Goal: Task Accomplishment & Management: Use online tool/utility

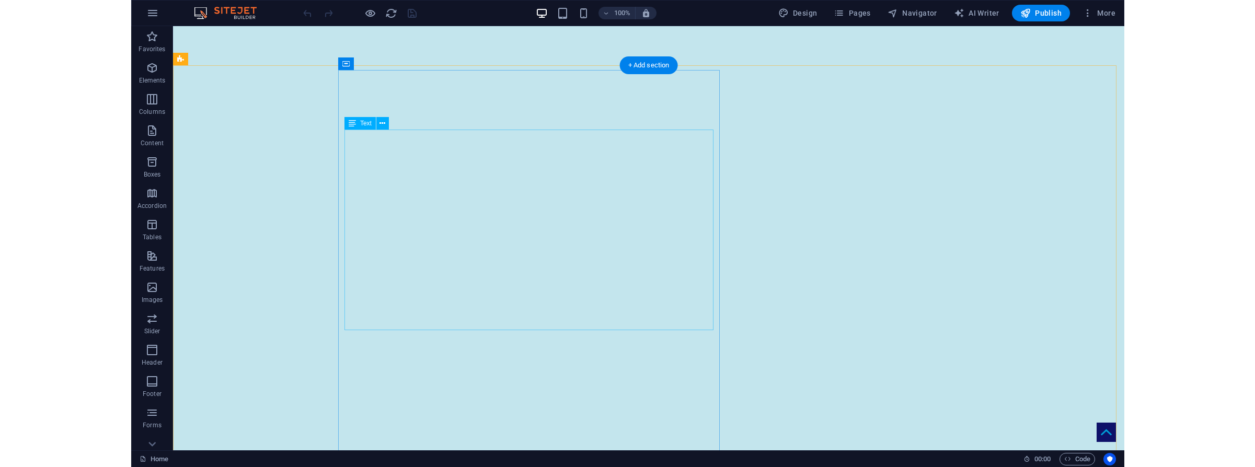
scroll to position [105, 0]
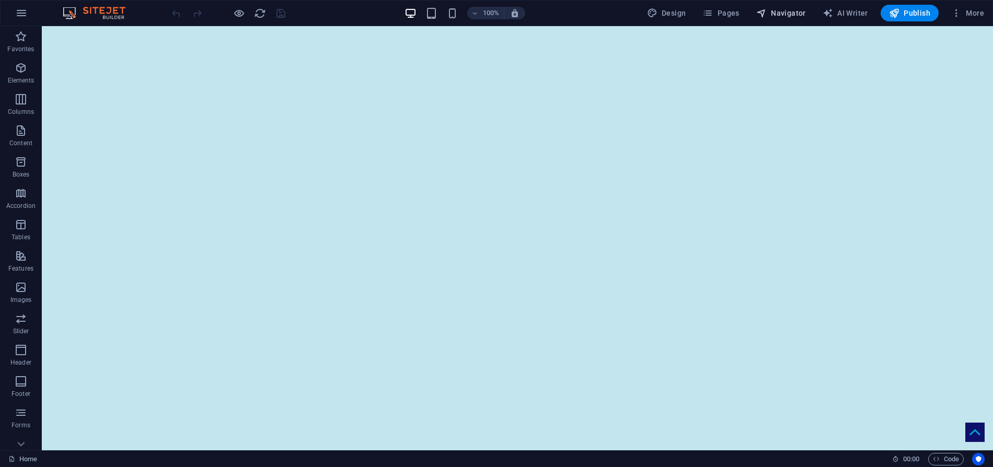
click at [790, 13] on span "Navigator" at bounding box center [782, 13] width 50 height 10
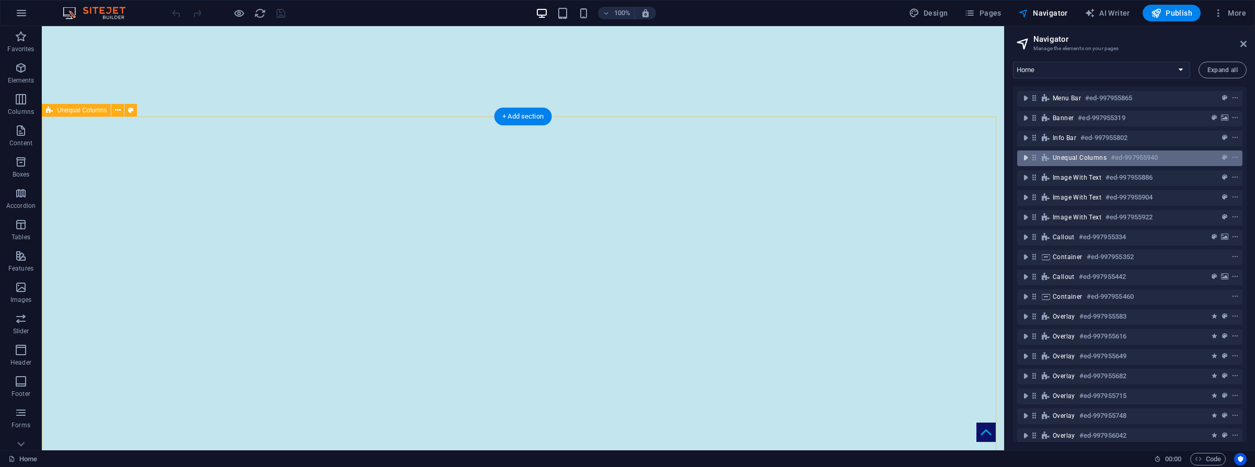
click at [993, 159] on icon "toggle-expand" at bounding box center [1026, 158] width 10 height 10
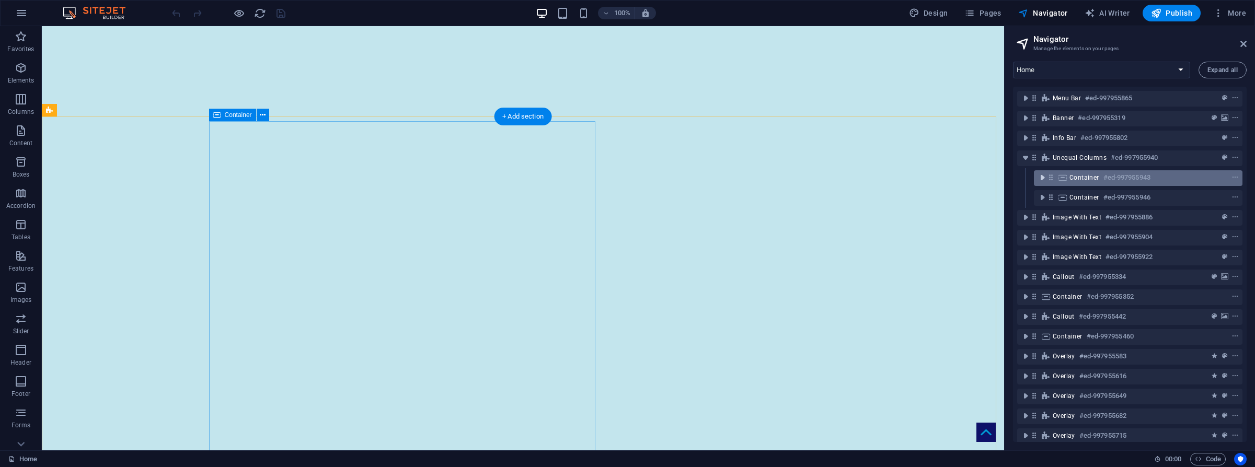
click at [993, 175] on icon "toggle-expand" at bounding box center [1042, 178] width 10 height 10
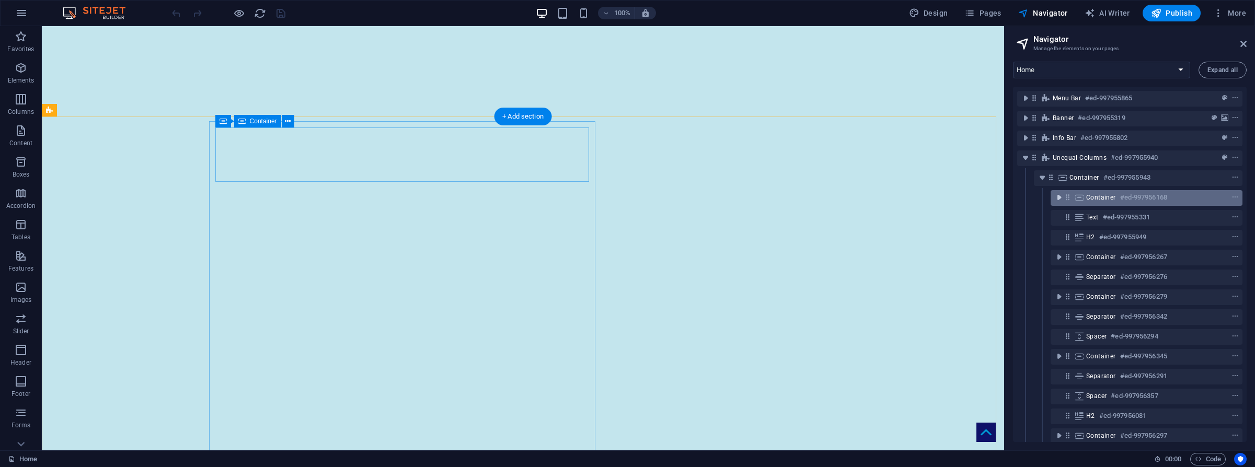
click at [993, 196] on icon "toggle-expand" at bounding box center [1059, 197] width 10 height 10
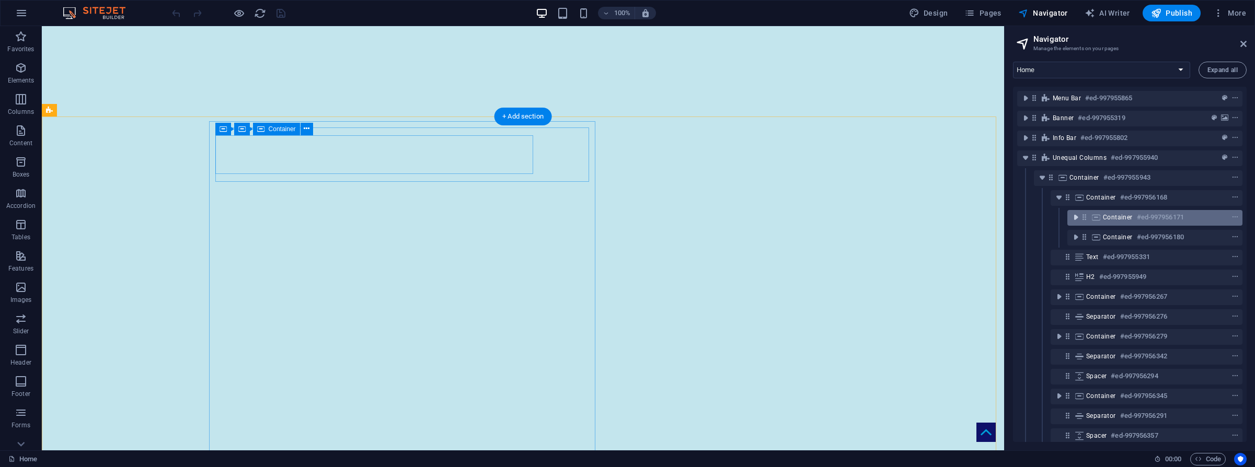
click at [993, 217] on icon "toggle-expand" at bounding box center [1076, 217] width 10 height 10
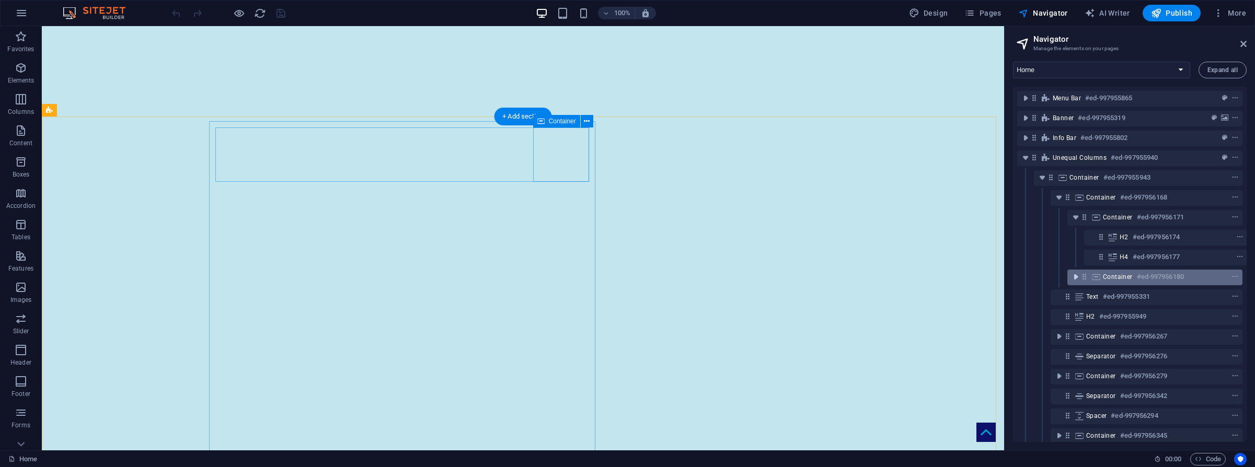
click at [993, 277] on icon "toggle-expand" at bounding box center [1076, 277] width 10 height 10
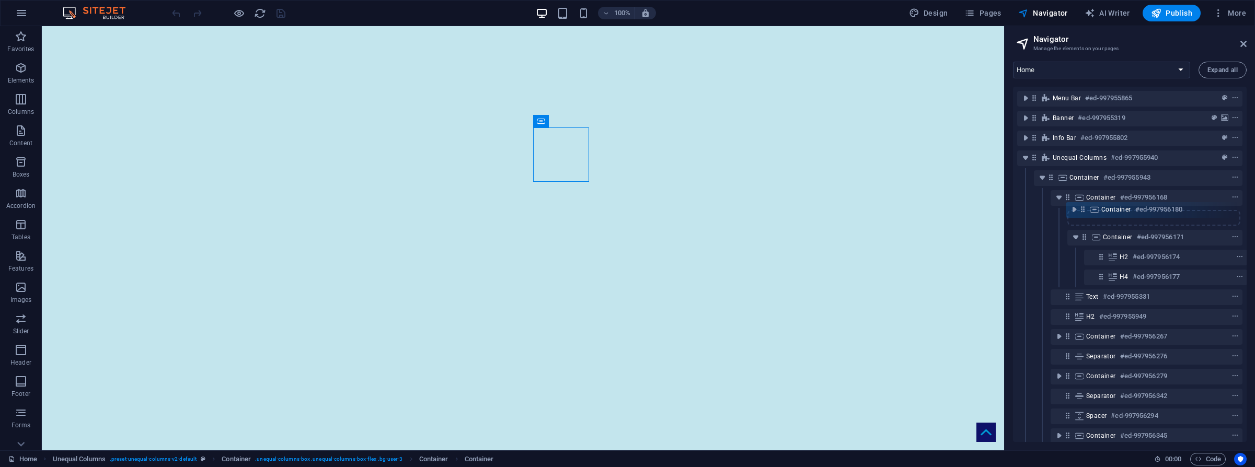
drag, startPoint x: 1086, startPoint y: 280, endPoint x: 1082, endPoint y: 211, distance: 68.6
click at [993, 211] on div "Menu Bar #ed-997955865 Banner #ed-997955319 Info Bar #ed-997955802 Unequal Colu…" at bounding box center [1130, 265] width 234 height 356
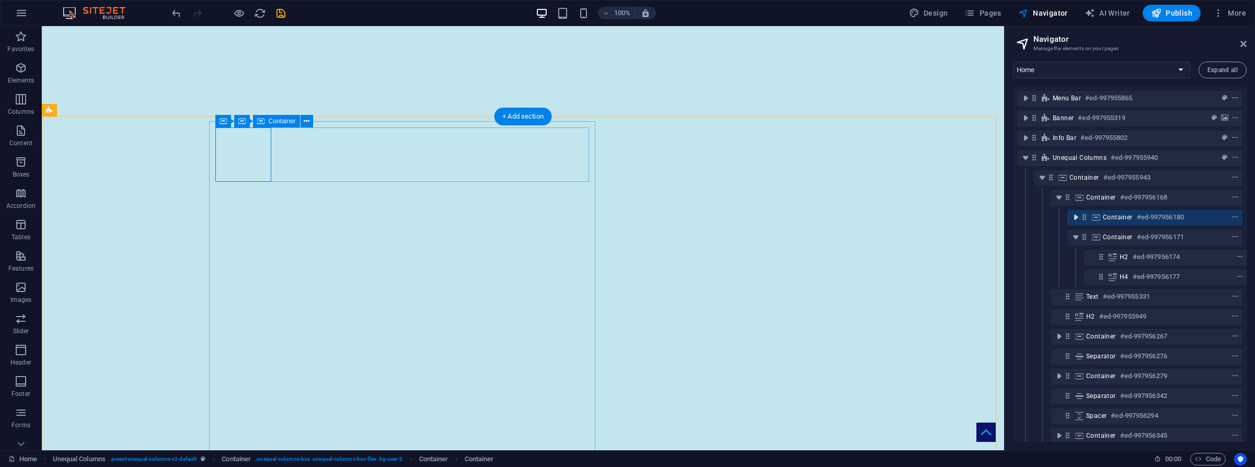
click at [993, 216] on icon "toggle-expand" at bounding box center [1076, 217] width 10 height 10
click at [993, 237] on div at bounding box center [1220, 237] width 49 height 13
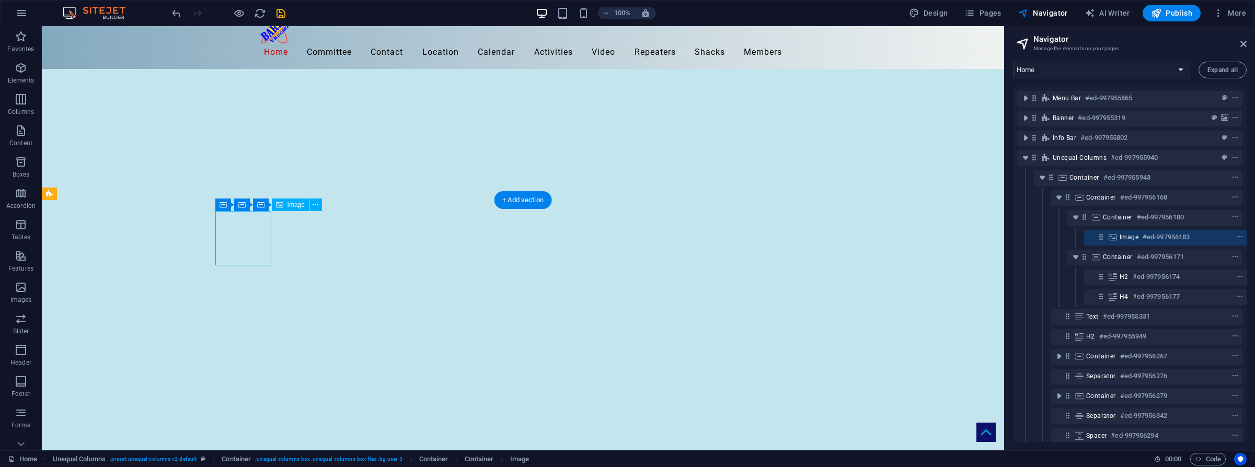
scroll to position [0, 3]
click at [993, 237] on icon "context-menu" at bounding box center [1239, 237] width 7 height 7
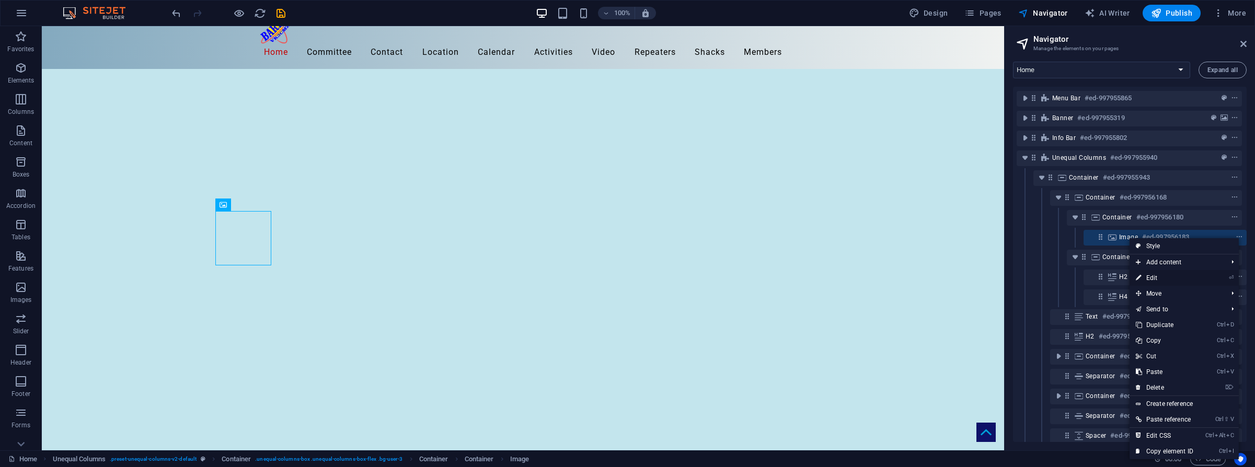
click at [993, 278] on link "⏎ Edit" at bounding box center [1165, 278] width 70 height 16
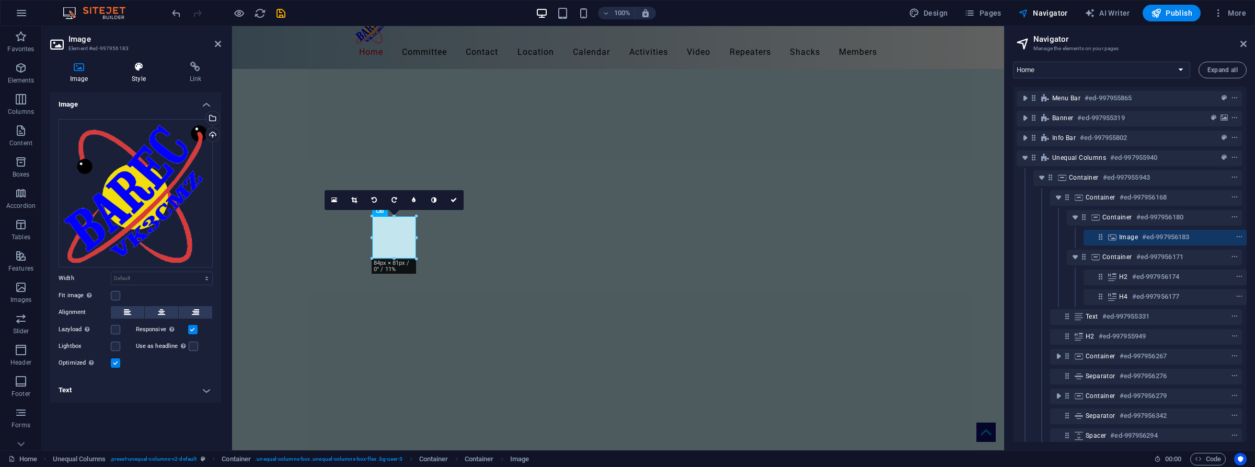
click at [139, 65] on icon at bounding box center [138, 67] width 53 height 10
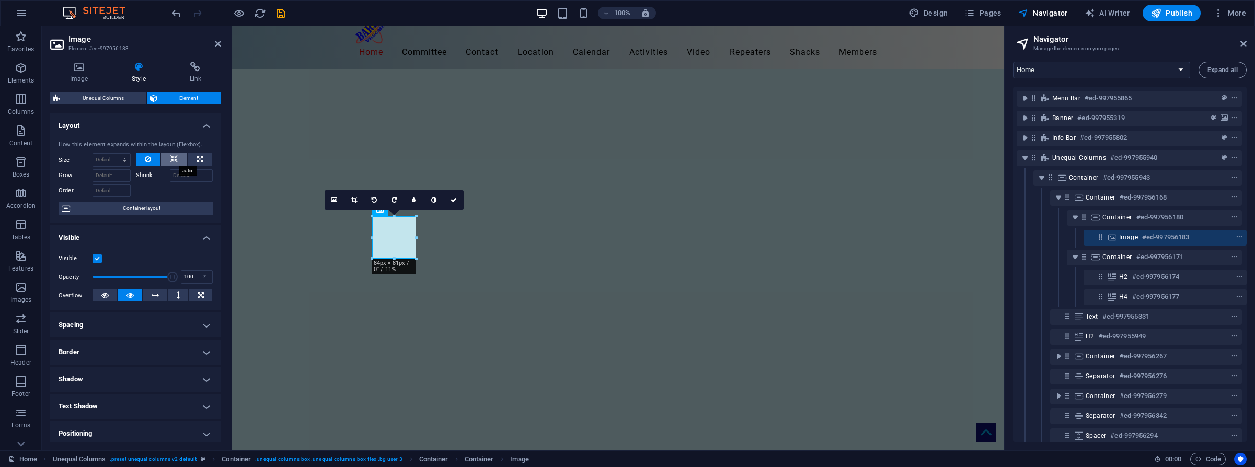
click at [174, 157] on icon at bounding box center [173, 159] width 7 height 13
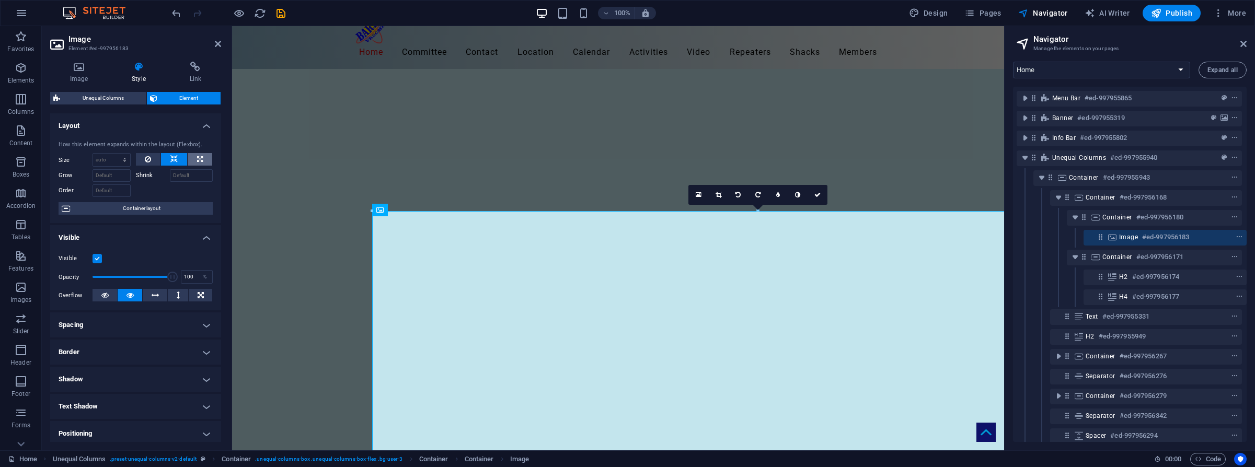
click at [201, 156] on icon at bounding box center [200, 159] width 6 height 13
type input "100"
select select "%"
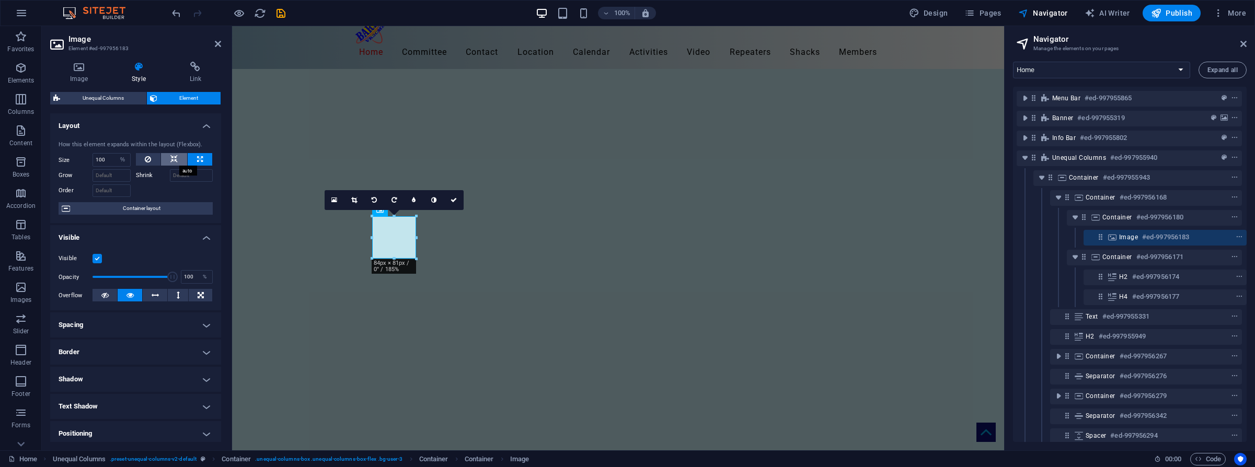
click at [173, 160] on icon at bounding box center [173, 159] width 7 height 13
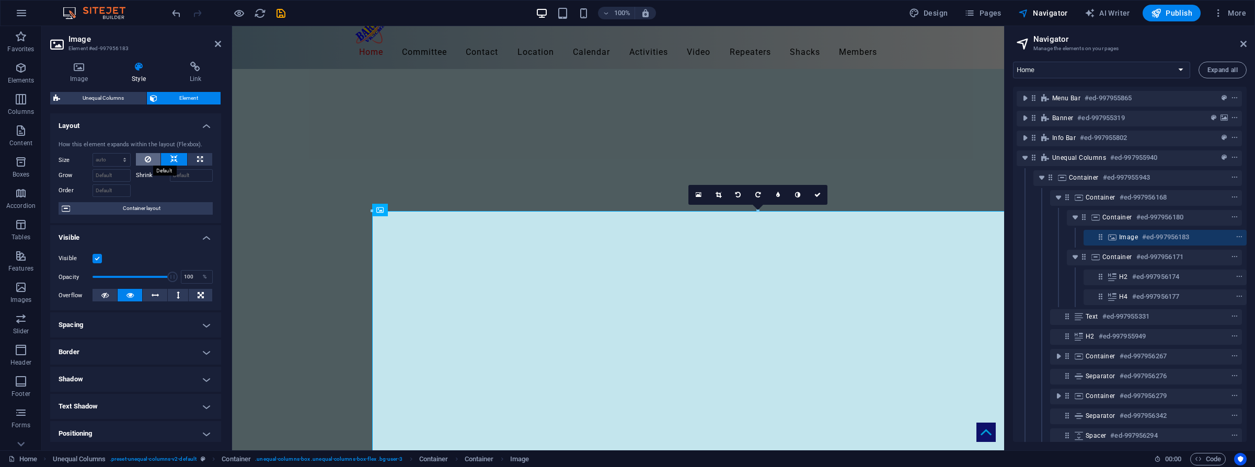
click at [146, 159] on icon at bounding box center [148, 159] width 6 height 13
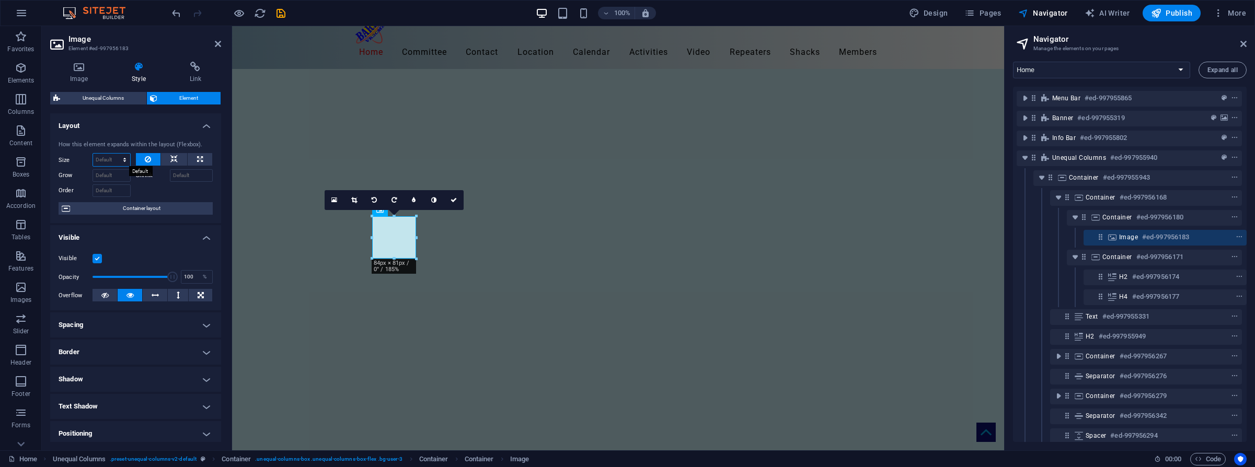
click at [119, 159] on select "Default auto px % 1/1 1/2 1/3 1/4 1/5 1/6 1/7 1/8 1/9 1/10" at bounding box center [111, 160] width 37 height 13
select select "%"
click at [114, 154] on select "Default auto px % 1/1 1/2 1/3 1/4 1/5 1/6 1/7 1/8 1/9 1/10" at bounding box center [111, 160] width 37 height 13
type input "100"
click at [125, 159] on select "Default auto px % 1/1 1/2 1/3 1/4 1/5 1/6 1/7 1/8 1/9 1/10" at bounding box center [123, 160] width 15 height 13
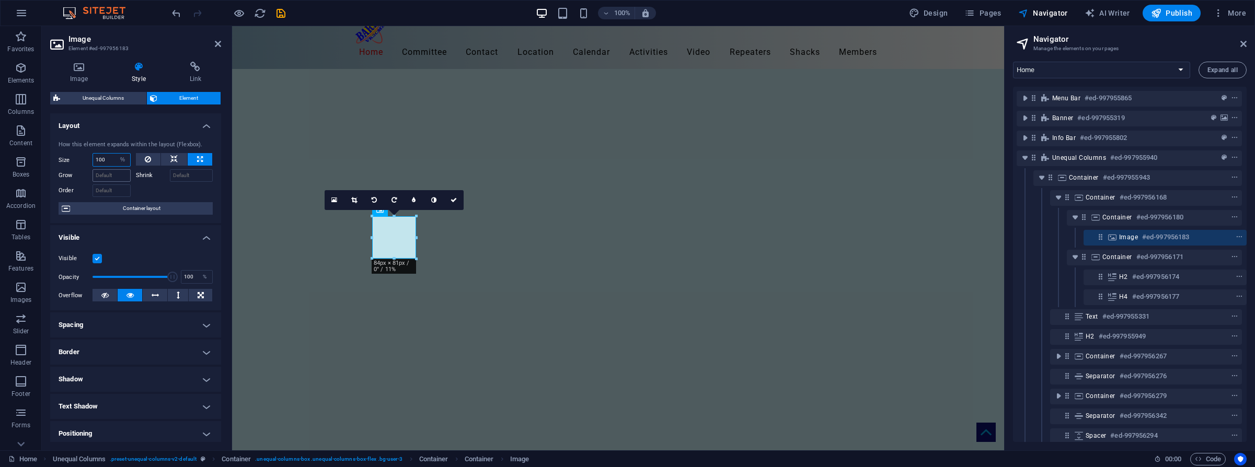
select select "idbbcpmnq68"
click at [116, 154] on select "Default auto px % 1/1 1/2 1/3 1/4 1/5 1/6 1/7 1/8 1/9 1/10" at bounding box center [123, 160] width 15 height 13
select select "DISABLED_OPTION_VALUE"
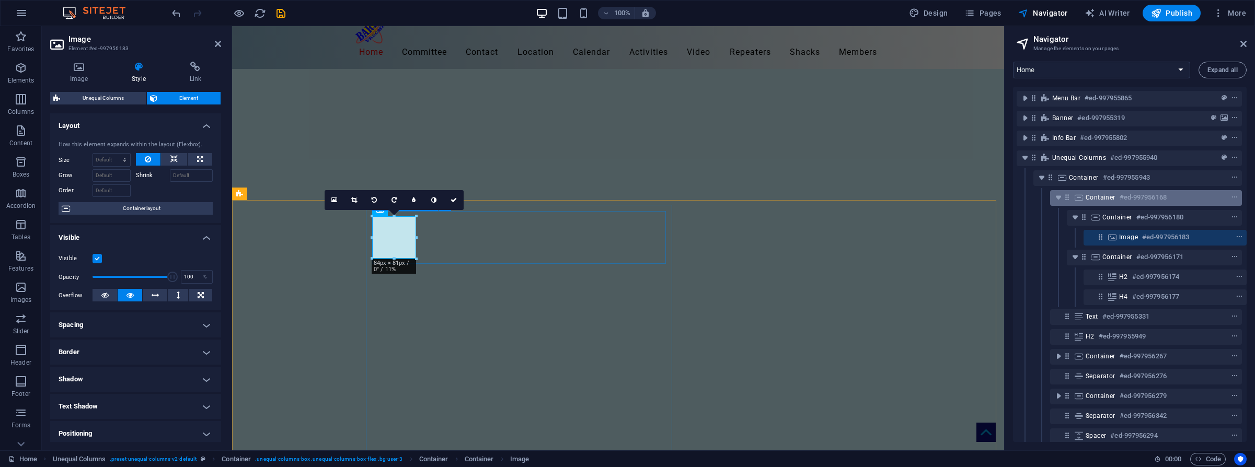
click at [993, 198] on icon at bounding box center [1079, 197] width 12 height 8
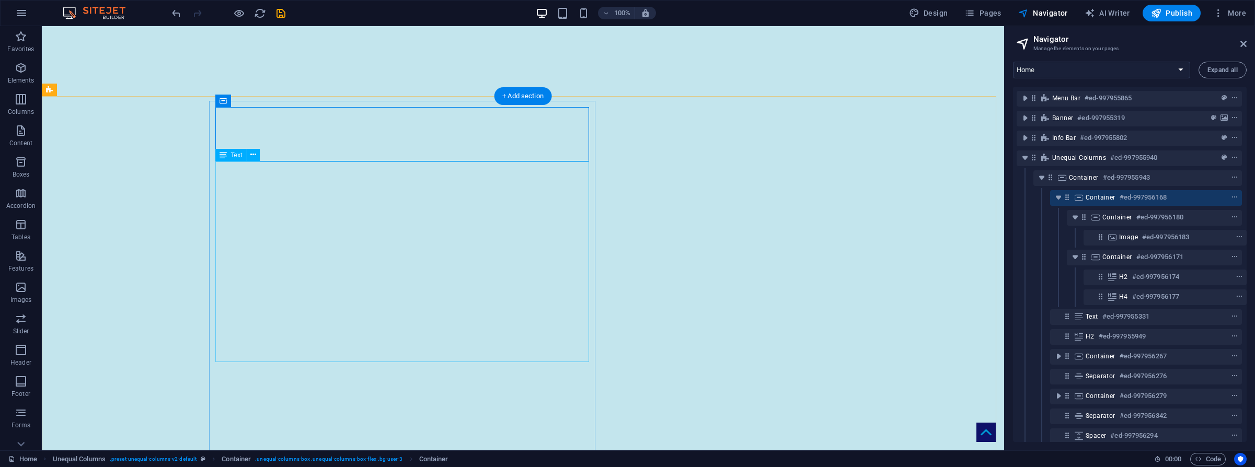
scroll to position [125, 0]
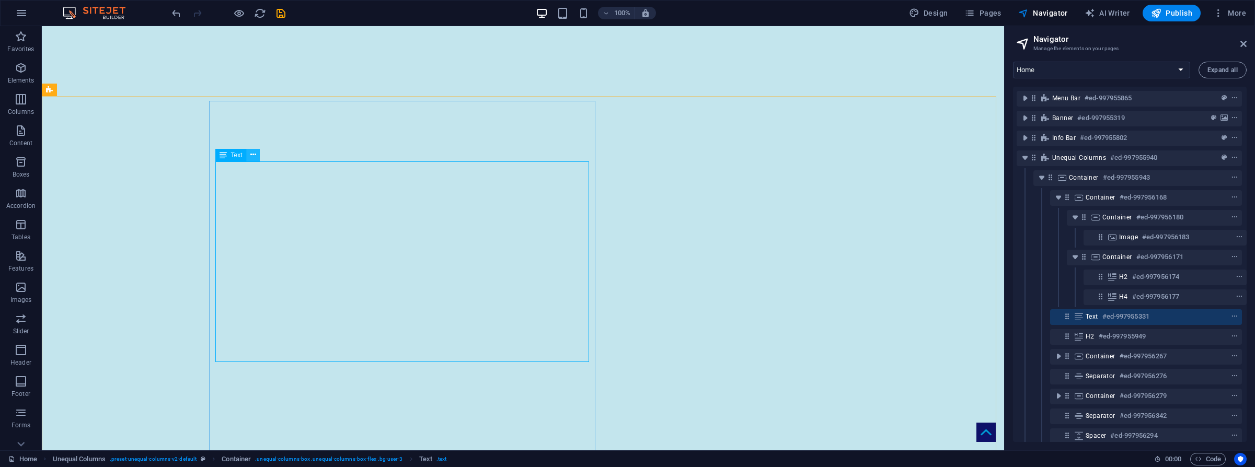
click at [253, 155] on icon at bounding box center [253, 155] width 6 height 11
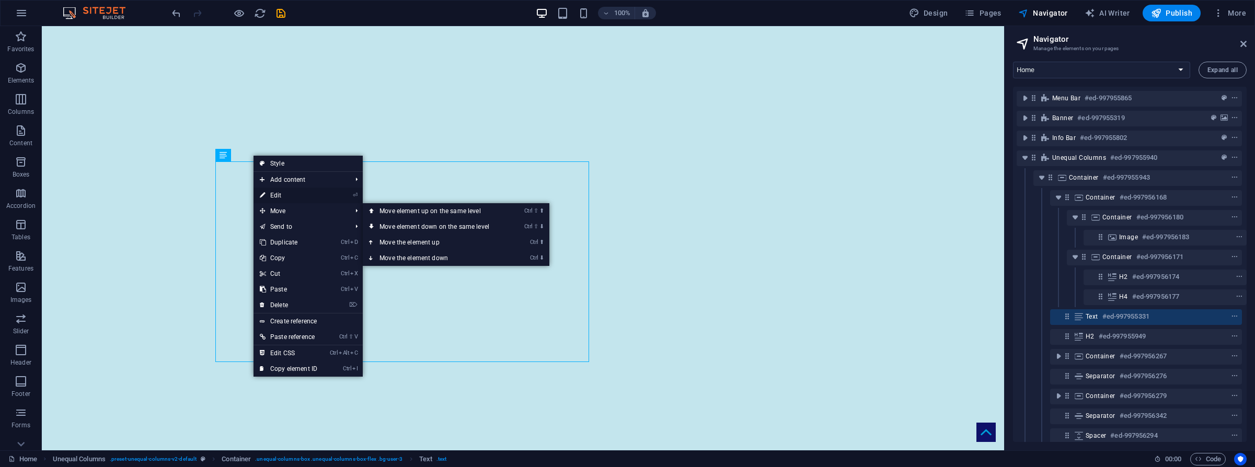
click at [274, 196] on link "⏎ Edit" at bounding box center [289, 196] width 70 height 16
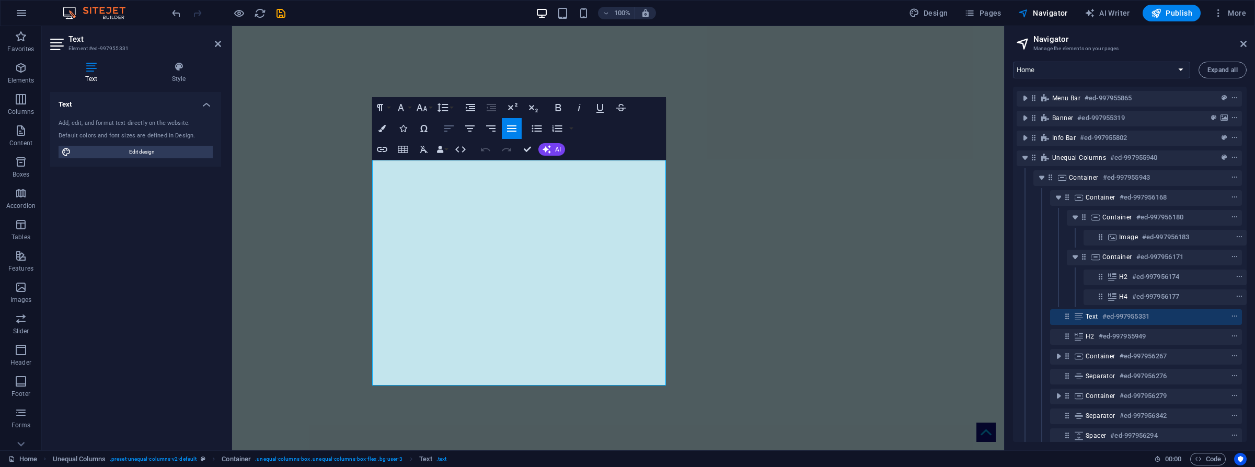
click at [449, 130] on icon "button" at bounding box center [449, 128] width 13 height 13
drag, startPoint x: 534, startPoint y: 365, endPoint x: 353, endPoint y: 164, distance: 270.2
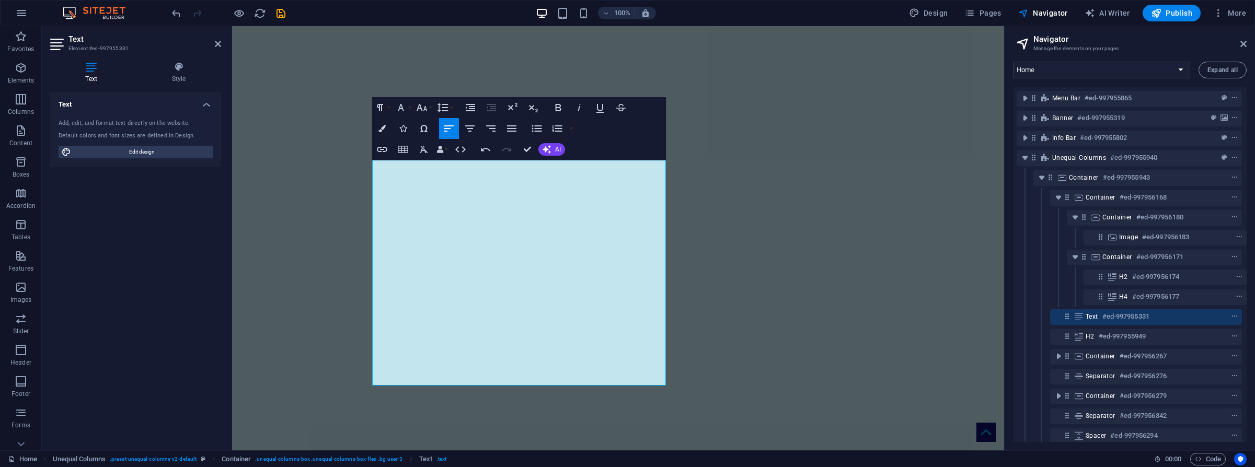
click at [447, 127] on icon "button" at bounding box center [449, 128] width 13 height 13
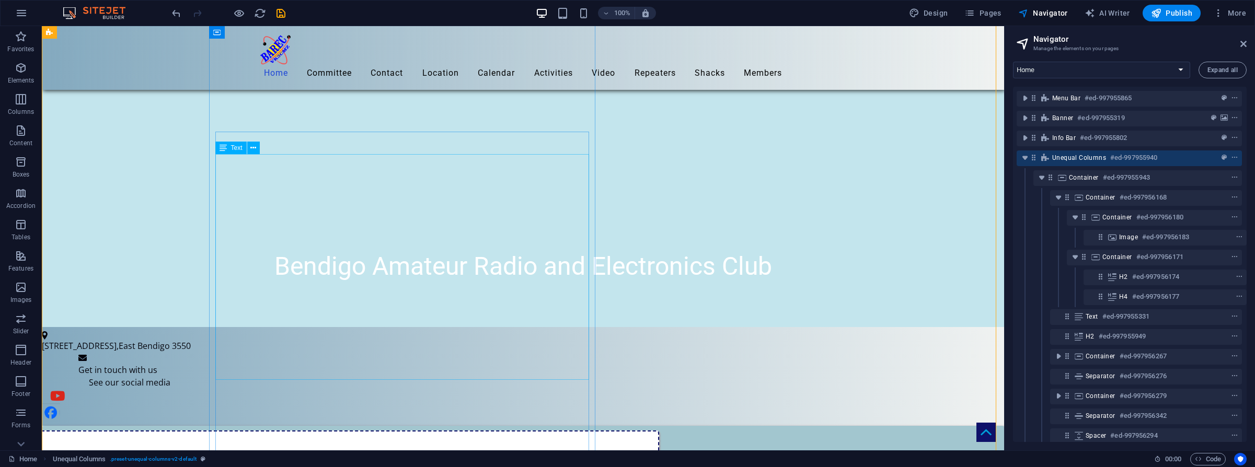
scroll to position [386, 0]
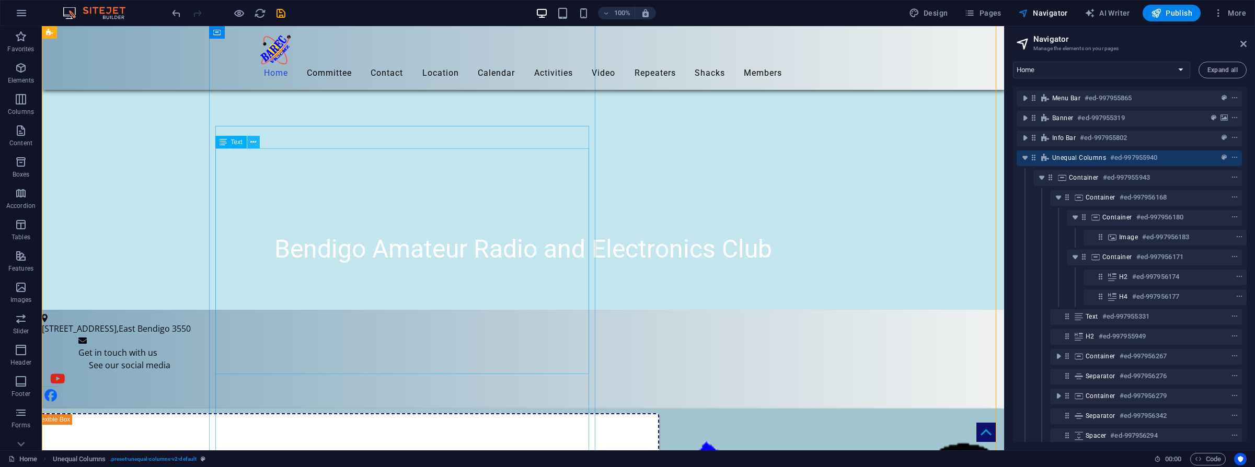
click at [255, 143] on icon at bounding box center [253, 142] width 6 height 11
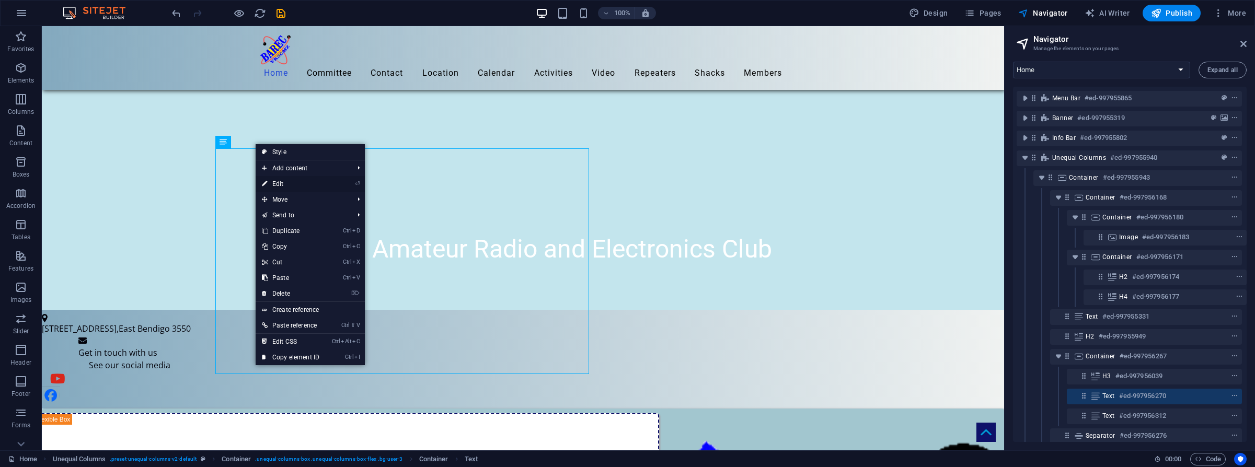
click at [285, 181] on link "⏎ Edit" at bounding box center [291, 184] width 70 height 16
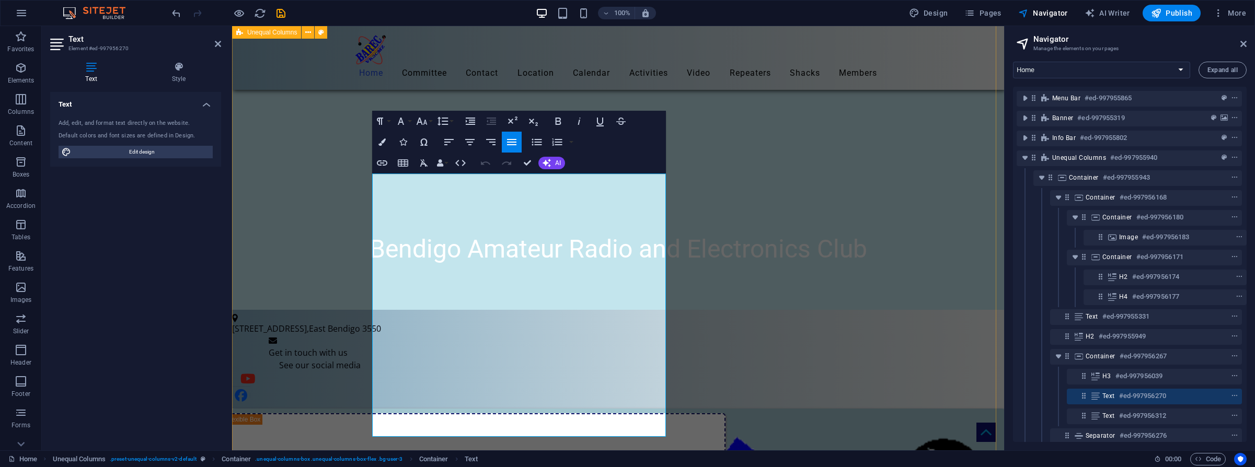
scroll to position [385, 0]
drag, startPoint x: 574, startPoint y: 429, endPoint x: 629, endPoint y: 198, distance: 237.6
drag, startPoint x: 446, startPoint y: 144, endPoint x: 443, endPoint y: 167, distance: 23.2
click at [446, 144] on icon "button" at bounding box center [449, 142] width 13 height 13
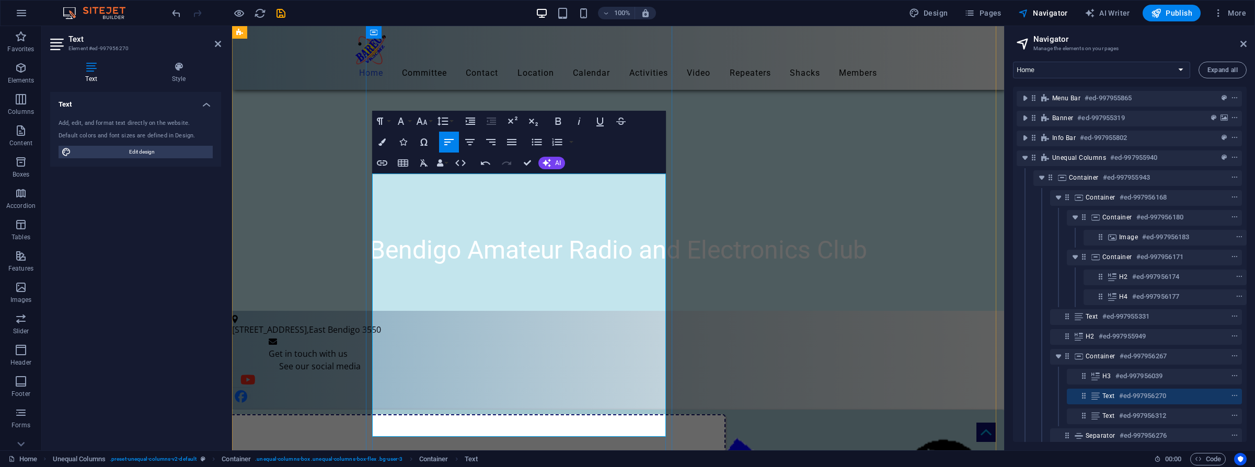
drag, startPoint x: 565, startPoint y: 307, endPoint x: 570, endPoint y: 316, distance: 10.2
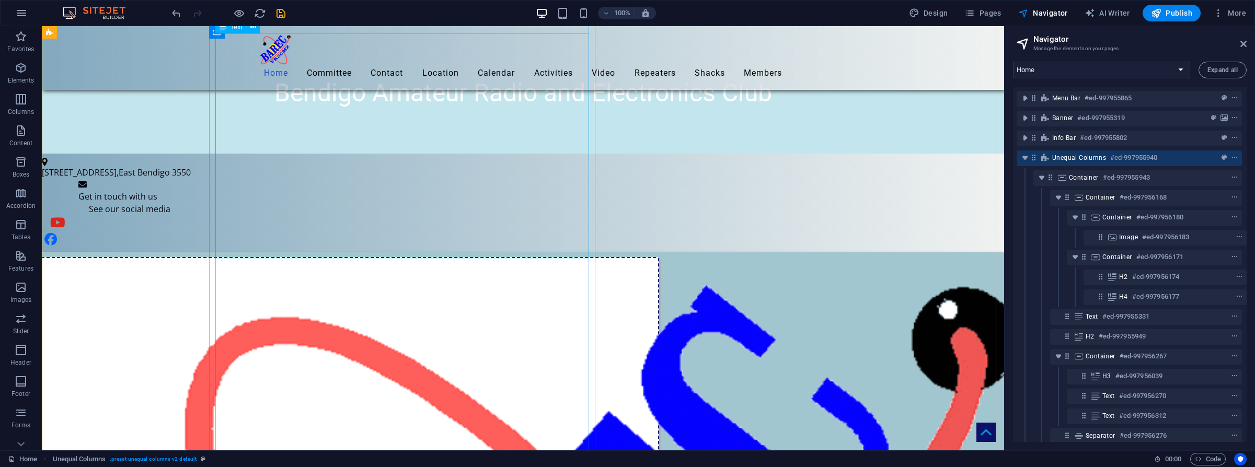
scroll to position [543, 0]
click at [256, 222] on icon at bounding box center [253, 221] width 6 height 11
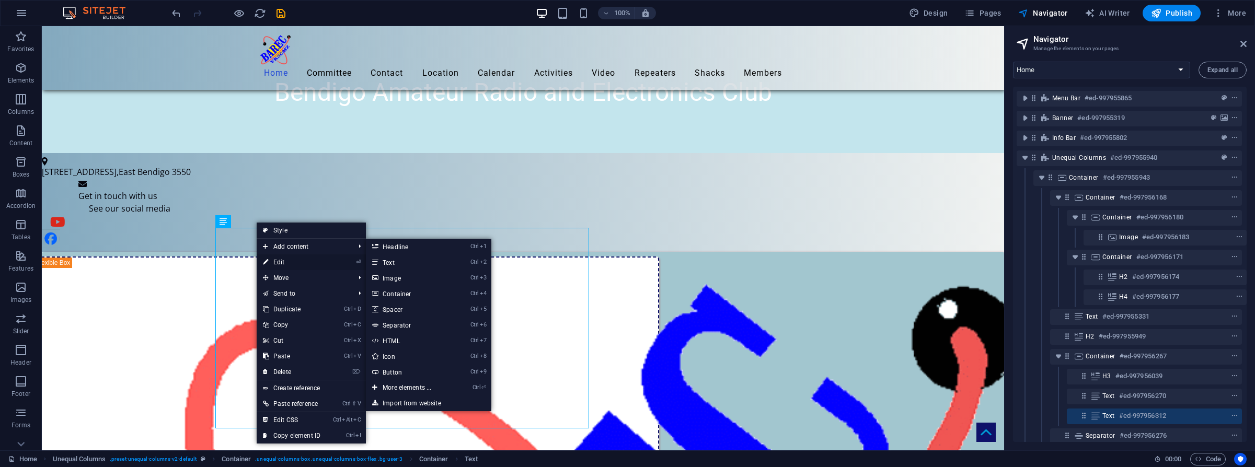
click at [288, 264] on link "⏎ Edit" at bounding box center [292, 263] width 70 height 16
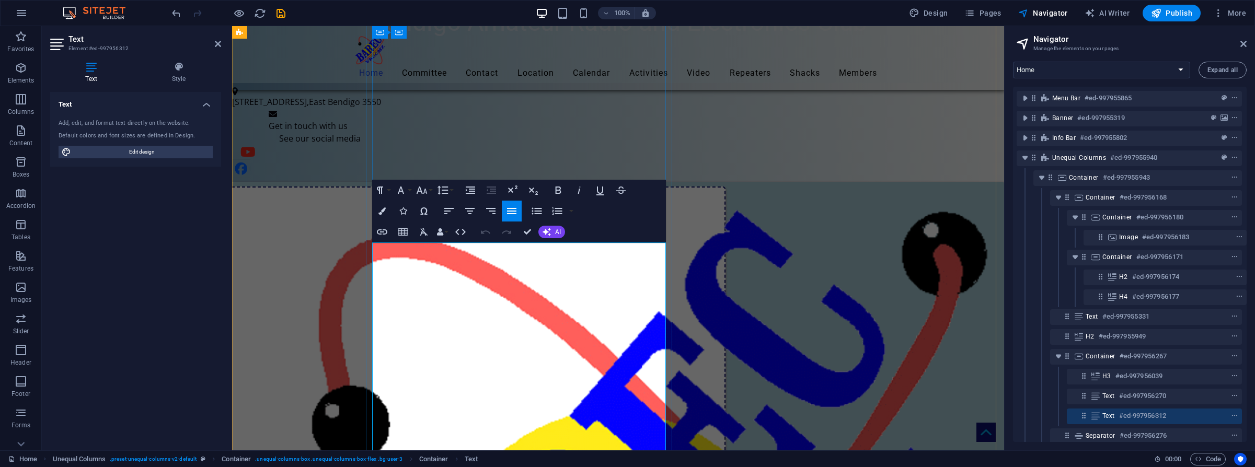
scroll to position [672, 0]
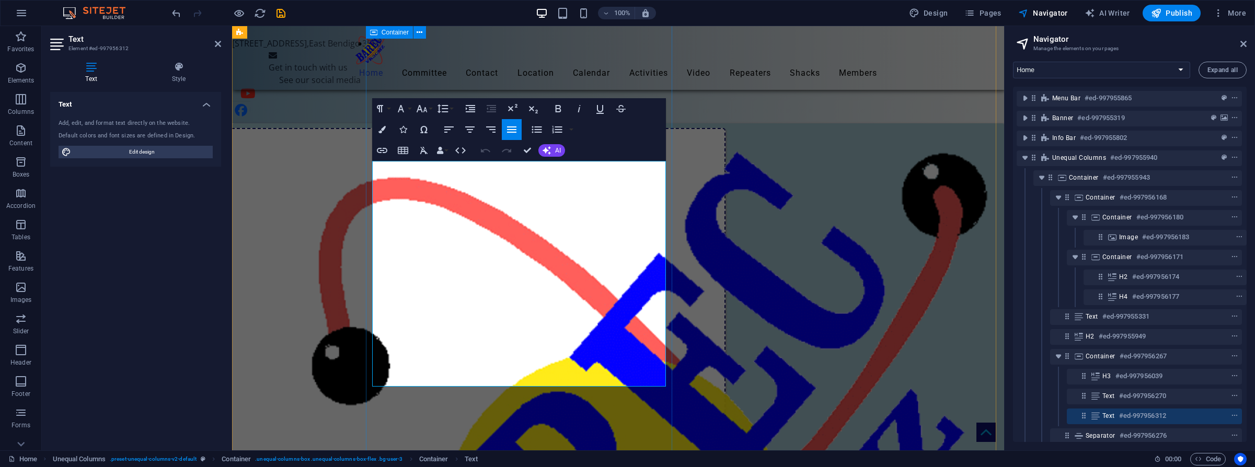
drag, startPoint x: 449, startPoint y: 377, endPoint x: 371, endPoint y: 164, distance: 226.6
click at [448, 130] on icon "button" at bounding box center [448, 130] width 9 height 6
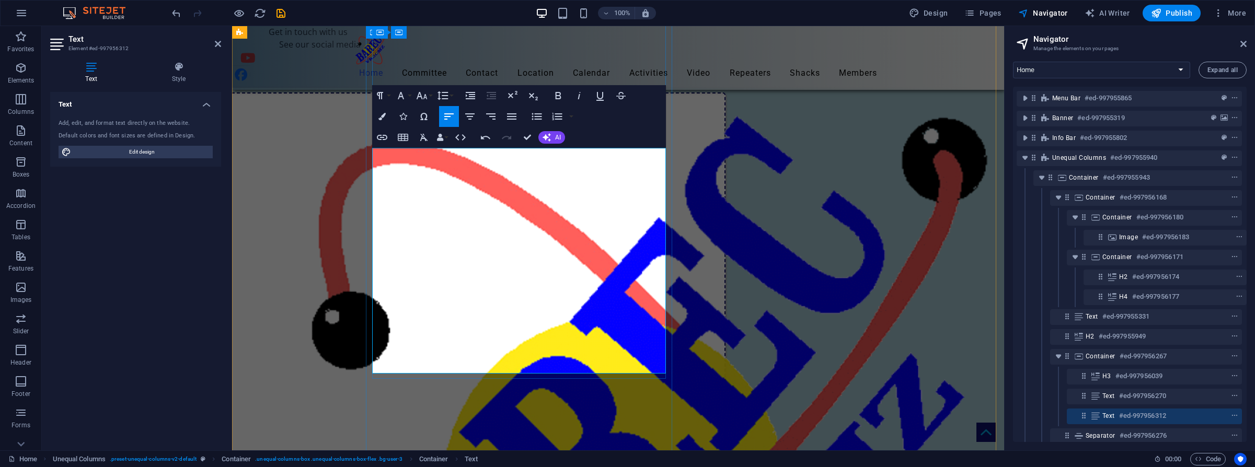
scroll to position [724, 0]
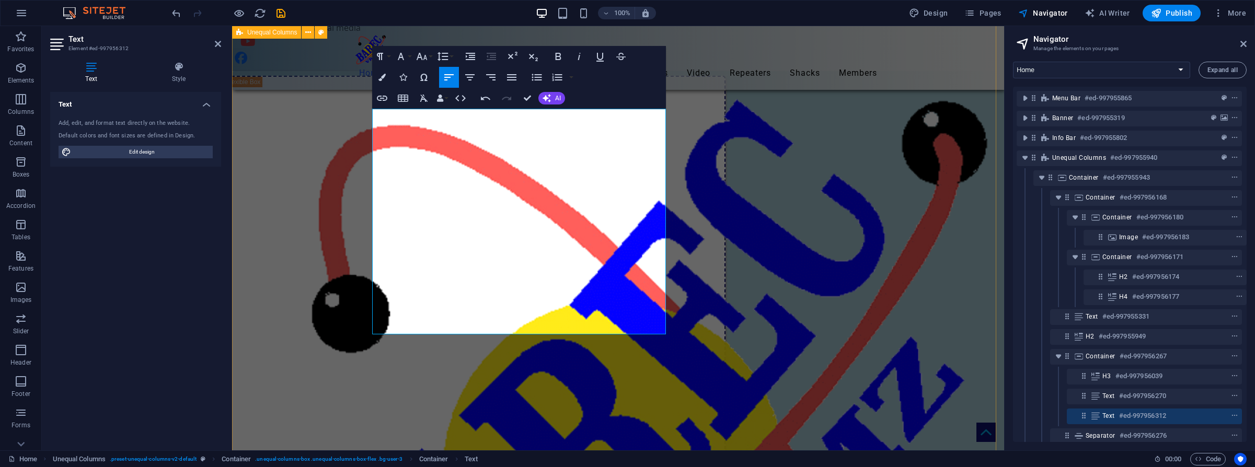
drag, startPoint x: 913, startPoint y: 277, endPoint x: 850, endPoint y: 341, distance: 89.8
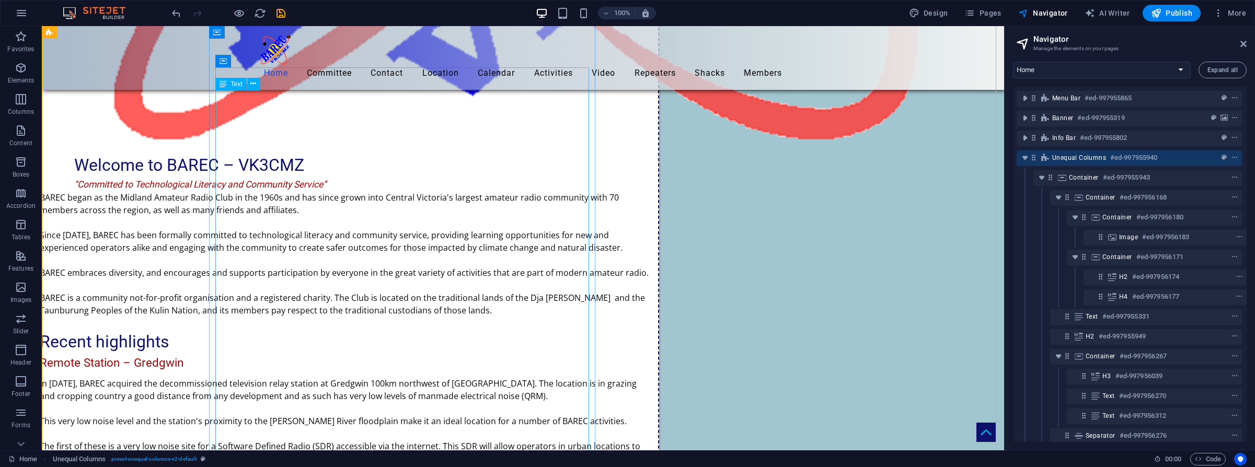
scroll to position [1564, 0]
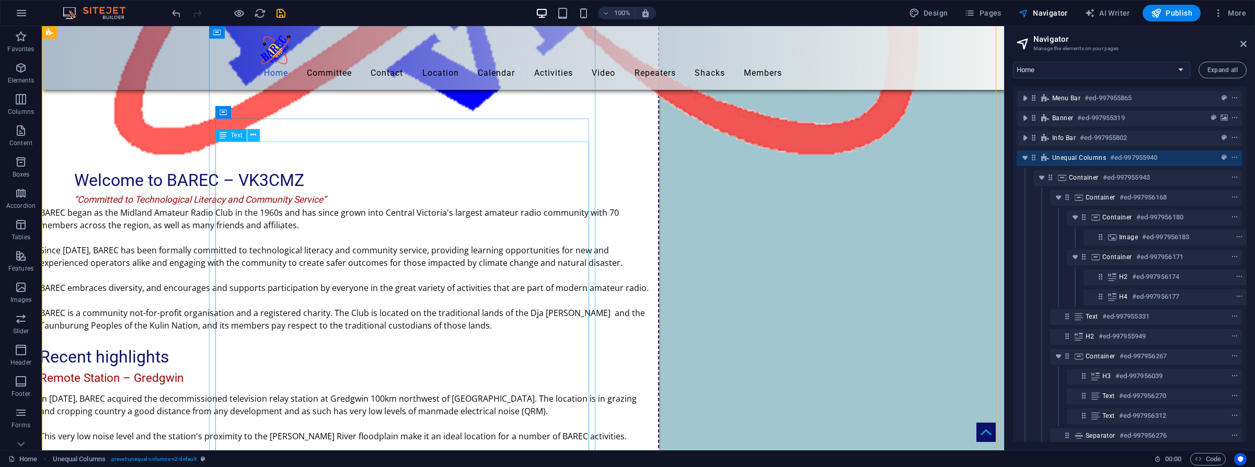
click at [256, 135] on icon at bounding box center [253, 135] width 6 height 11
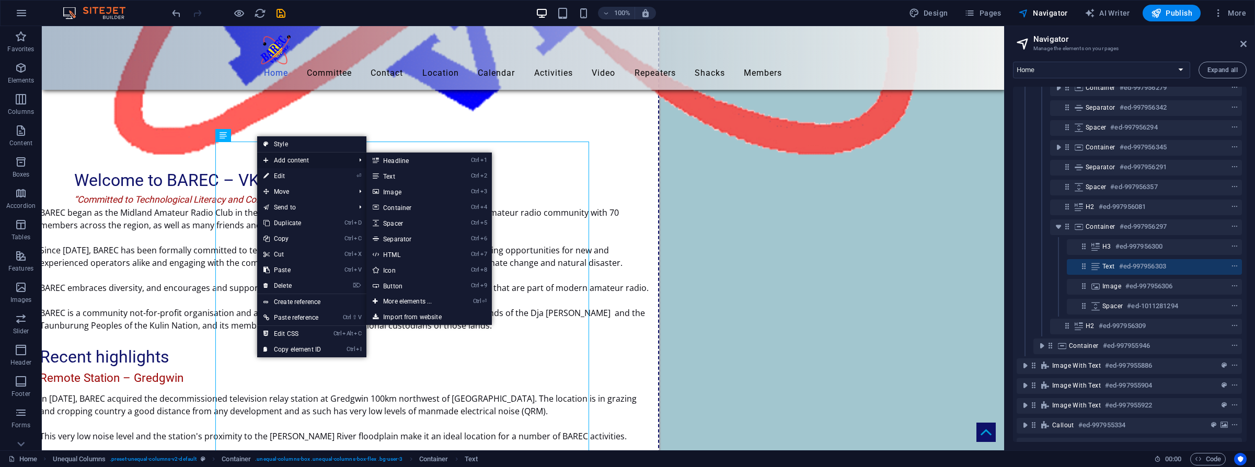
scroll to position [375, 3]
click at [274, 174] on link "⏎ Edit" at bounding box center [292, 176] width 70 height 16
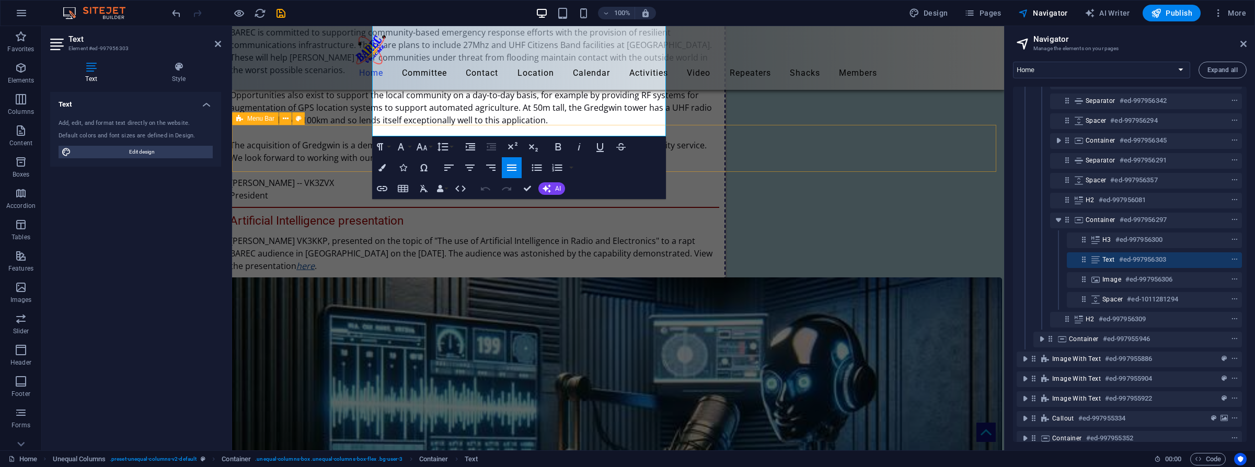
scroll to position [1974, 0]
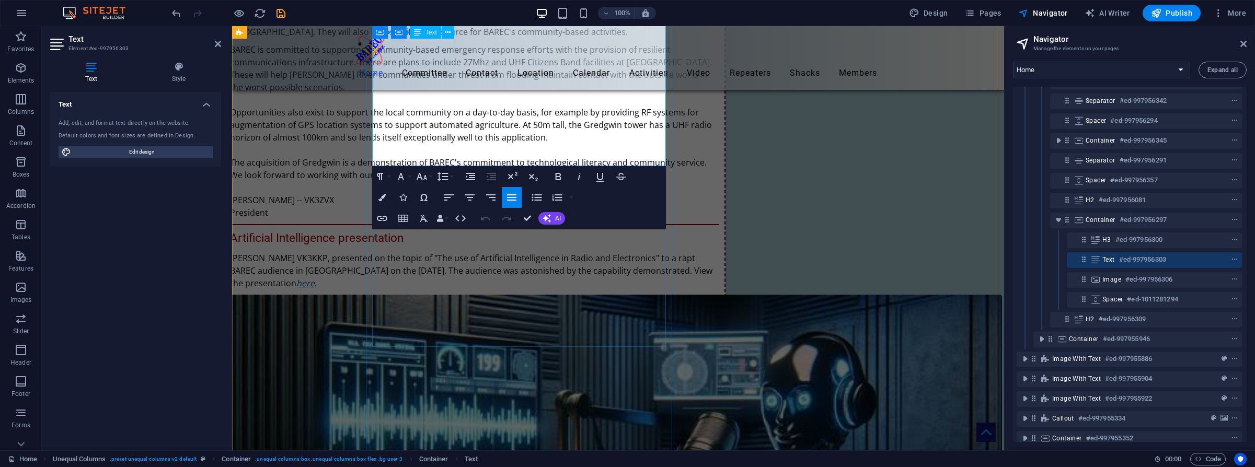
drag, startPoint x: 401, startPoint y: 103, endPoint x: 658, endPoint y: 161, distance: 263.7
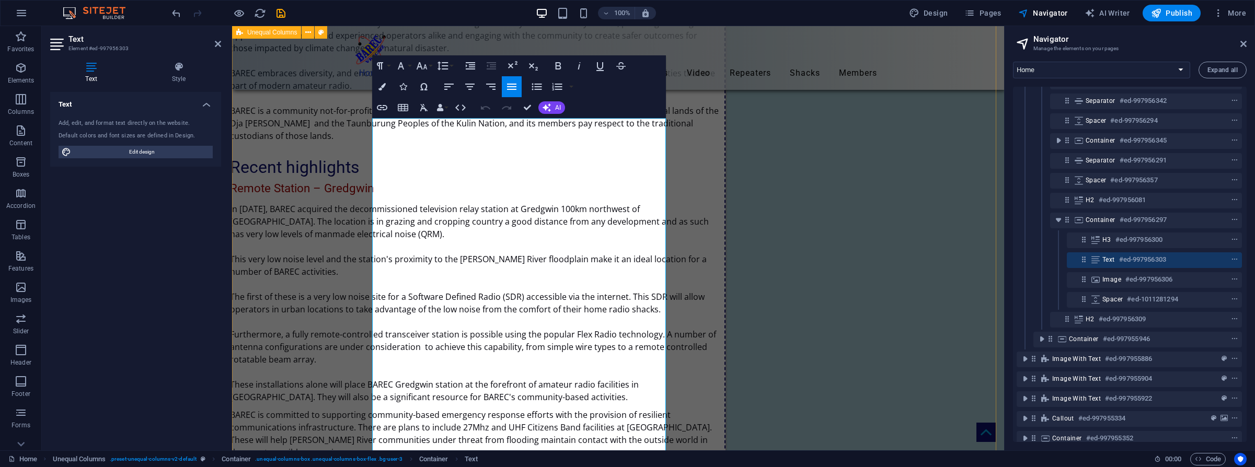
scroll to position [1608, 0]
click at [445, 86] on icon "button" at bounding box center [448, 87] width 9 height 6
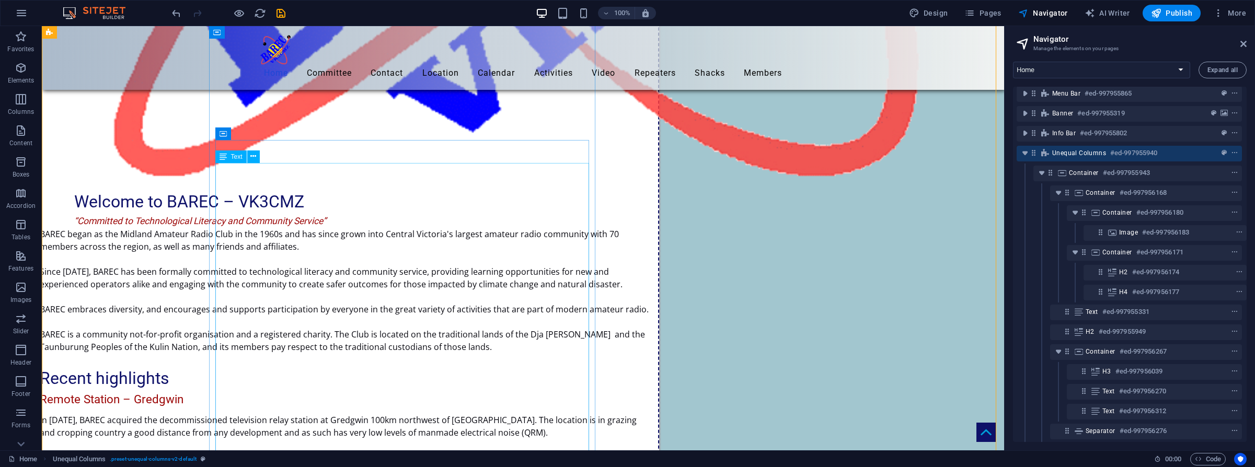
scroll to position [0, 3]
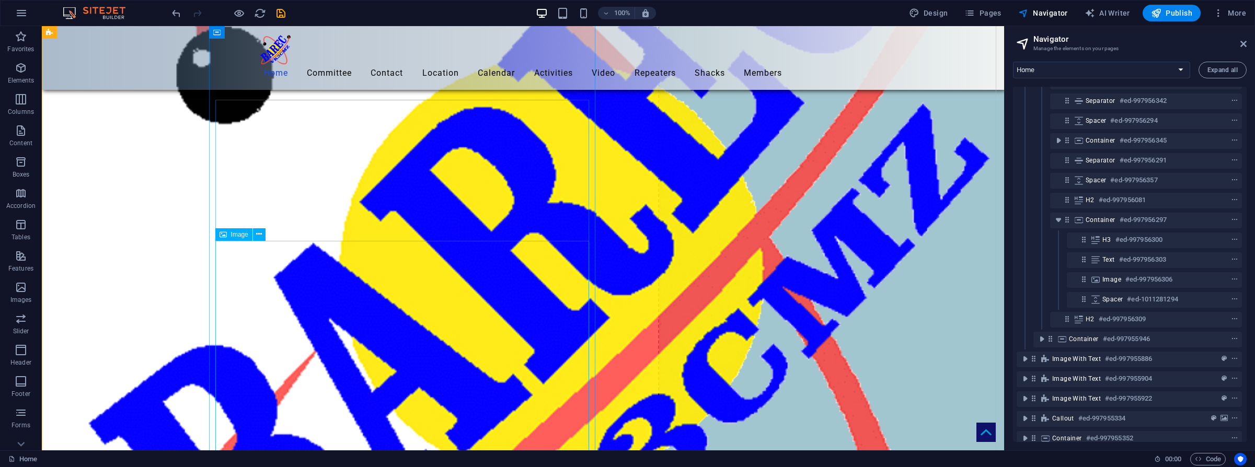
scroll to position [967, 0]
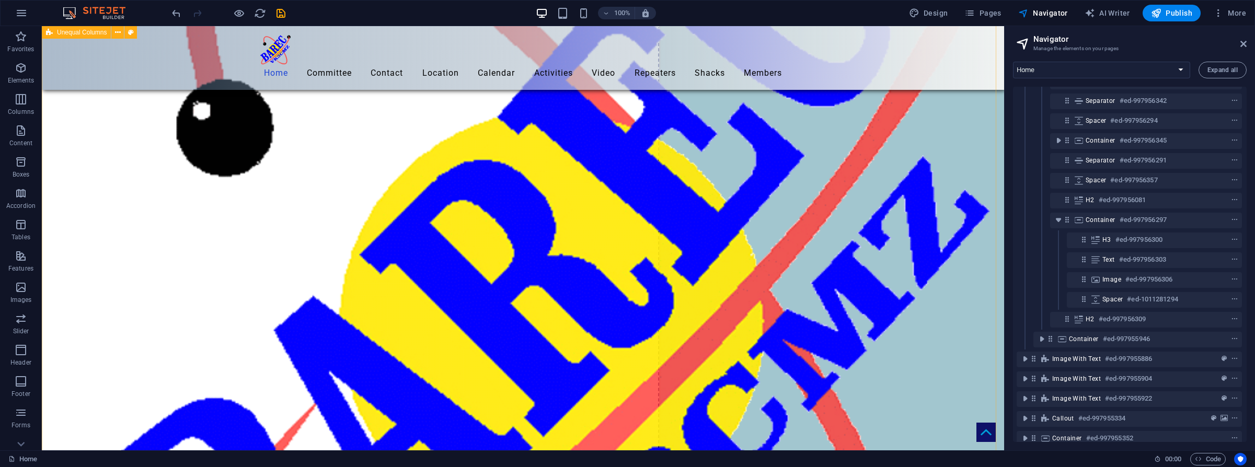
drag, startPoint x: 899, startPoint y: 204, endPoint x: 866, endPoint y: 221, distance: 37.2
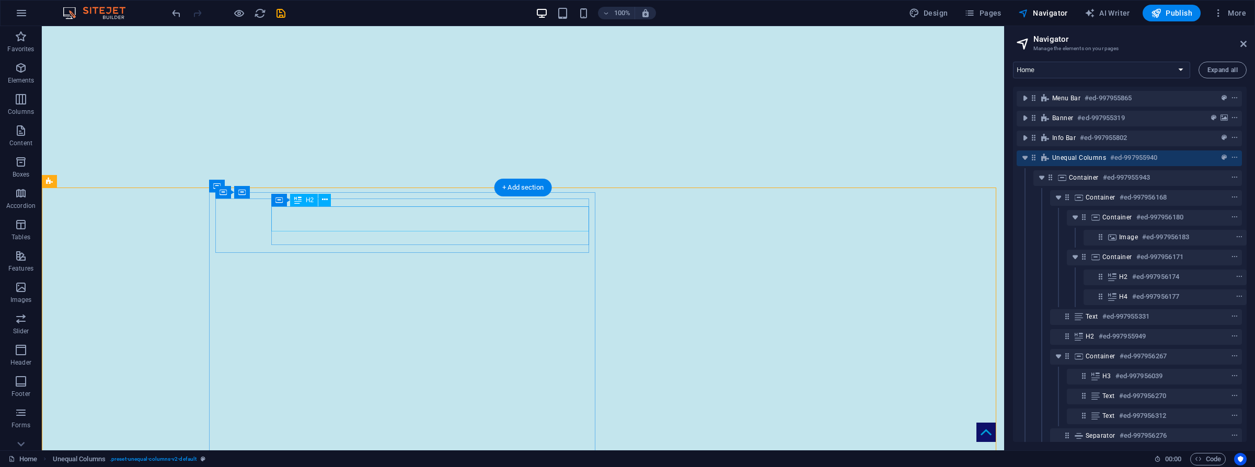
scroll to position [0, 0]
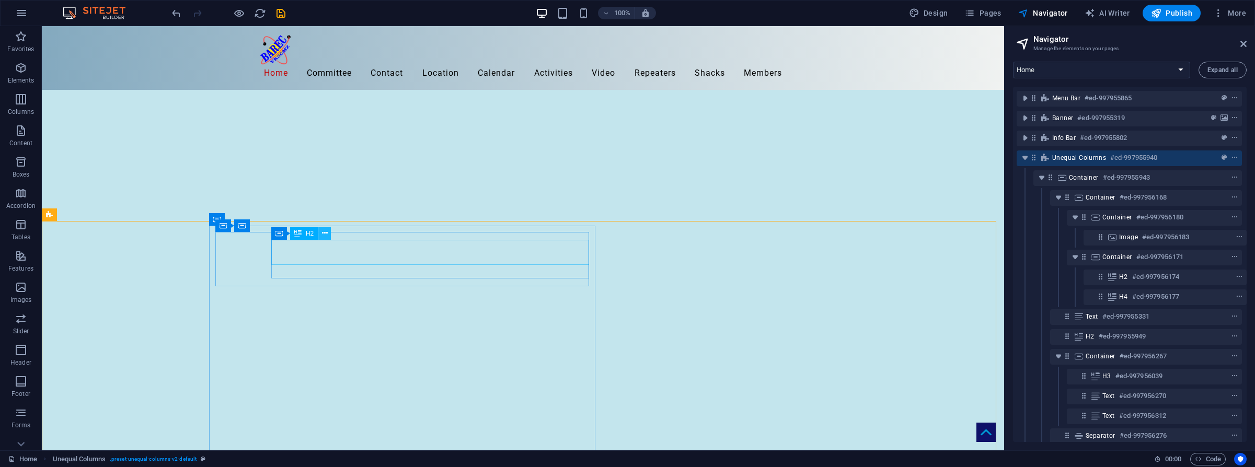
click at [325, 235] on icon at bounding box center [325, 233] width 6 height 11
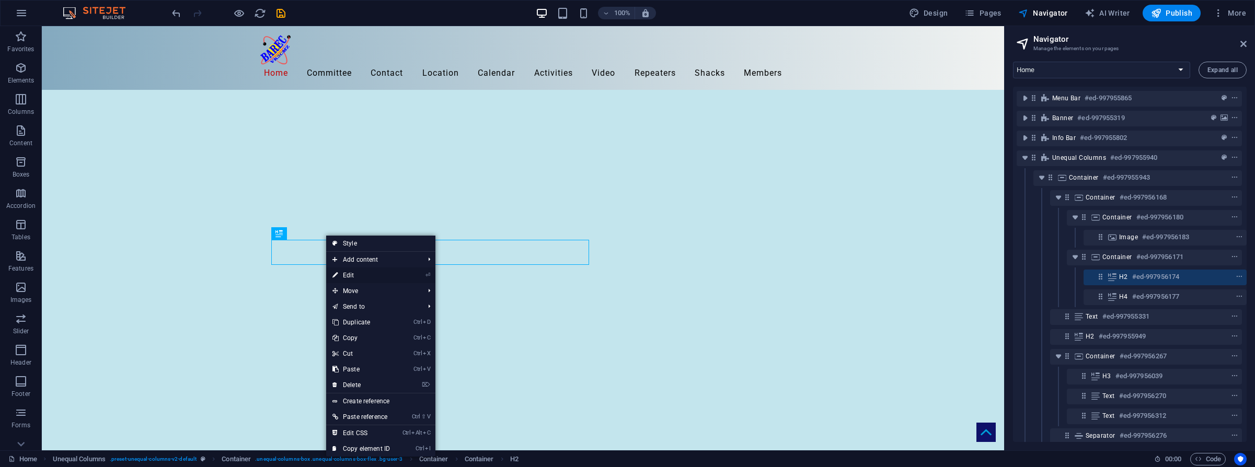
click at [346, 278] on link "⏎ Edit" at bounding box center [361, 276] width 70 height 16
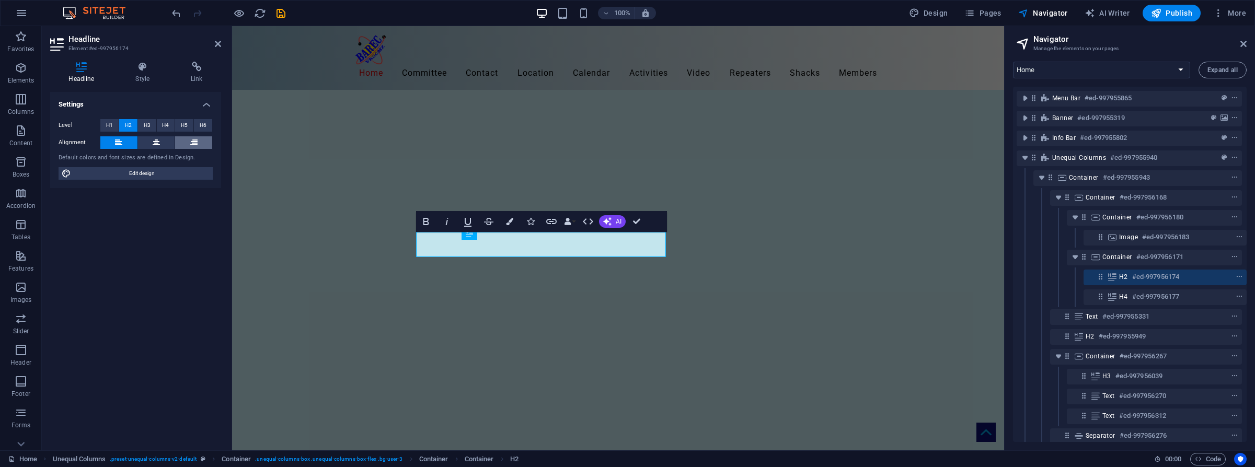
click at [194, 142] on icon at bounding box center [193, 142] width 7 height 13
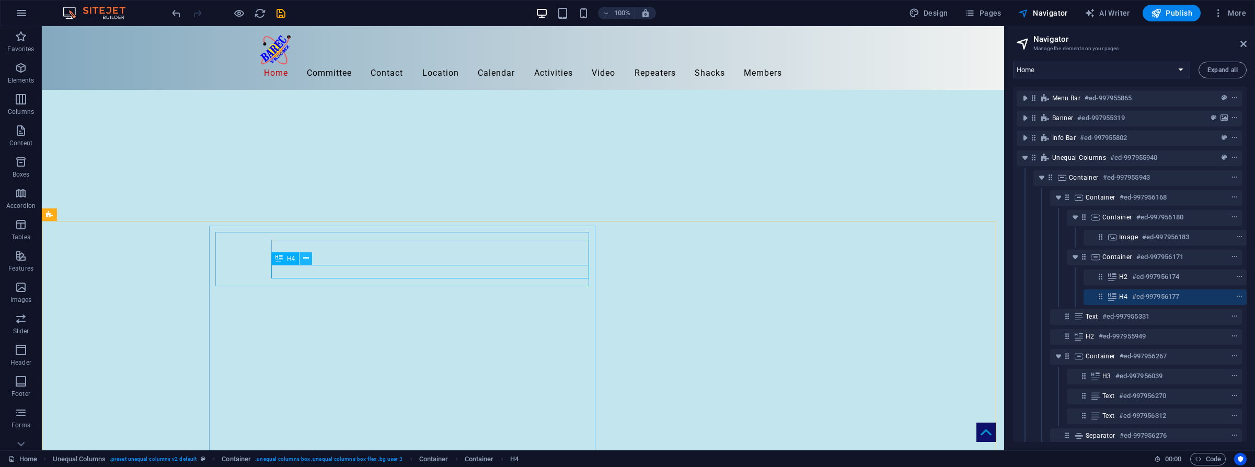
click at [305, 257] on icon at bounding box center [306, 258] width 6 height 11
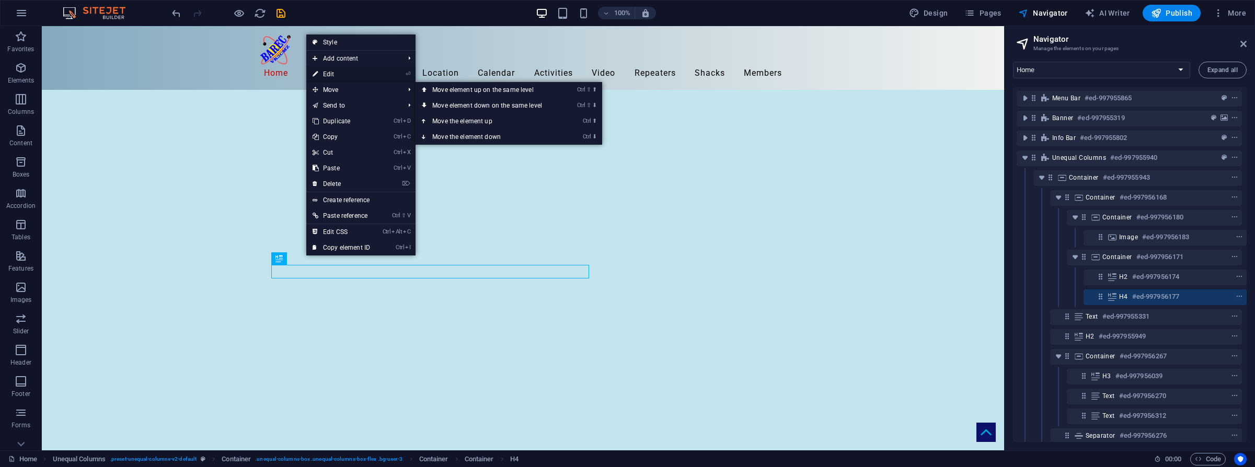
click at [331, 75] on link "⏎ Edit" at bounding box center [341, 74] width 70 height 16
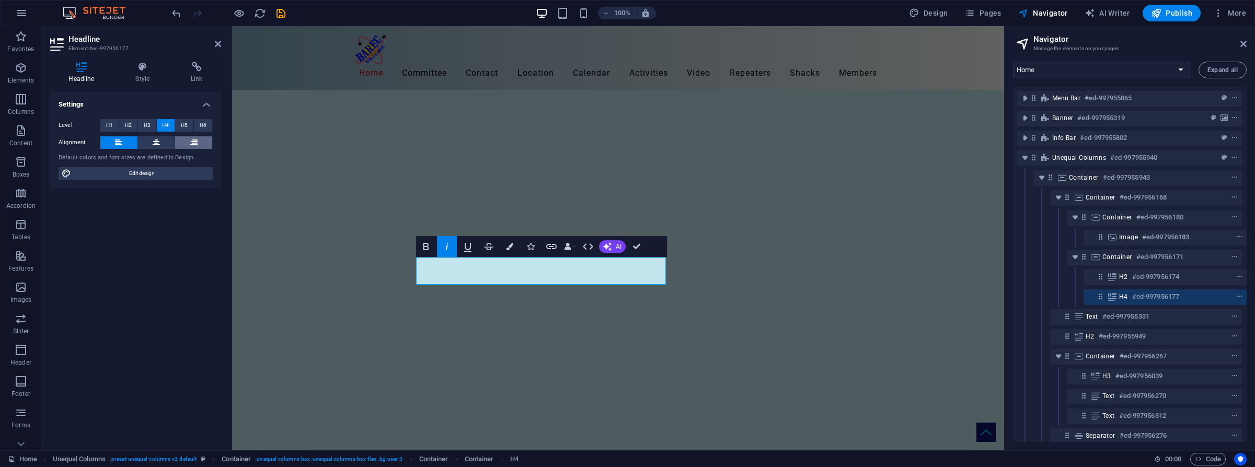
click at [190, 143] on button at bounding box center [193, 142] width 37 height 13
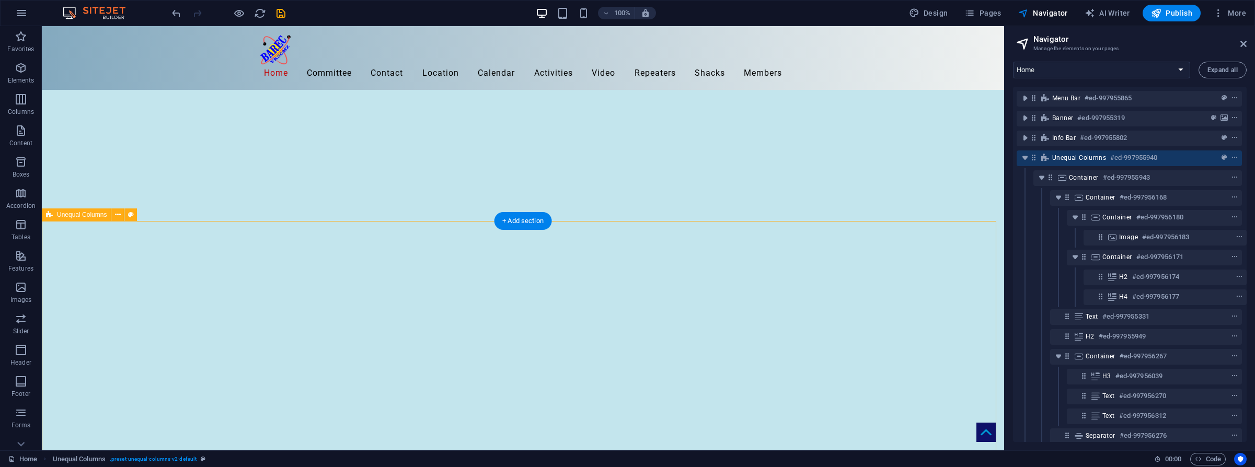
scroll to position [105, 0]
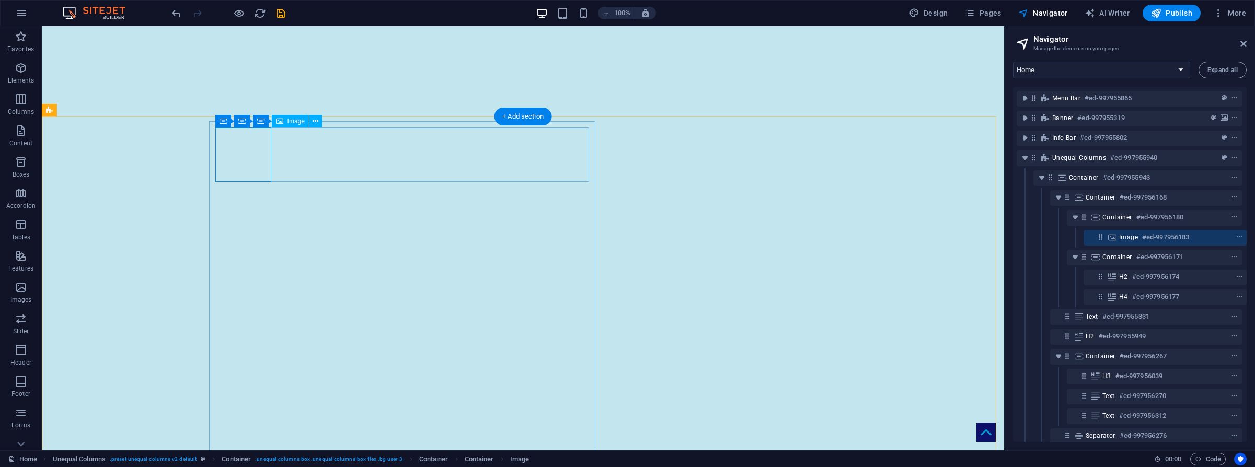
click at [993, 238] on h6 "#ed-997956183" at bounding box center [1165, 237] width 47 height 13
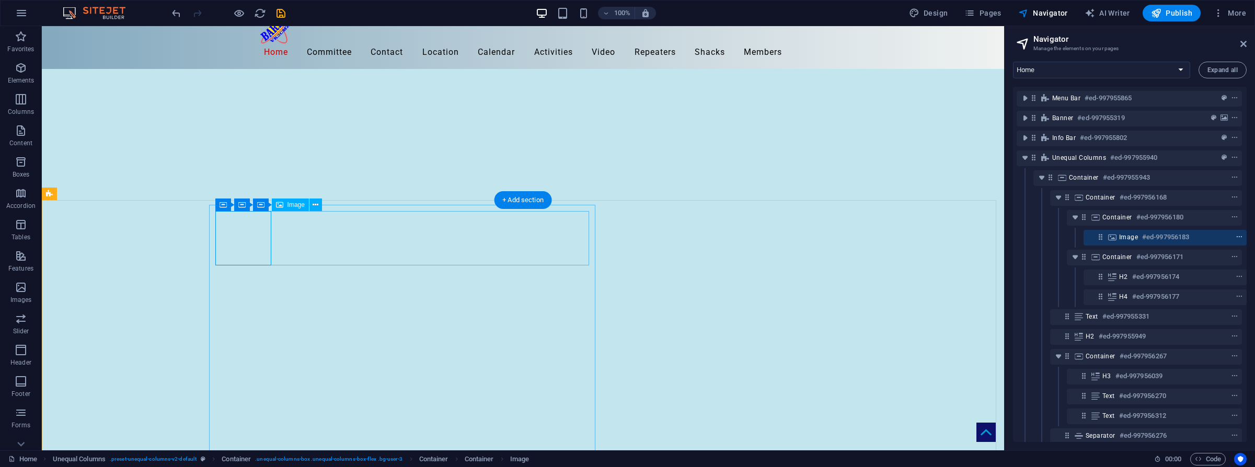
click at [993, 237] on icon "context-menu" at bounding box center [1239, 237] width 7 height 7
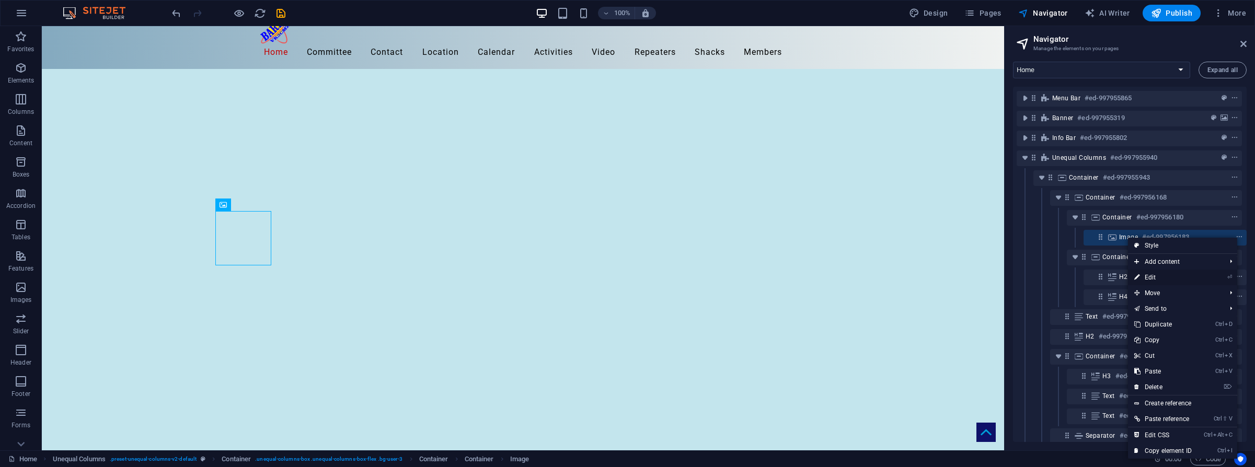
click at [993, 277] on link "⏎ Edit" at bounding box center [1163, 278] width 70 height 16
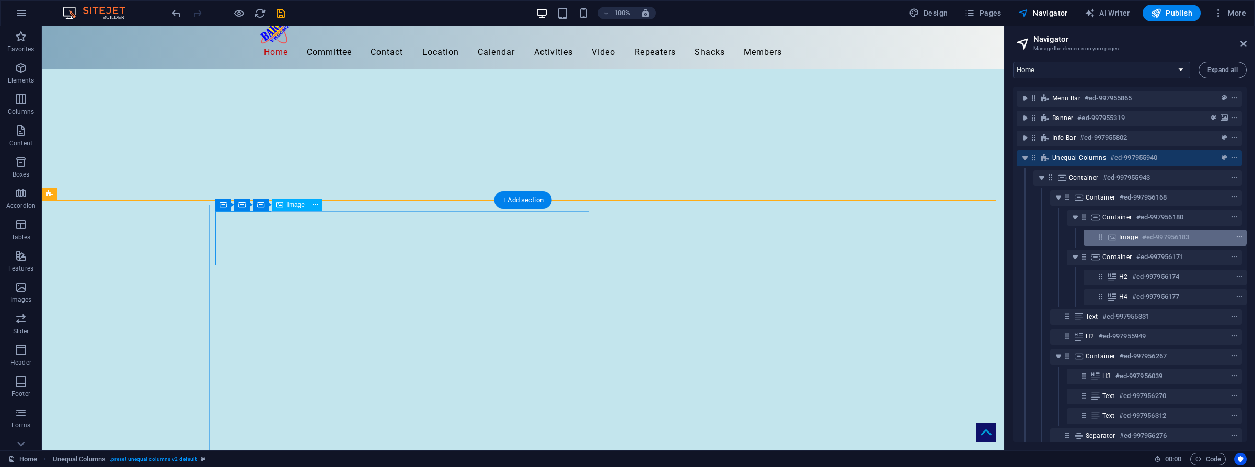
click at [993, 235] on icon "context-menu" at bounding box center [1239, 237] width 7 height 7
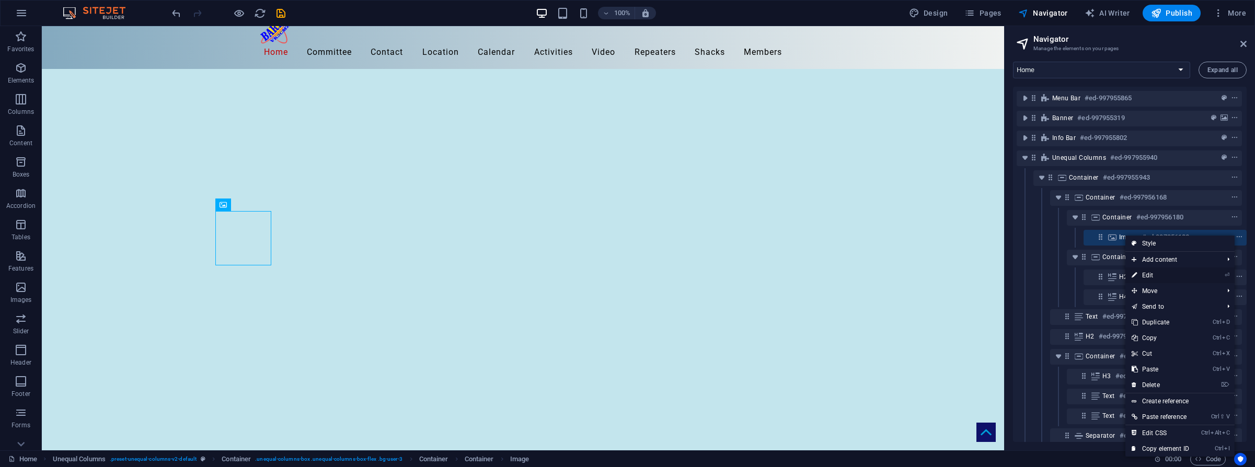
click at [993, 275] on link "⏎ Edit" at bounding box center [1161, 276] width 70 height 16
select select "%"
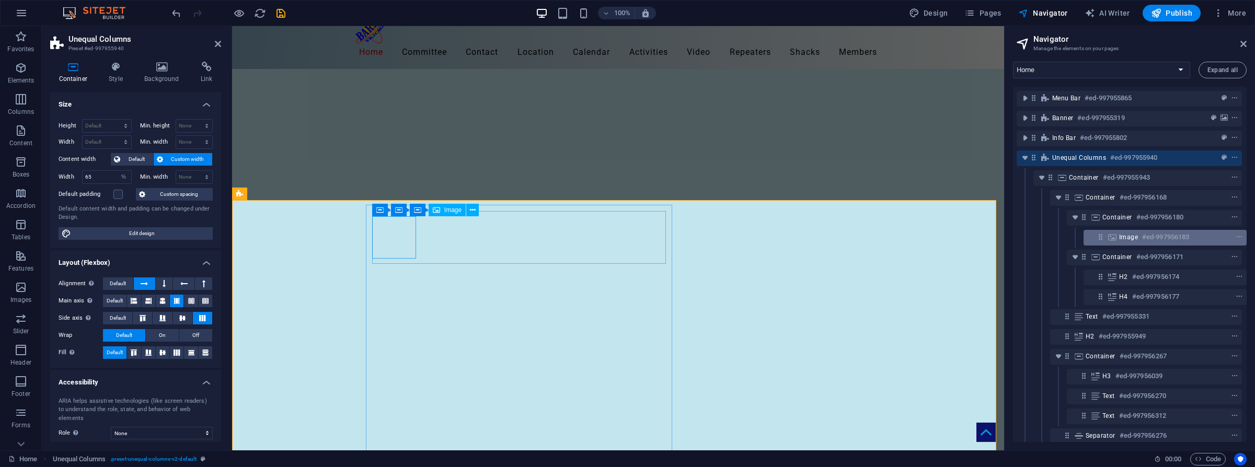
click at [993, 237] on h6 "#ed-997956183" at bounding box center [1165, 237] width 47 height 13
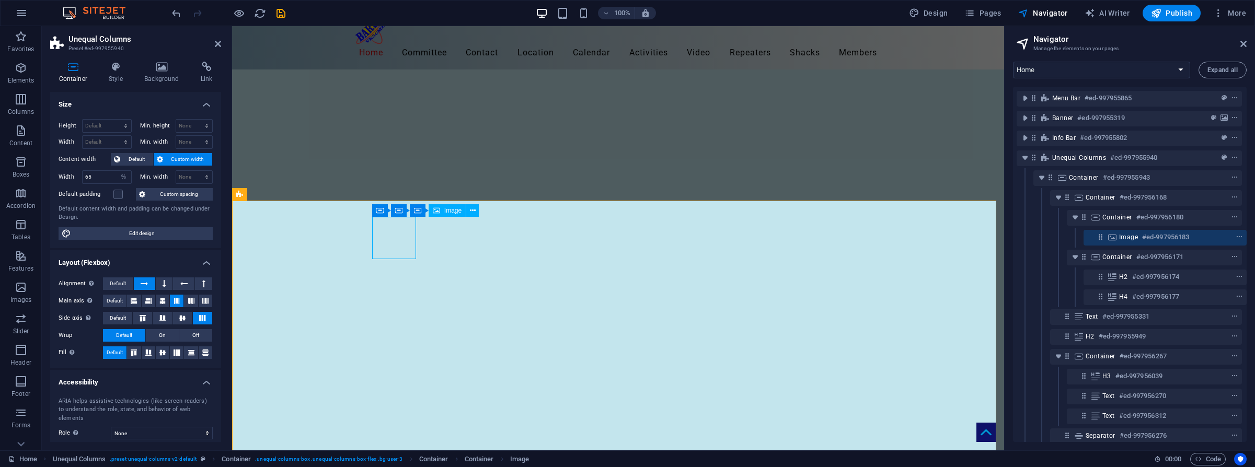
click at [993, 237] on h6 "#ed-997956183" at bounding box center [1165, 237] width 47 height 13
click at [993, 238] on h6 "#ed-997956183" at bounding box center [1165, 237] width 47 height 13
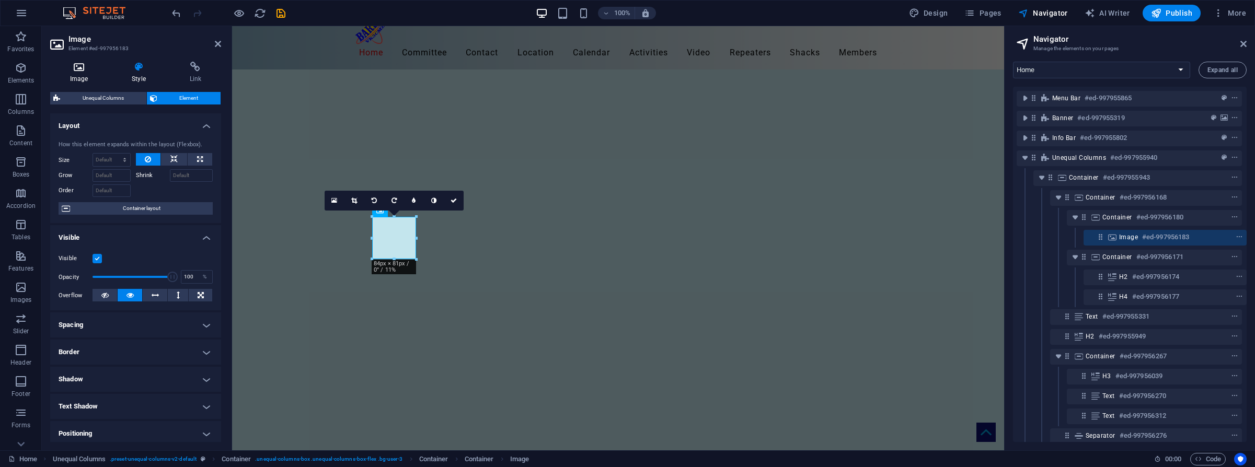
click at [78, 71] on icon at bounding box center [79, 67] width 58 height 10
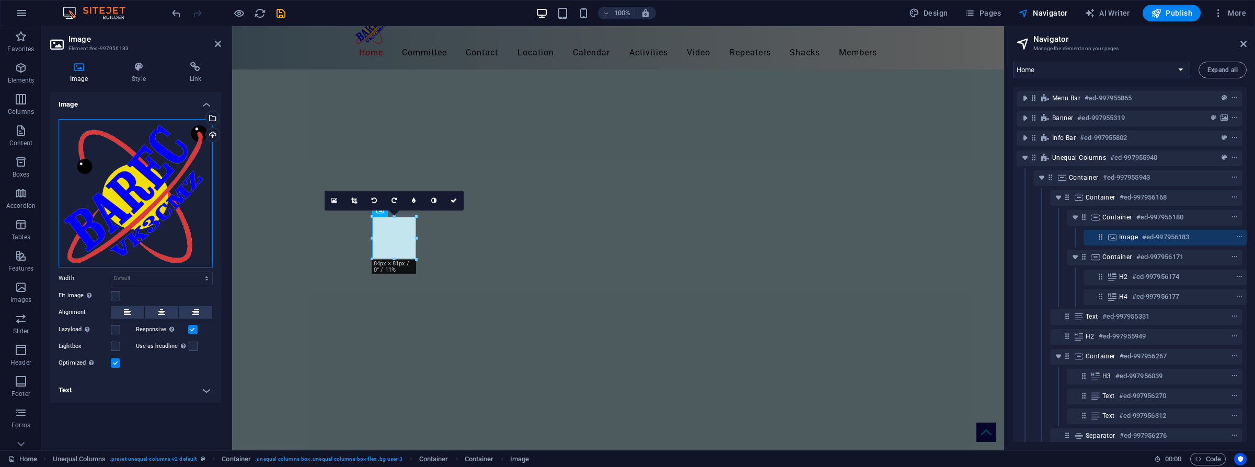
click at [143, 194] on div "Drag files here, click to choose files or select files from Files or our free s…" at bounding box center [136, 193] width 154 height 148
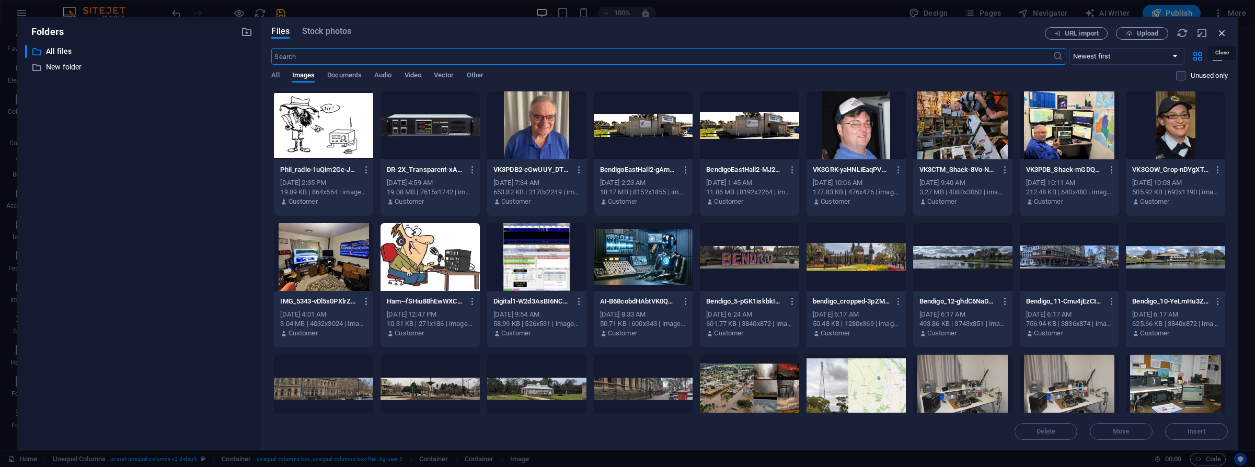
click at [993, 32] on icon "button" at bounding box center [1223, 33] width 12 height 12
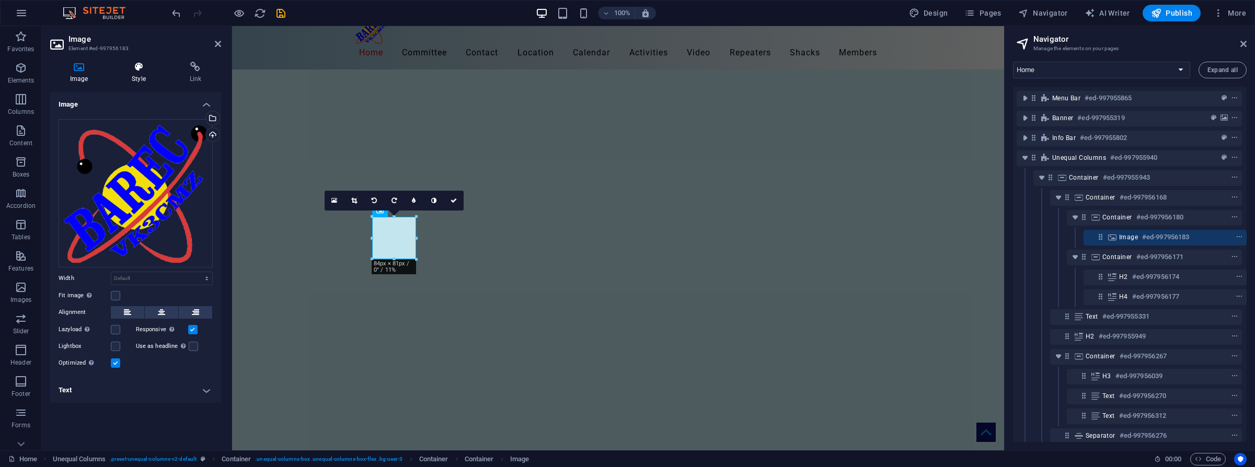
click at [139, 72] on h4 "Style" at bounding box center [141, 73] width 58 height 22
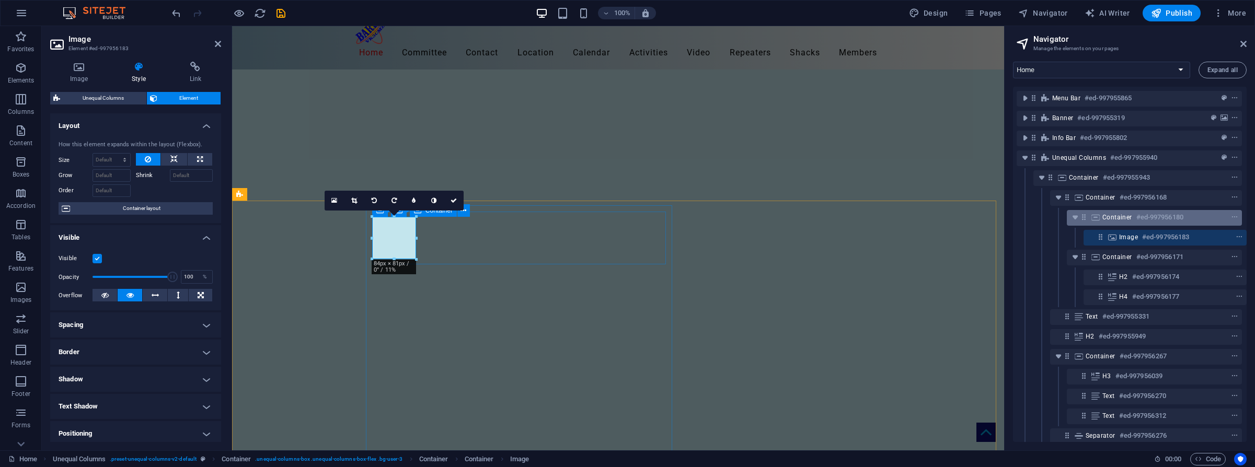
click at [993, 215] on h6 "#ed-997956180" at bounding box center [1160, 217] width 47 height 13
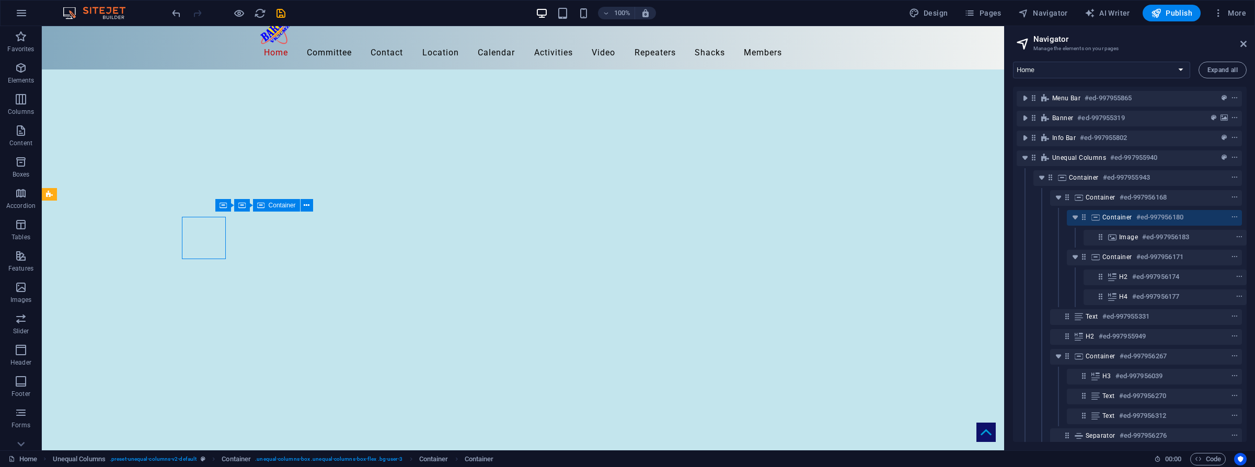
click at [993, 215] on h6 "#ed-997956180" at bounding box center [1160, 217] width 47 height 13
select select "%"
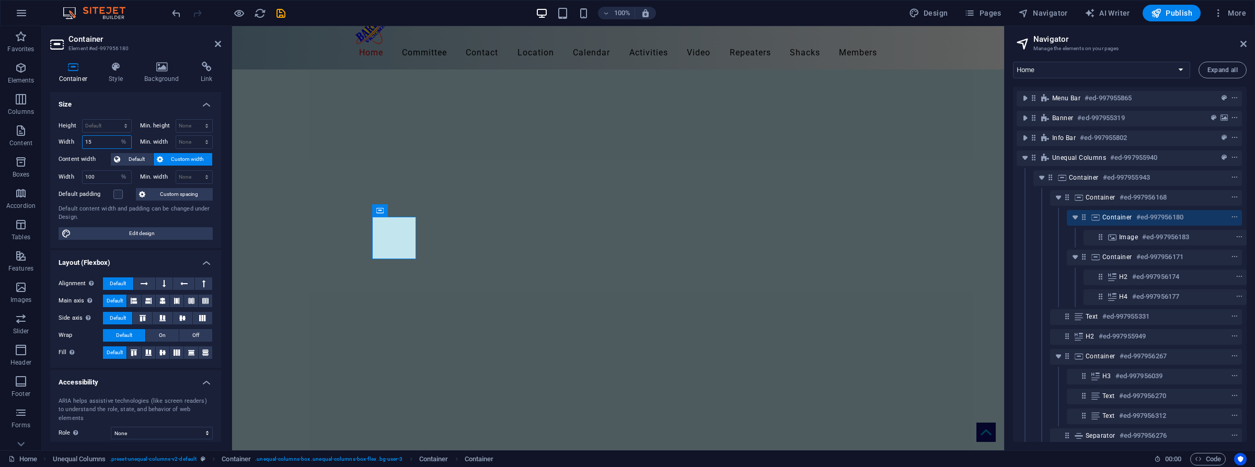
drag, startPoint x: 105, startPoint y: 141, endPoint x: 71, endPoint y: 141, distance: 34.0
click at [71, 141] on div "Width 15 Default px rem % em vh vw" at bounding box center [95, 142] width 73 height 14
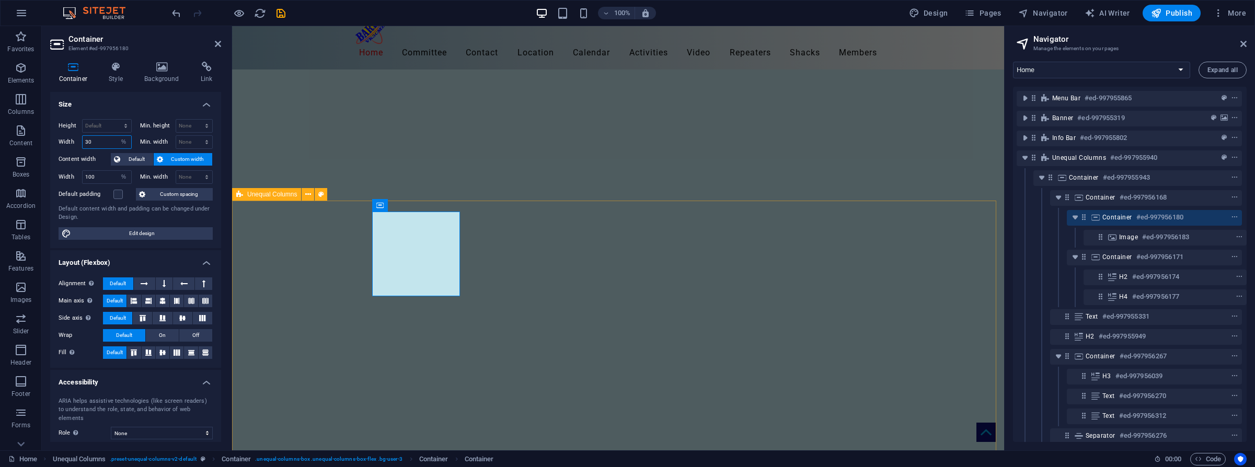
type input "30"
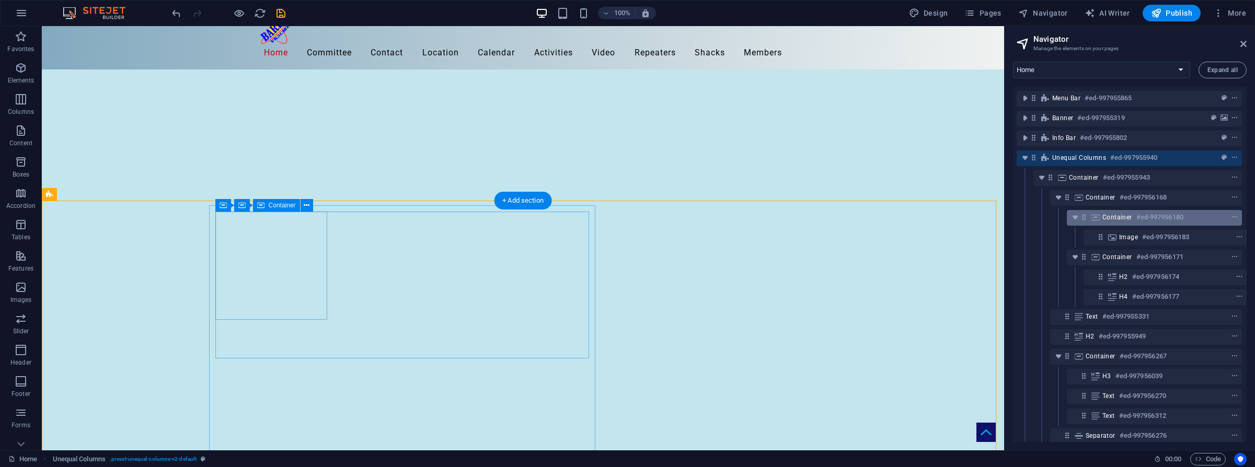
click at [993, 216] on h6 "#ed-997956180" at bounding box center [1160, 217] width 47 height 13
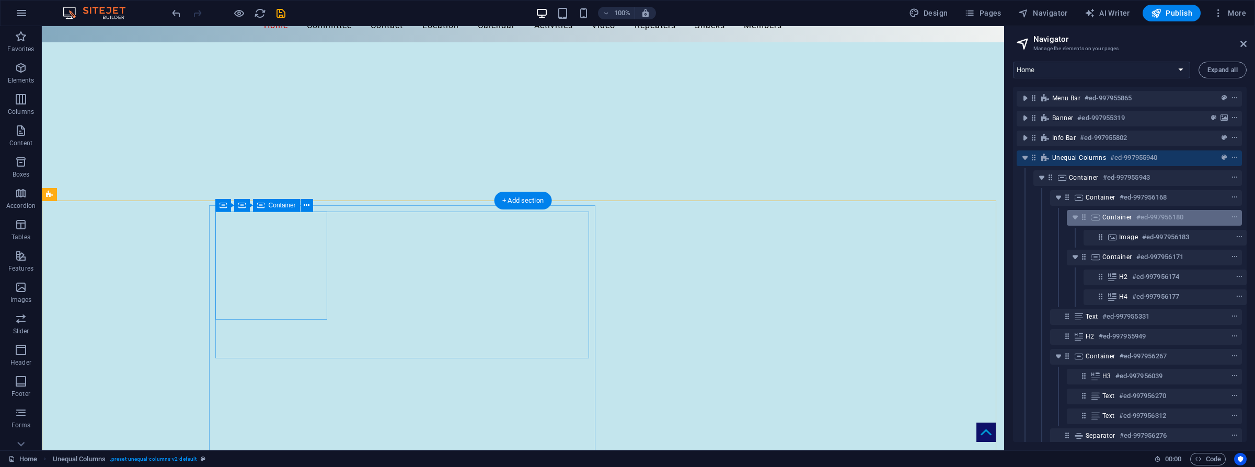
click at [993, 216] on h6 "#ed-997956180" at bounding box center [1160, 217] width 47 height 13
select select "%"
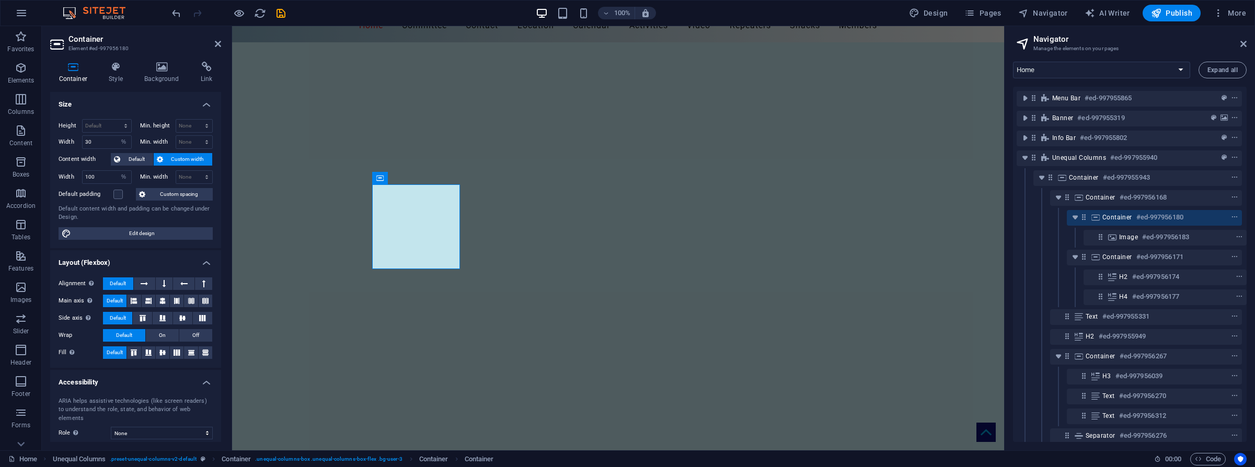
click at [70, 64] on icon at bounding box center [73, 67] width 46 height 10
drag, startPoint x: 98, startPoint y: 143, endPoint x: 58, endPoint y: 140, distance: 40.4
click at [58, 140] on div "Height Default px rem % vh vw Min. height None px rem % vh vw Width 30 Default …" at bounding box center [135, 180] width 171 height 138
type input "25"
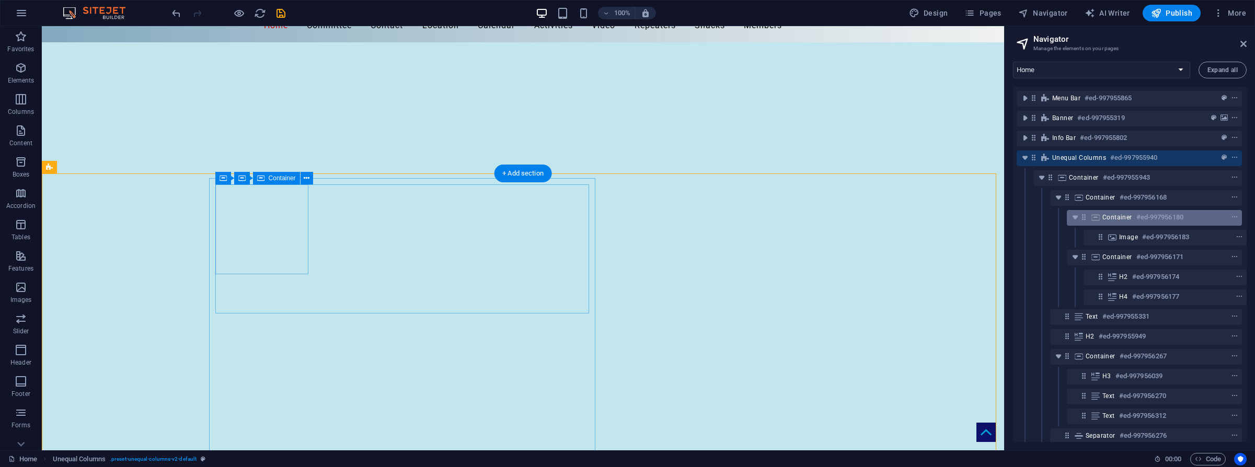
click at [993, 217] on div "Container #ed-997956180" at bounding box center [1146, 217] width 87 height 13
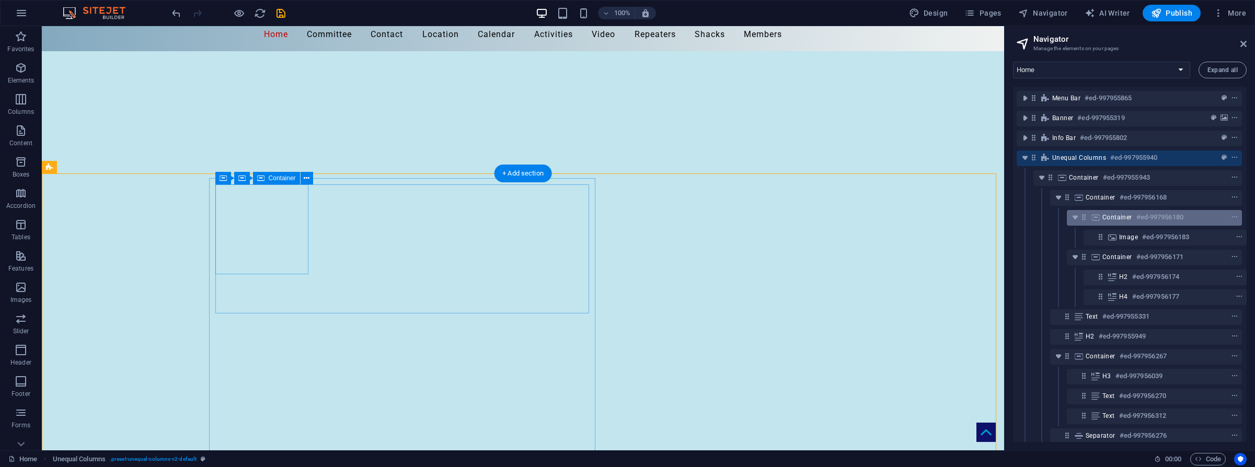
click at [993, 217] on div "Container #ed-997956180" at bounding box center [1146, 217] width 87 height 13
select select "%"
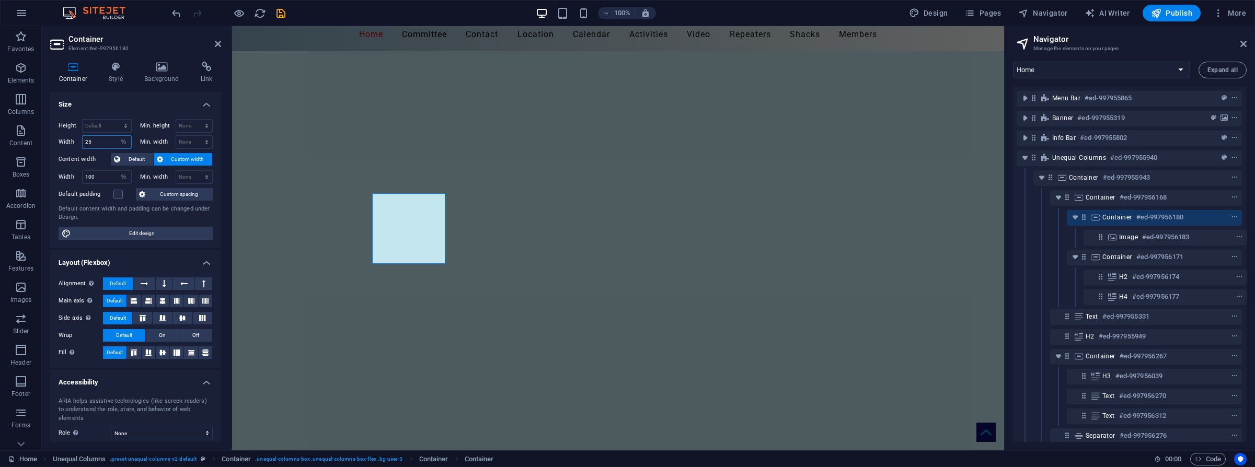
drag, startPoint x: 95, startPoint y: 142, endPoint x: 75, endPoint y: 139, distance: 20.0
click at [75, 139] on div "Width 25 Default px rem % em vh vw" at bounding box center [95, 142] width 73 height 14
type input "20"
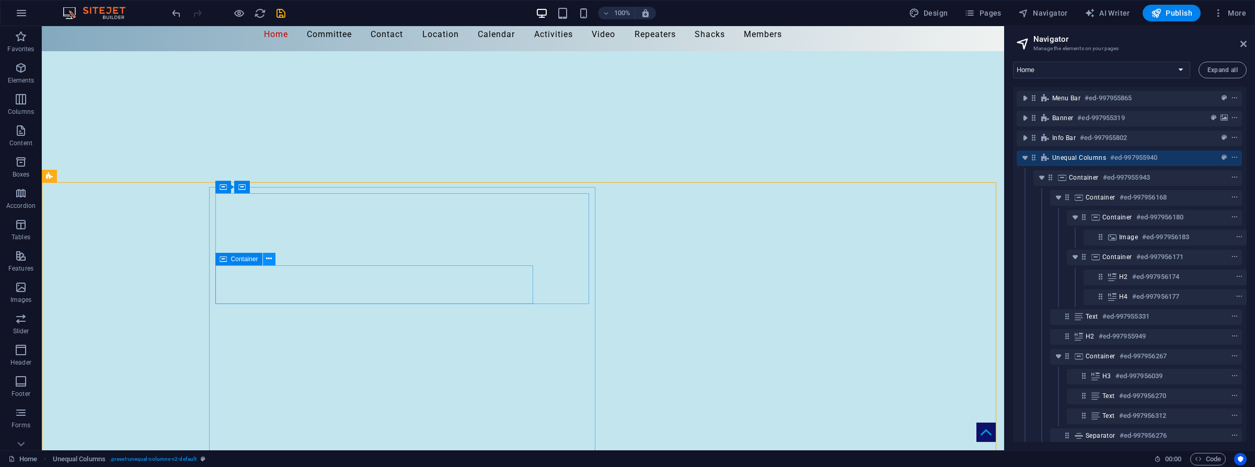
click at [270, 257] on icon at bounding box center [269, 259] width 6 height 11
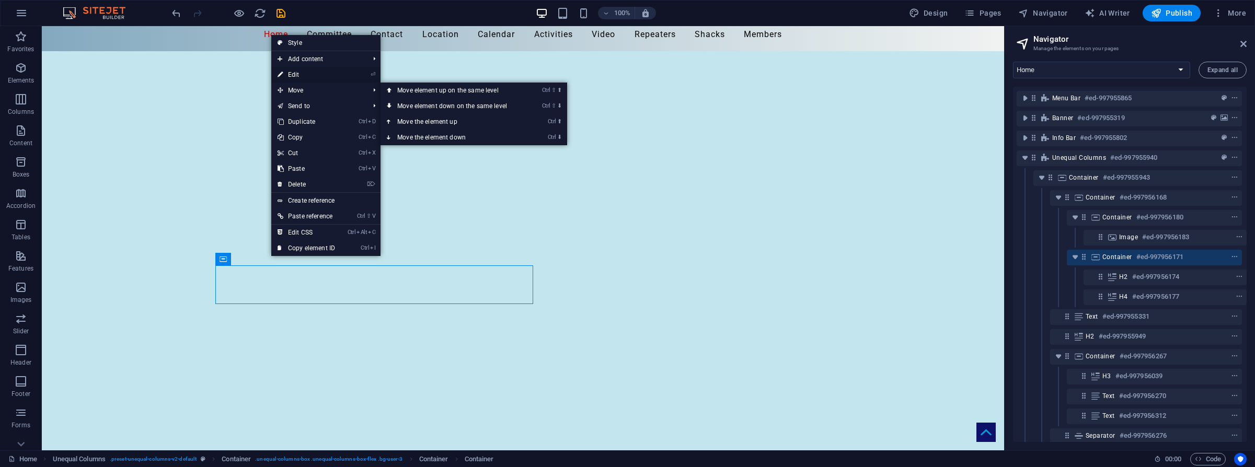
click at [297, 72] on link "⏎ Edit" at bounding box center [306, 75] width 70 height 16
select select "%"
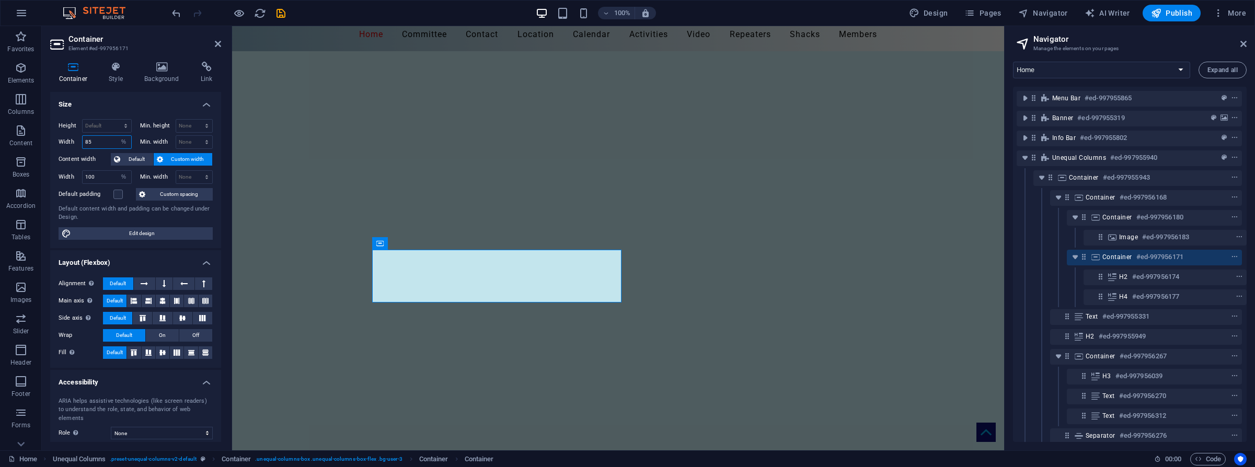
drag, startPoint x: 104, startPoint y: 142, endPoint x: 64, endPoint y: 139, distance: 39.9
click at [64, 139] on div "Width 85 Default px rem % em vh vw" at bounding box center [95, 142] width 73 height 14
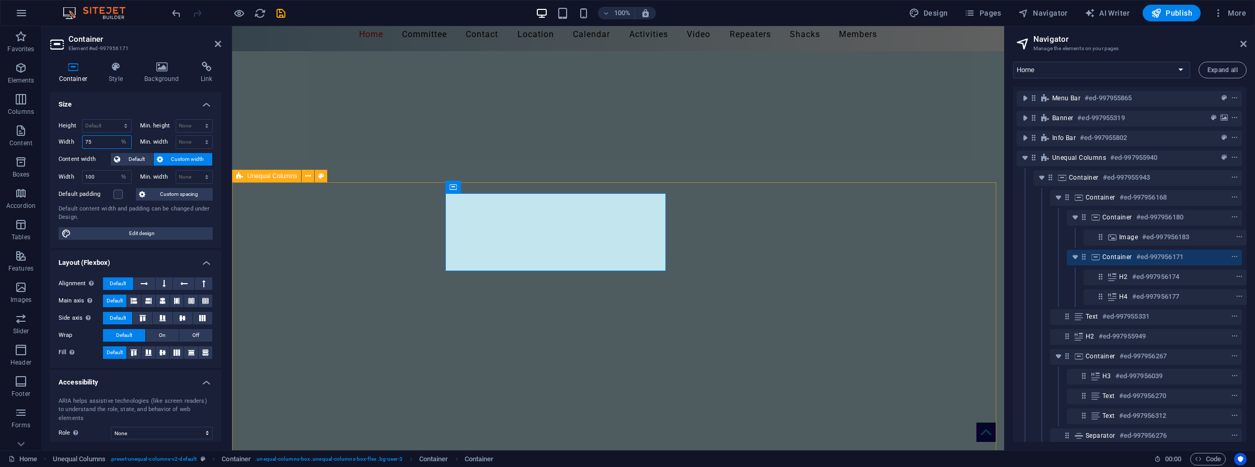
type input "75"
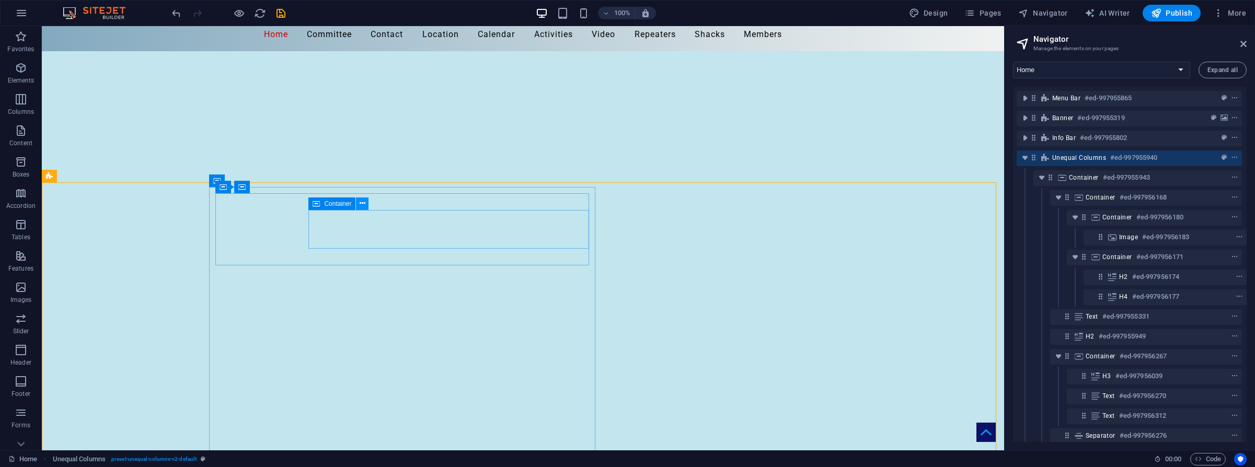
click at [362, 204] on icon at bounding box center [363, 203] width 6 height 11
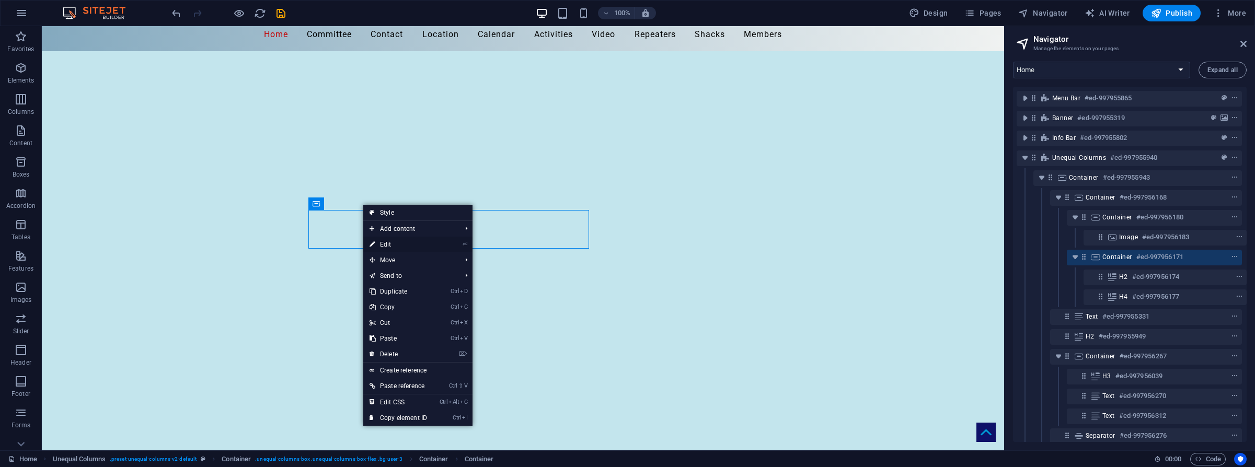
click at [387, 243] on link "⏎ Edit" at bounding box center [398, 245] width 70 height 16
select select "%"
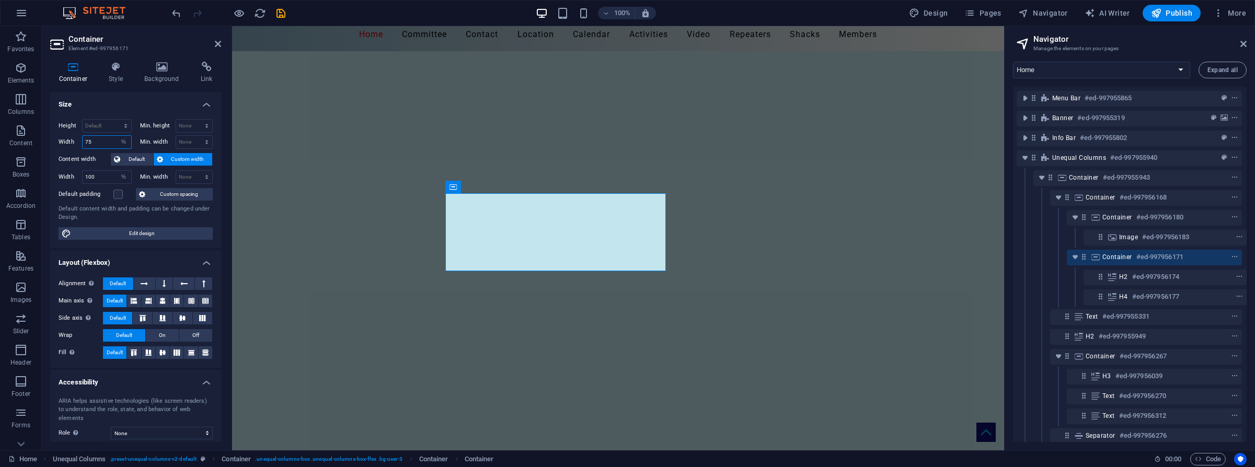
drag, startPoint x: 103, startPoint y: 145, endPoint x: 77, endPoint y: 140, distance: 26.7
click at [77, 140] on div "Width 75 Default px rem % em vh vw" at bounding box center [95, 142] width 73 height 14
type input "70"
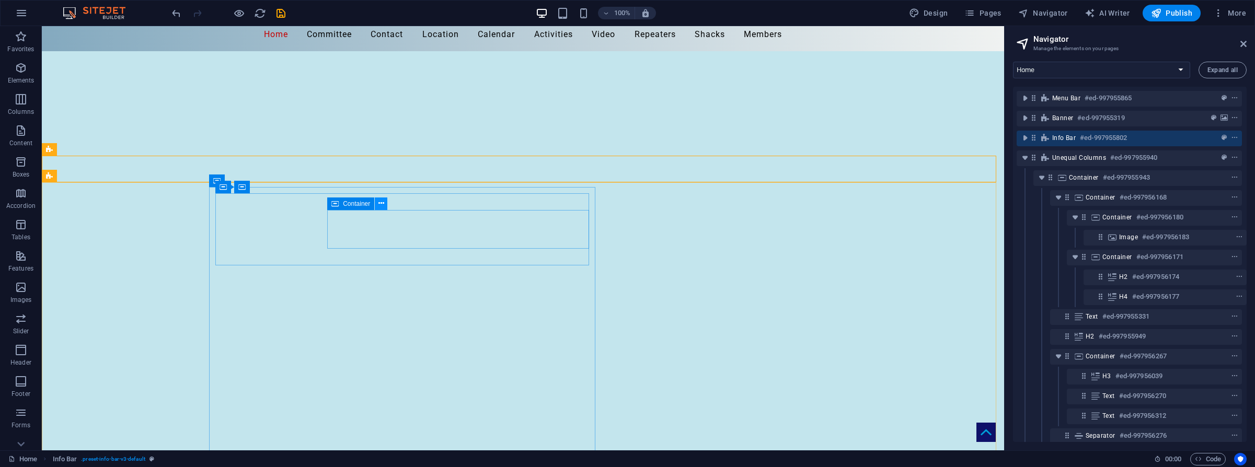
click at [380, 202] on icon at bounding box center [382, 203] width 6 height 11
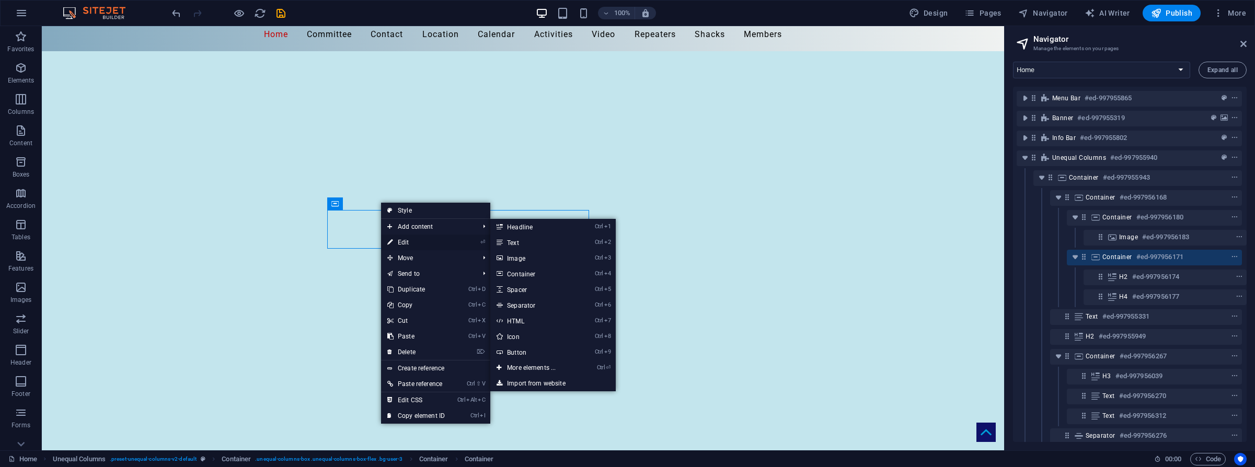
click at [399, 243] on link "⏎ Edit" at bounding box center [416, 243] width 70 height 16
select select "%"
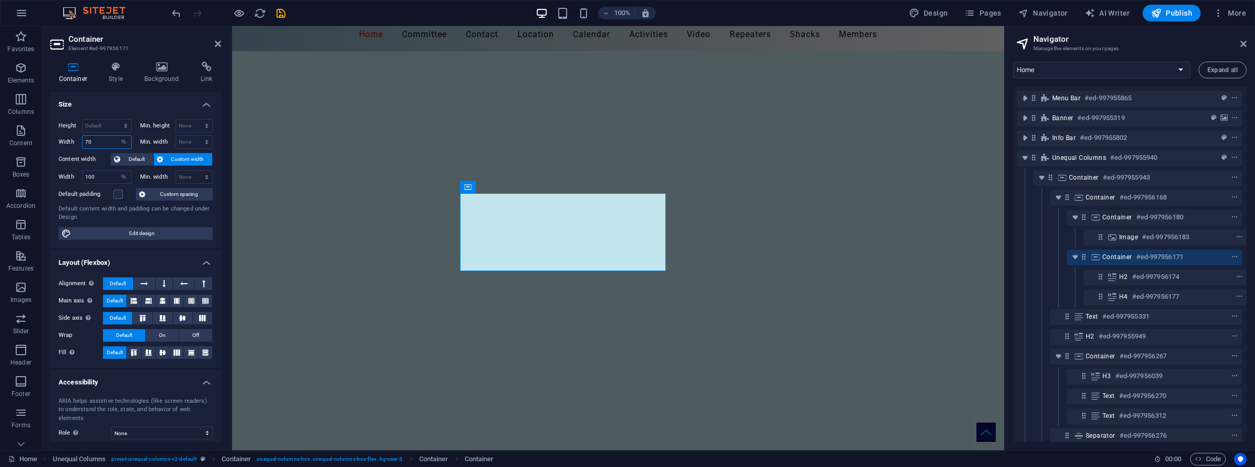
drag, startPoint x: 101, startPoint y: 141, endPoint x: 76, endPoint y: 141, distance: 25.1
click at [76, 141] on div "Width 70 Default px rem % em vh vw" at bounding box center [95, 142] width 73 height 14
type input "65"
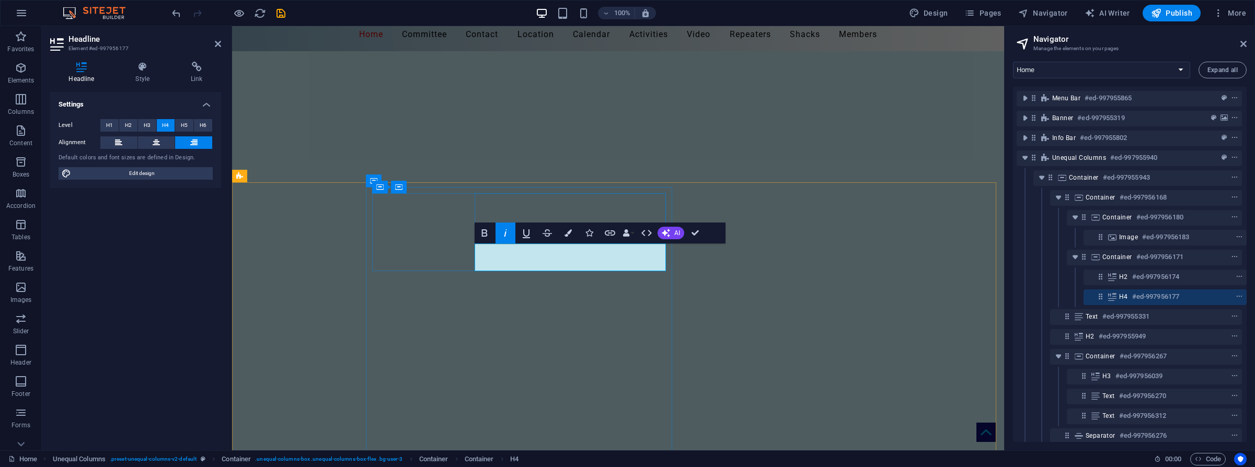
drag, startPoint x: 890, startPoint y: 238, endPoint x: 1080, endPoint y: 246, distance: 190.0
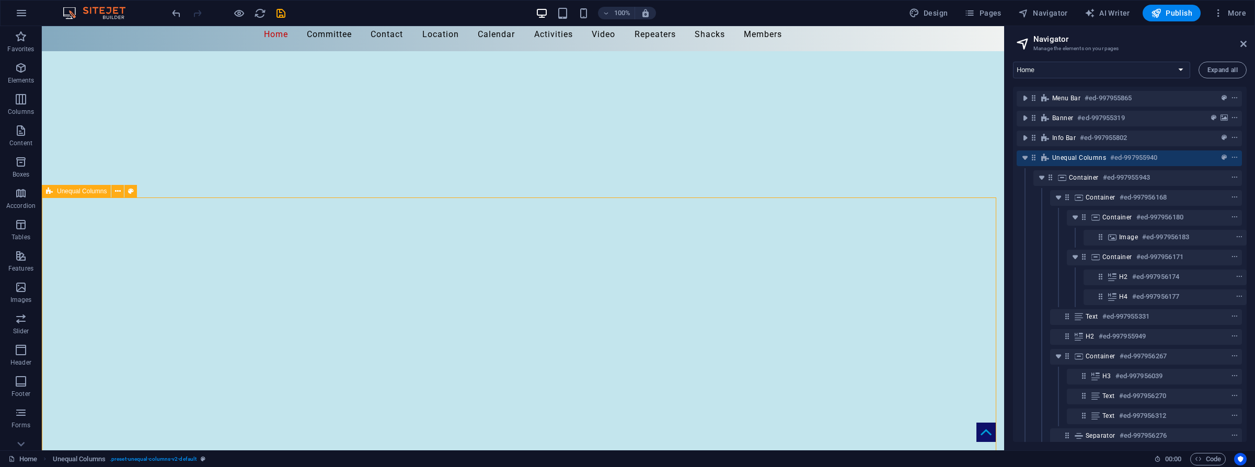
scroll to position [24, 0]
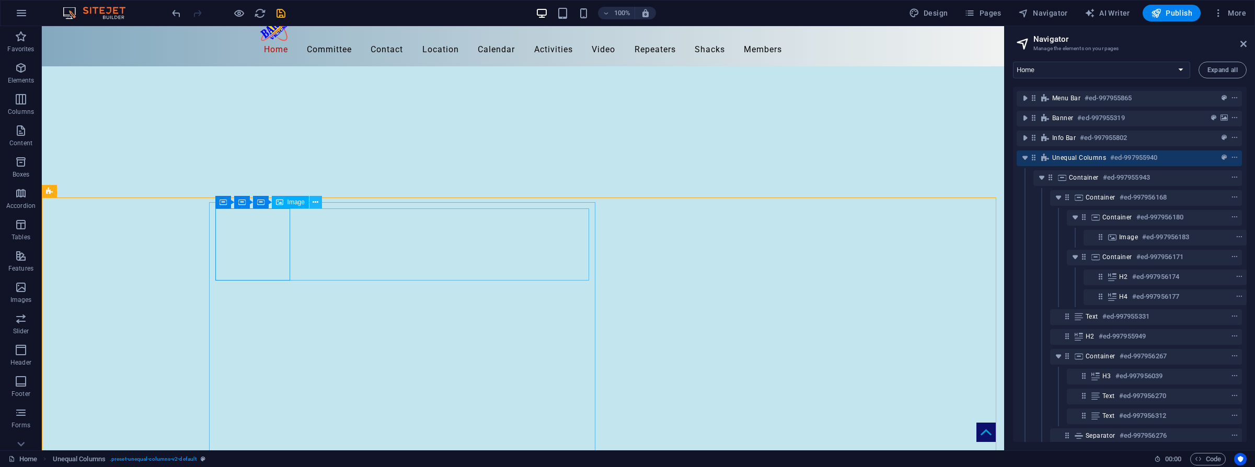
click at [316, 207] on icon at bounding box center [316, 202] width 6 height 11
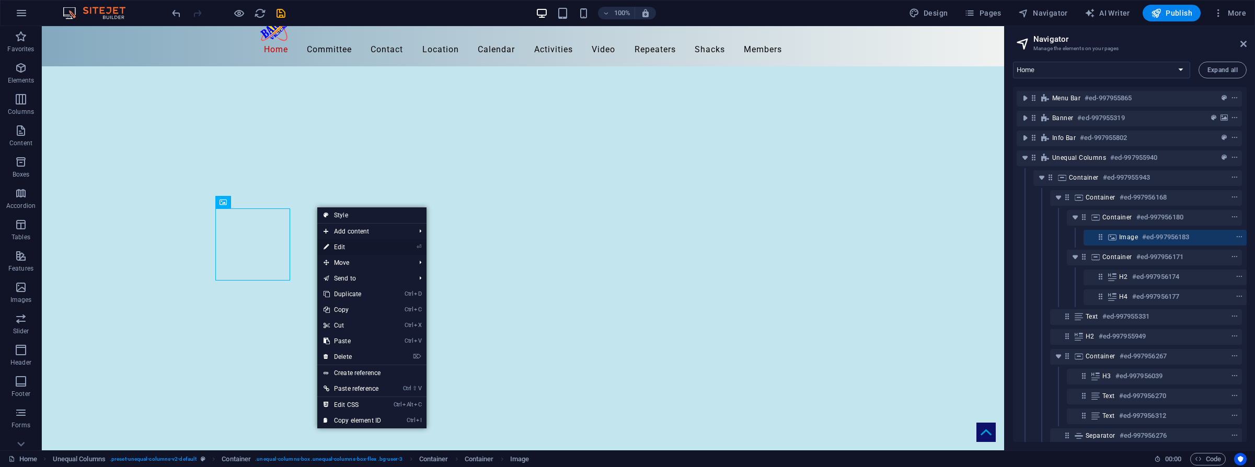
click at [336, 247] on link "⏎ Edit" at bounding box center [352, 247] width 70 height 16
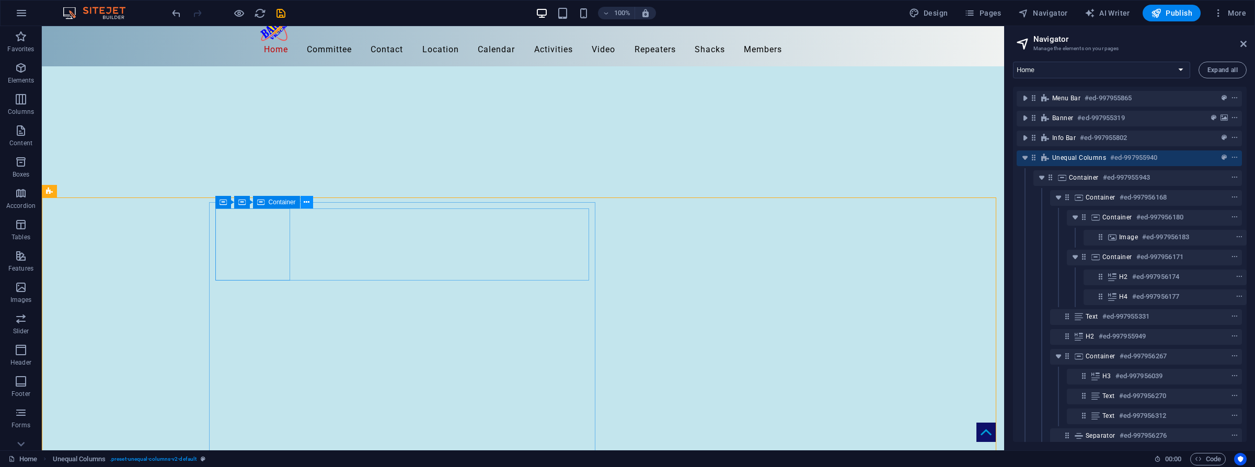
click at [308, 204] on icon at bounding box center [307, 202] width 6 height 11
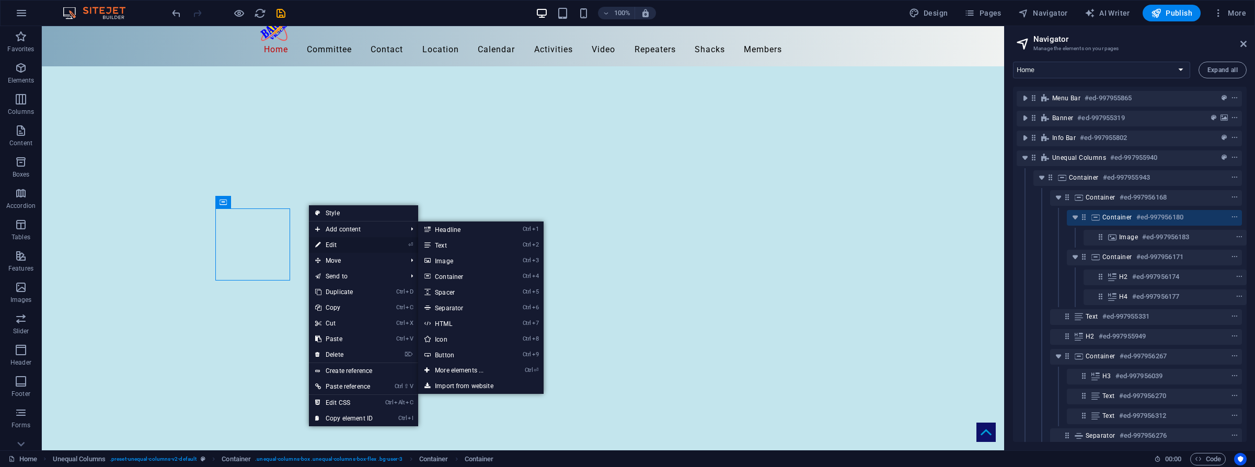
click at [333, 246] on link "⏎ Edit" at bounding box center [344, 245] width 70 height 16
select select "%"
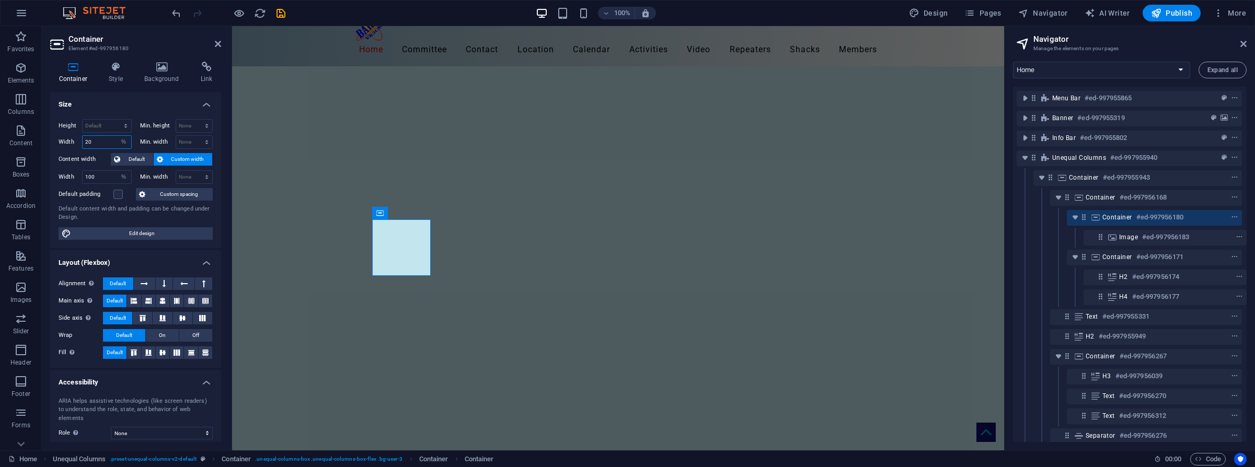
drag, startPoint x: 111, startPoint y: 141, endPoint x: 54, endPoint y: 137, distance: 56.6
click at [54, 137] on div "Height Default px rem % vh vw Min. height None px rem % vh vw Width 20 Default …" at bounding box center [135, 180] width 171 height 138
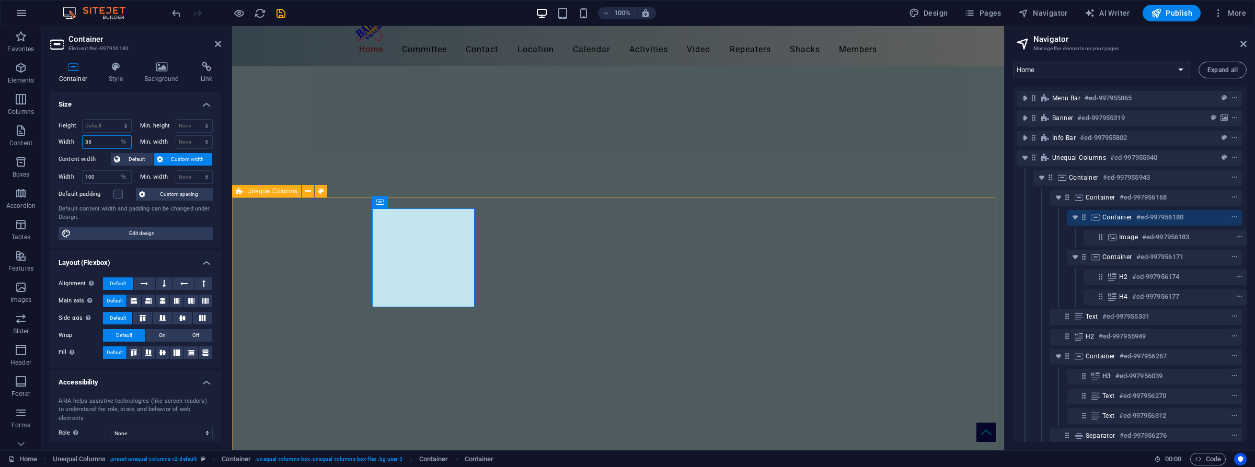
type input "35"
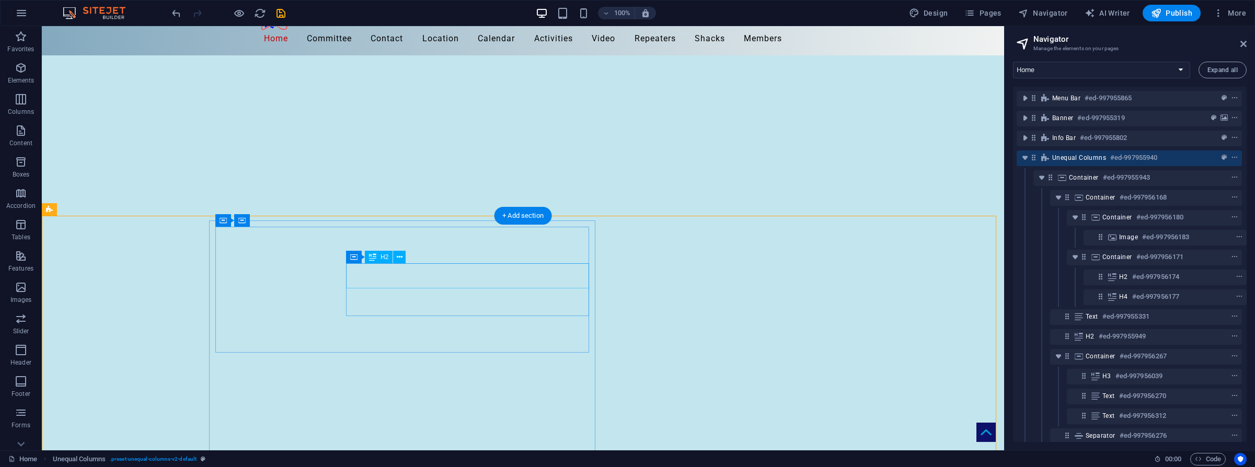
scroll to position [0, 0]
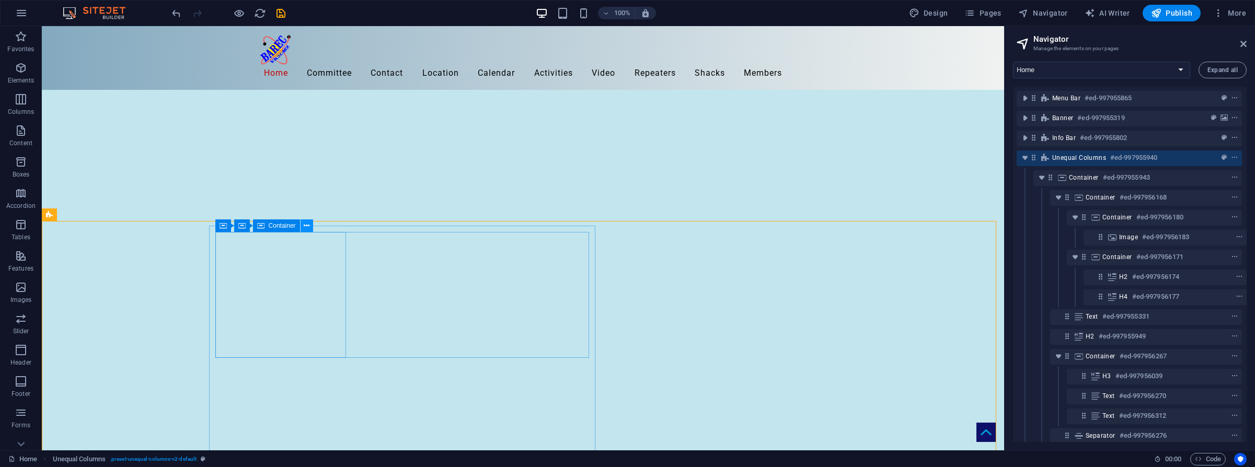
click at [309, 226] on icon at bounding box center [307, 226] width 6 height 11
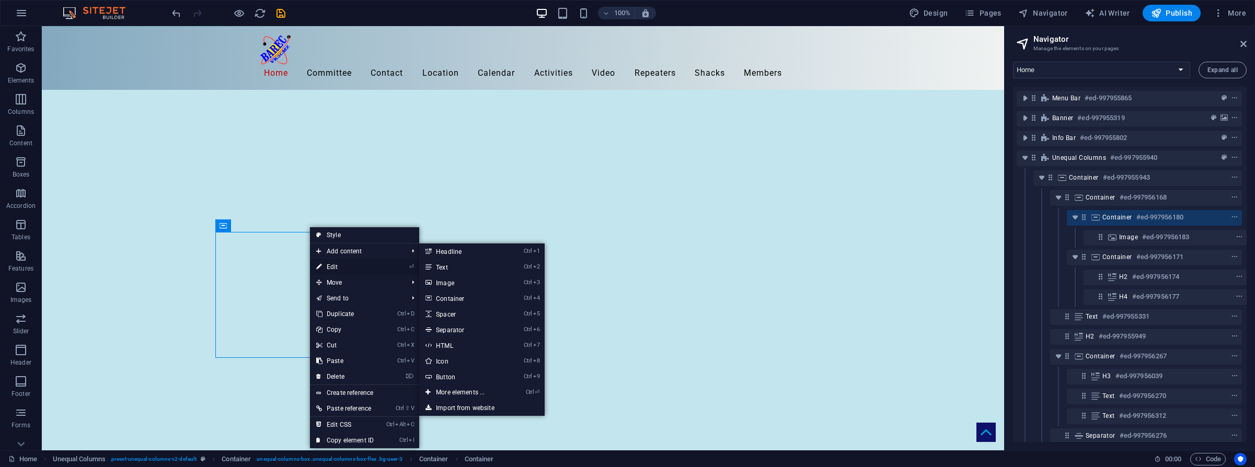
click at [340, 266] on link "⏎ Edit" at bounding box center [345, 267] width 70 height 16
select select "%"
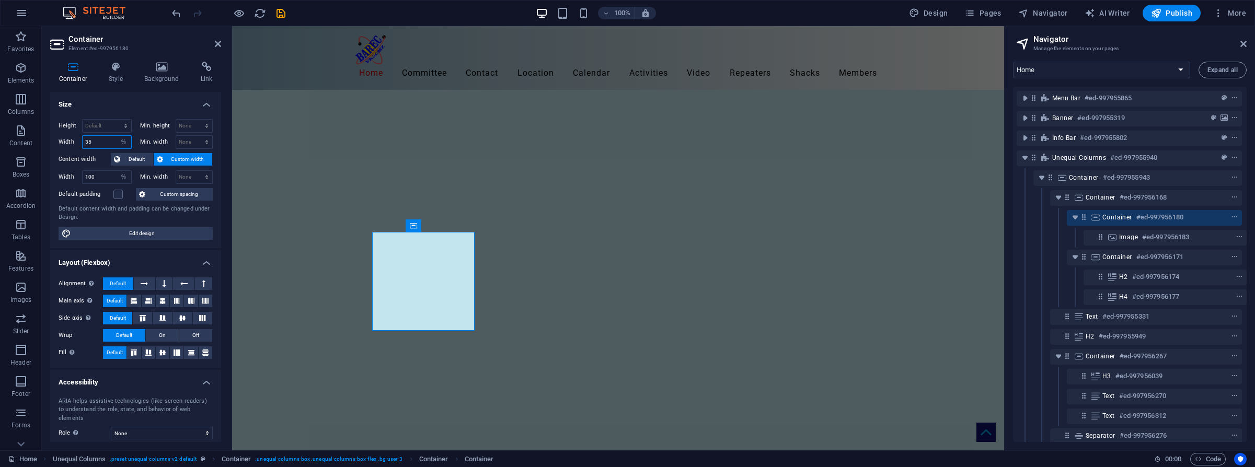
drag, startPoint x: 98, startPoint y: 142, endPoint x: 61, endPoint y: 138, distance: 37.3
click at [61, 138] on div "Width 35 Default px rem % em vh vw" at bounding box center [95, 142] width 73 height 14
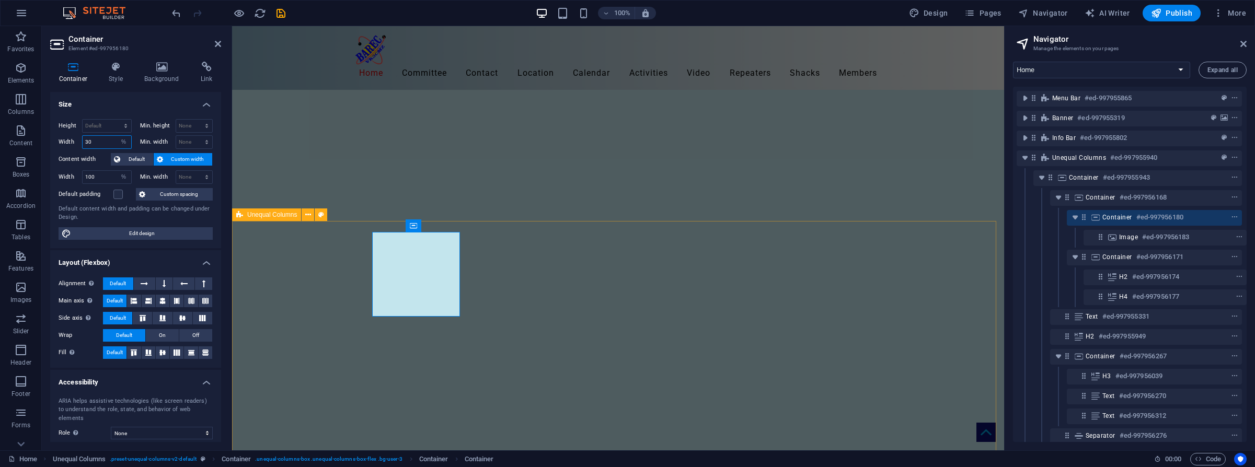
type input "30"
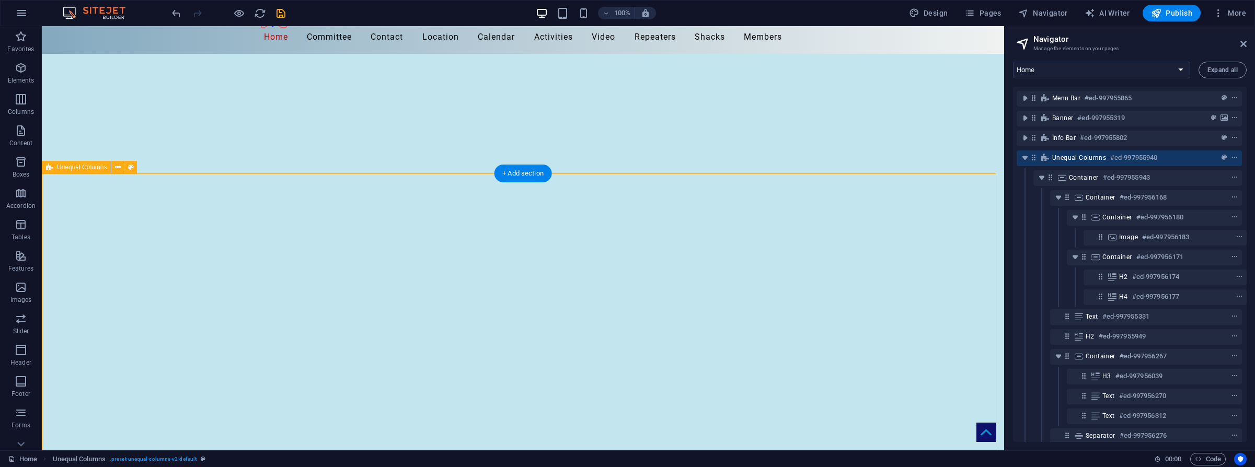
scroll to position [52, 0]
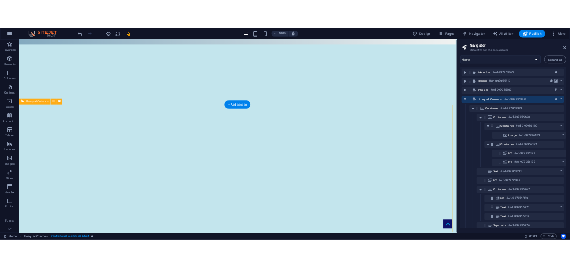
scroll to position [0, 0]
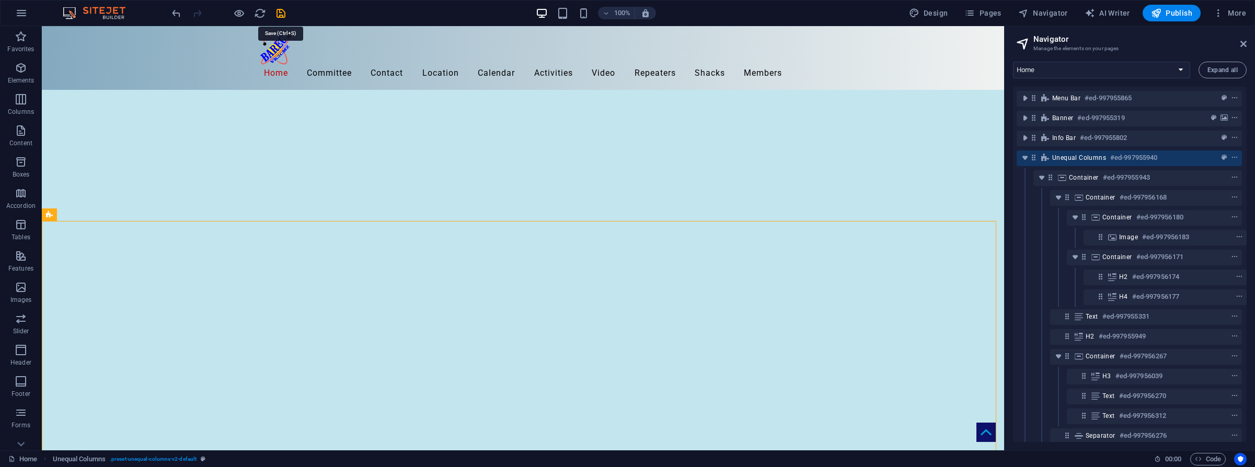
drag, startPoint x: 284, startPoint y: 15, endPoint x: 278, endPoint y: 14, distance: 5.8
click at [281, 14] on icon "save" at bounding box center [281, 13] width 12 height 12
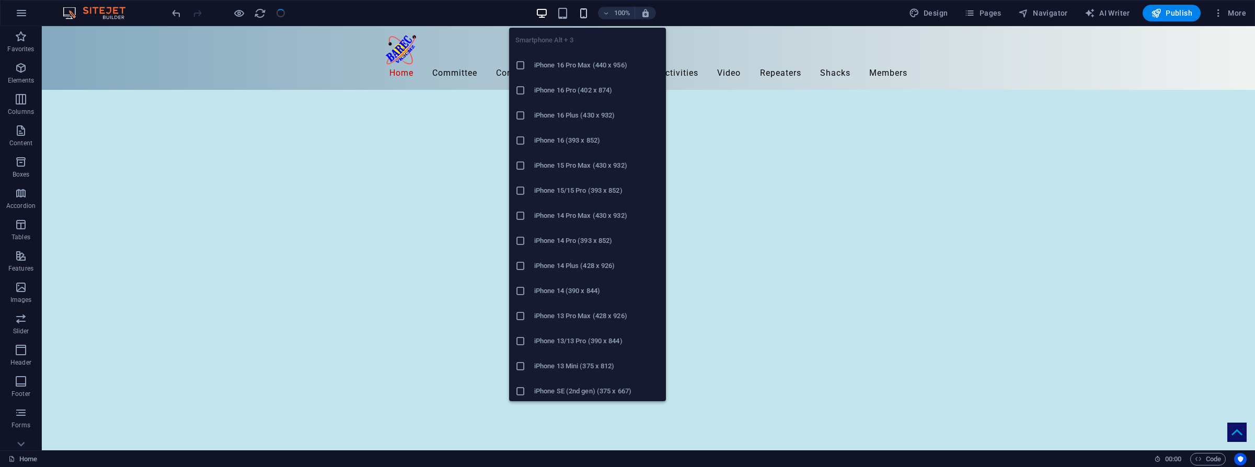
click at [586, 14] on icon "button" at bounding box center [584, 13] width 12 height 12
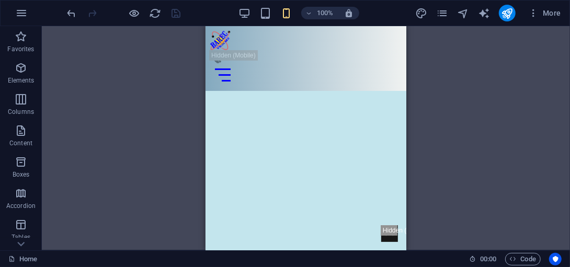
click at [542, 84] on div "H1 Banner Container Menu Bar Menu Unequal Columns Image Container Container Flo…" at bounding box center [306, 138] width 528 height 224
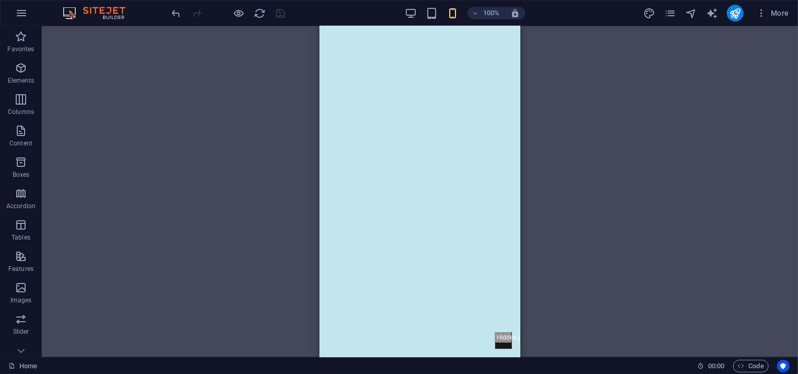
scroll to position [139, 0]
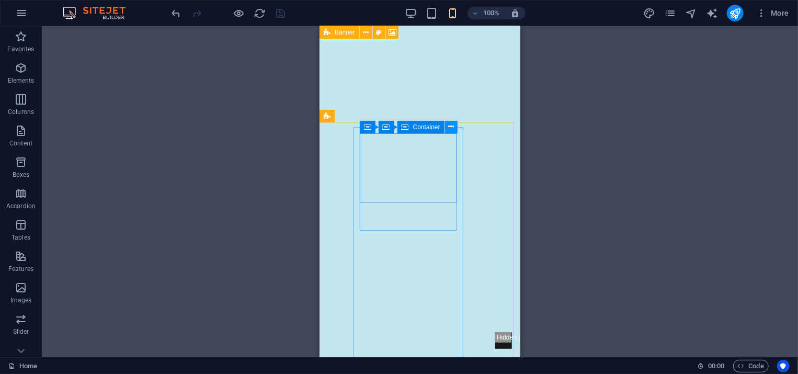
click at [451, 127] on icon at bounding box center [451, 126] width 6 height 11
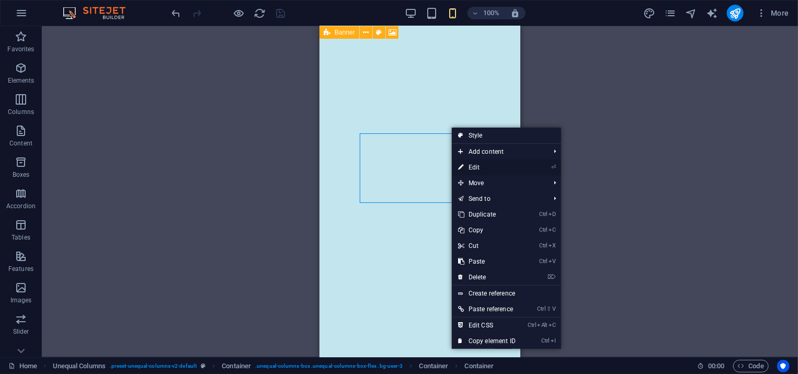
click at [475, 166] on link "⏎ Edit" at bounding box center [487, 167] width 70 height 16
select select "%"
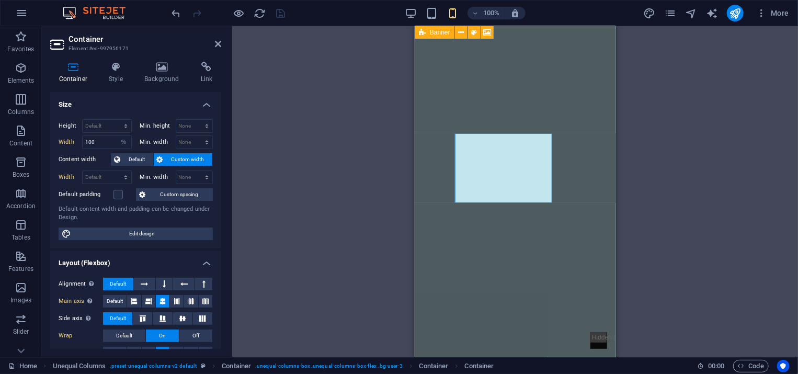
click at [658, 178] on div "H1 Banner Container Menu Bar Menu Unequal Columns Image Container Container Flo…" at bounding box center [515, 191] width 566 height 331
click at [726, 118] on div "H1 Banner Container Menu Bar Menu Unequal Columns Image Container Container Flo…" at bounding box center [515, 191] width 566 height 331
click at [215, 42] on icon at bounding box center [218, 44] width 6 height 8
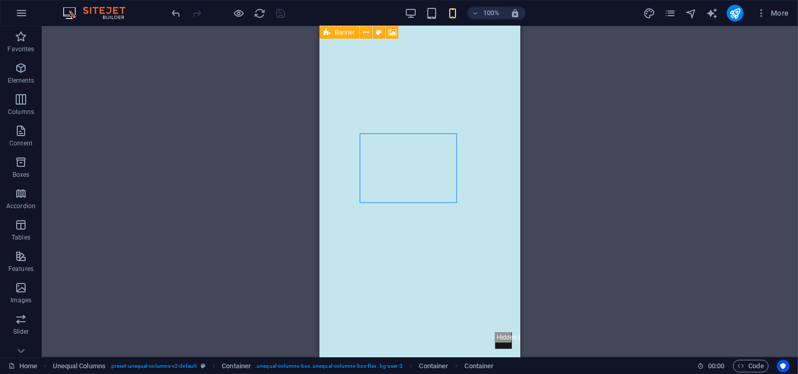
click at [655, 140] on div "H1 Banner Container Menu Bar Menu Unequal Columns Image Container Container Flo…" at bounding box center [420, 191] width 756 height 331
click at [694, 14] on icon "navigator" at bounding box center [691, 13] width 12 height 12
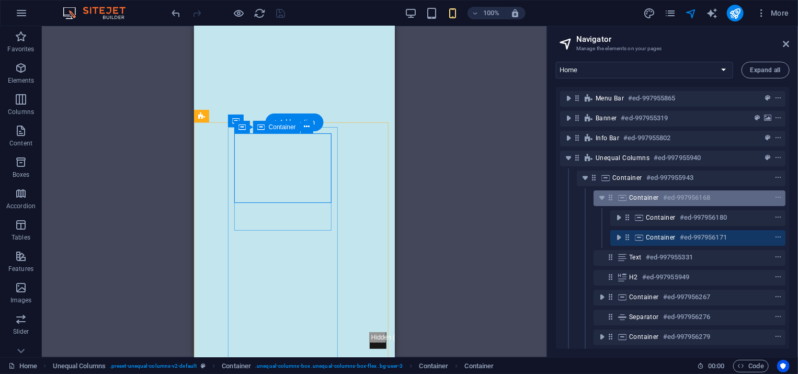
click at [648, 198] on span "Container" at bounding box center [644, 197] width 30 height 8
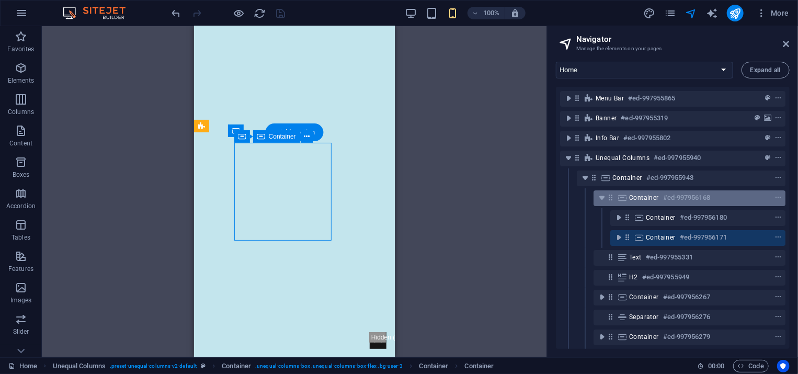
scroll to position [129, 0]
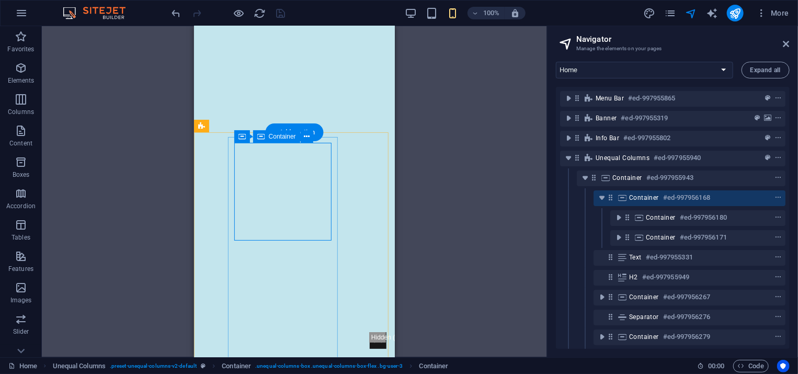
click at [741, 194] on div at bounding box center [758, 197] width 49 height 13
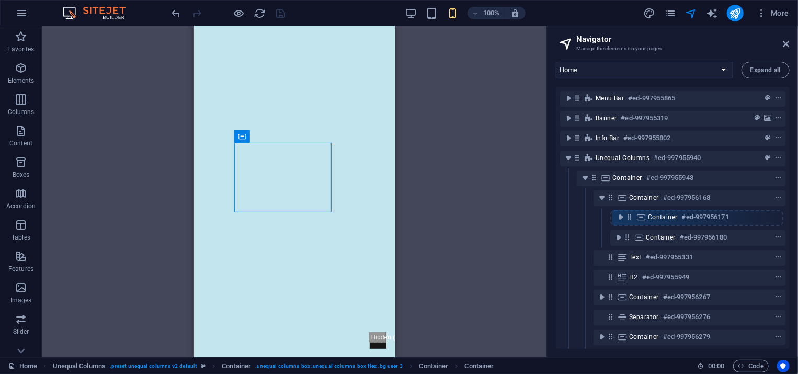
drag, startPoint x: 627, startPoint y: 238, endPoint x: 629, endPoint y: 215, distance: 23.1
click at [629, 215] on div "Menu Bar #ed-997955865 Banner #ed-997955319 Info Bar #ed-997955802 Unequal Colu…" at bounding box center [673, 218] width 234 height 262
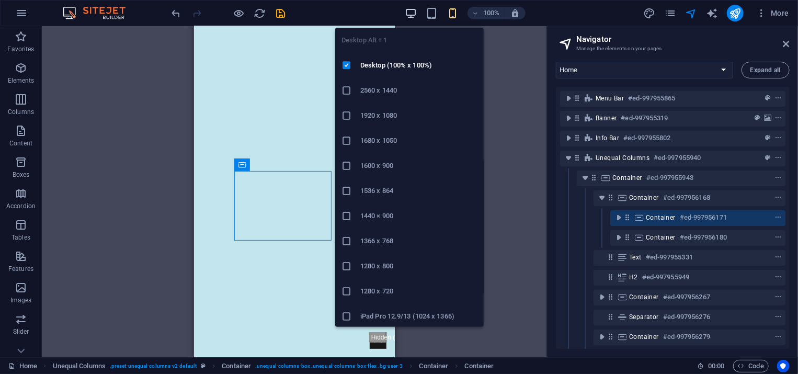
click at [410, 11] on icon "button" at bounding box center [411, 13] width 12 height 12
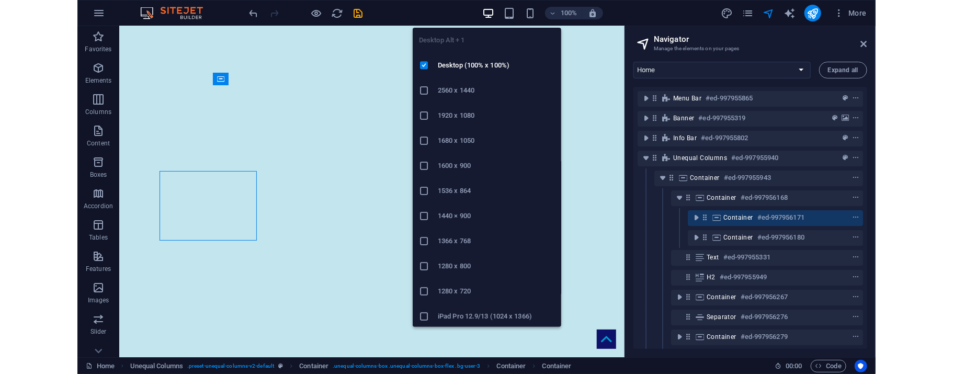
scroll to position [130, 0]
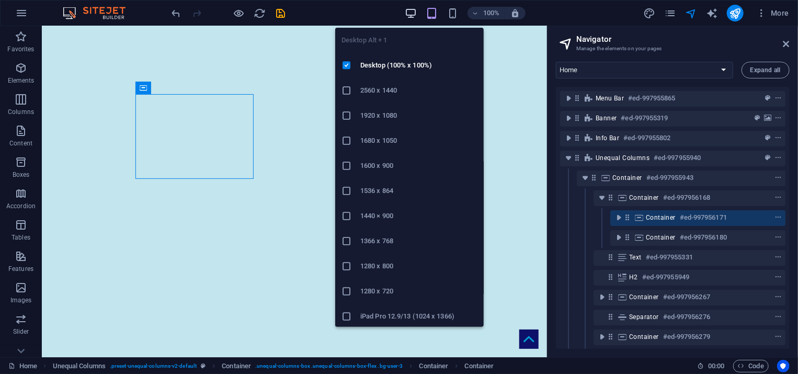
click at [410, 13] on icon "button" at bounding box center [411, 13] width 12 height 12
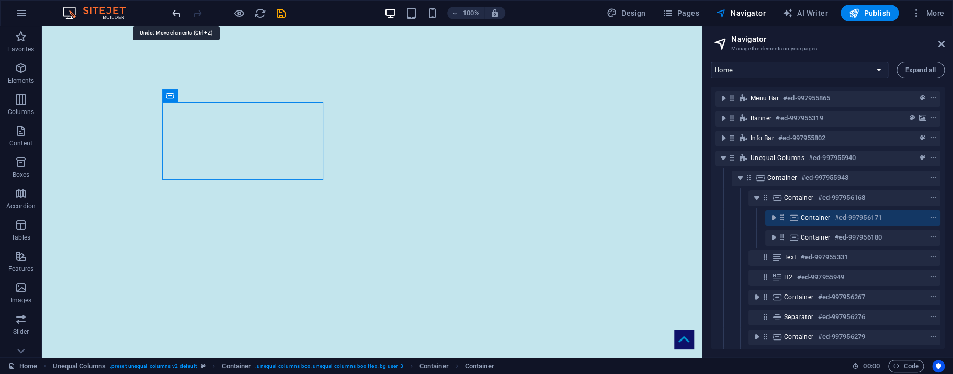
click at [175, 11] on icon "undo" at bounding box center [176, 13] width 12 height 12
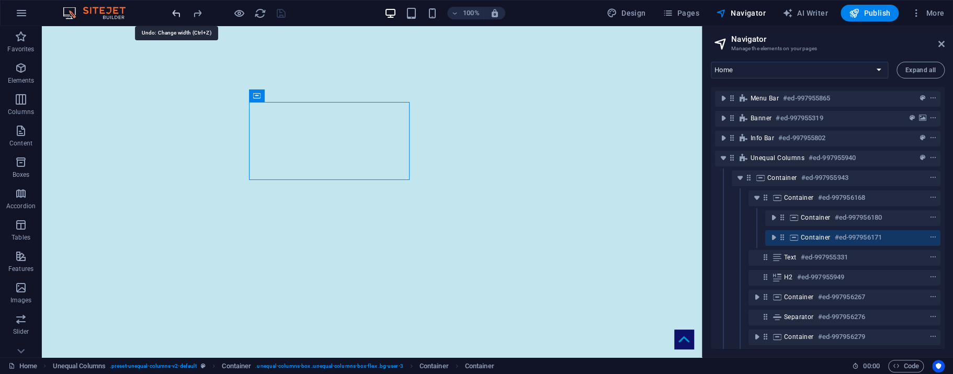
click at [175, 11] on icon "undo" at bounding box center [176, 13] width 12 height 12
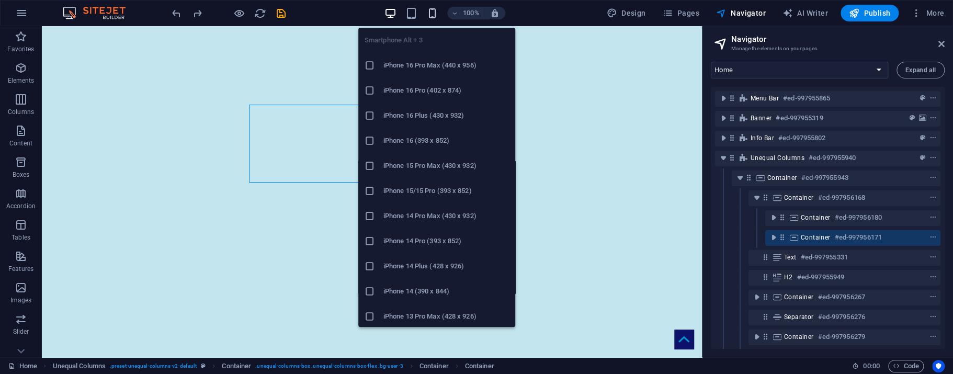
click at [433, 12] on icon "button" at bounding box center [432, 13] width 12 height 12
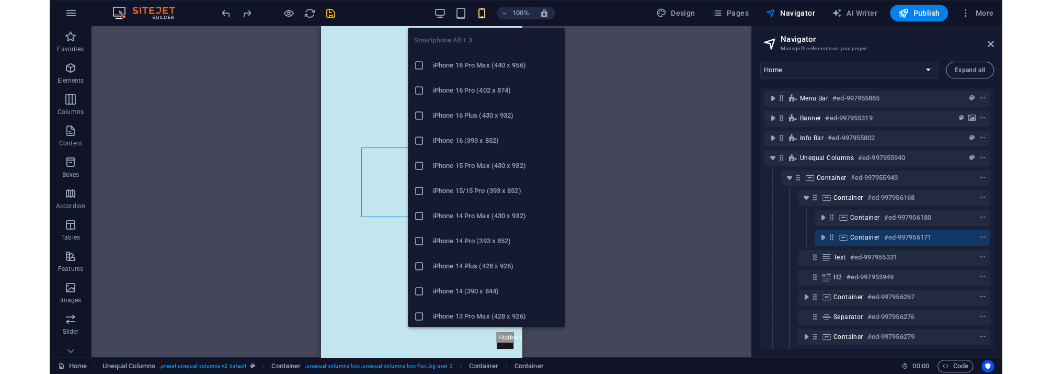
scroll to position [128, 0]
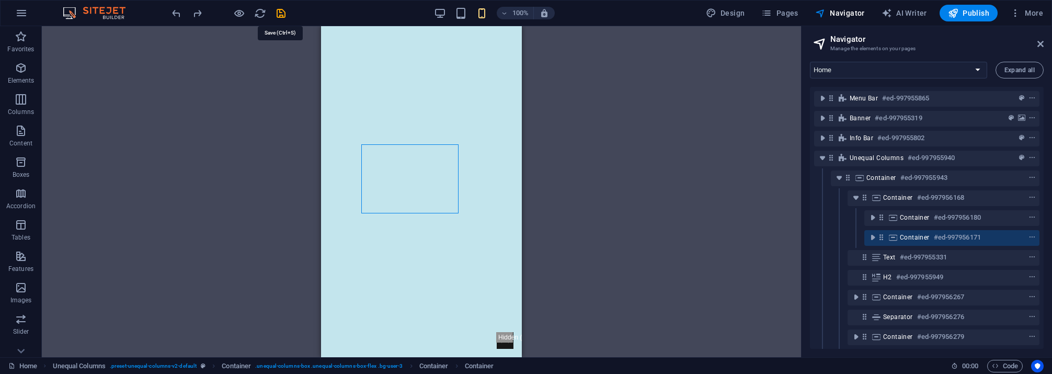
click at [277, 12] on icon "save" at bounding box center [281, 13] width 12 height 12
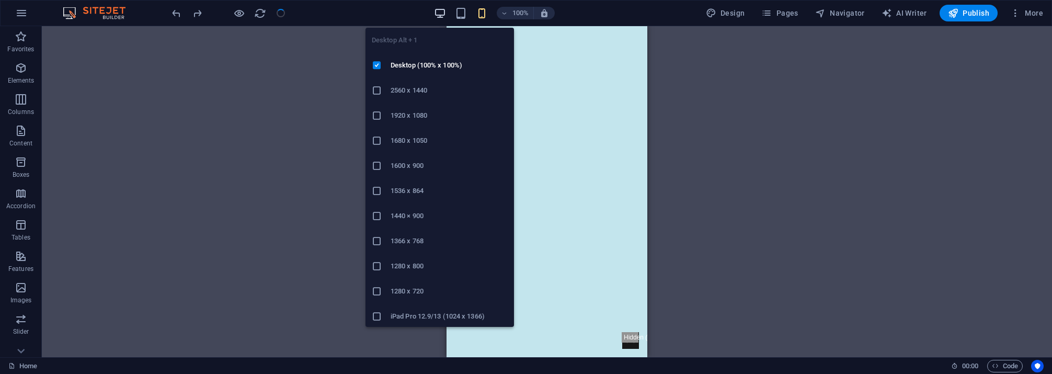
click at [441, 13] on icon "button" at bounding box center [440, 13] width 12 height 12
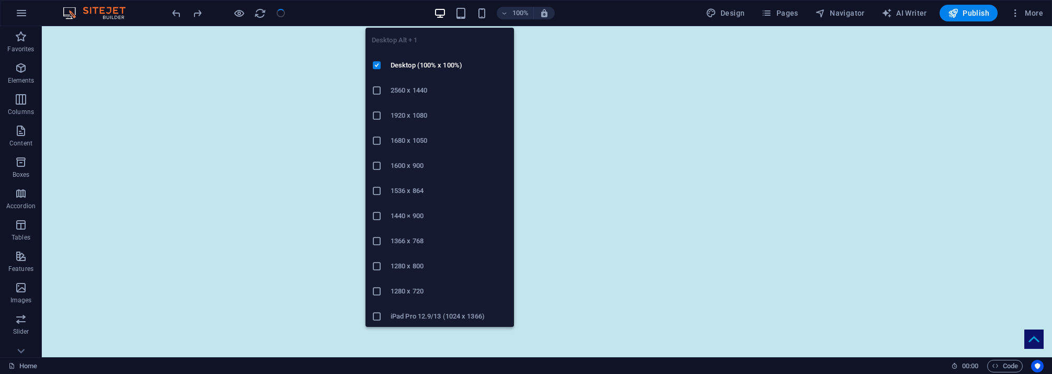
scroll to position [129, 0]
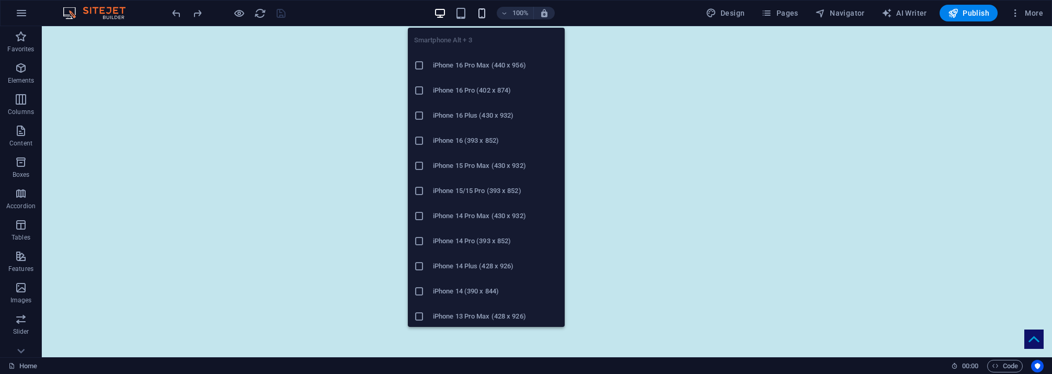
click at [482, 14] on icon "button" at bounding box center [482, 13] width 12 height 12
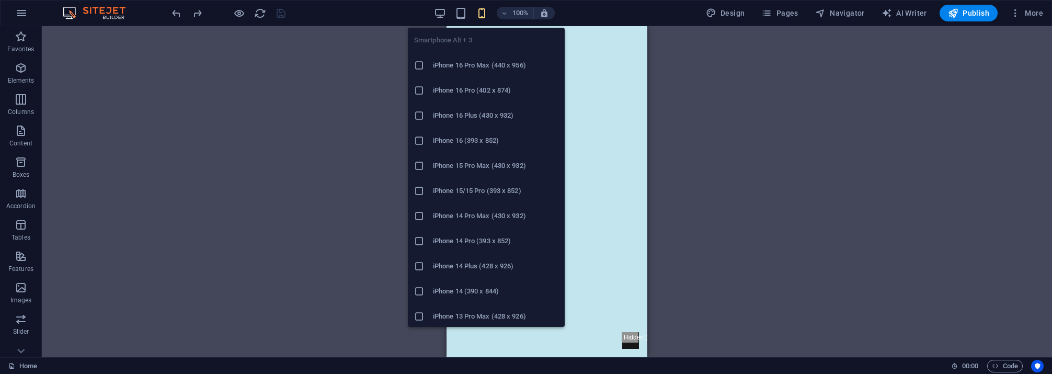
scroll to position [128, 0]
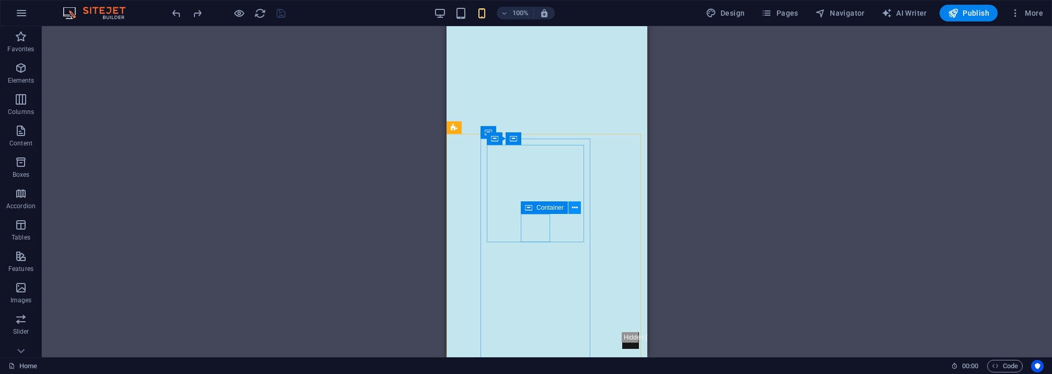
click at [575, 206] on icon at bounding box center [575, 207] width 6 height 11
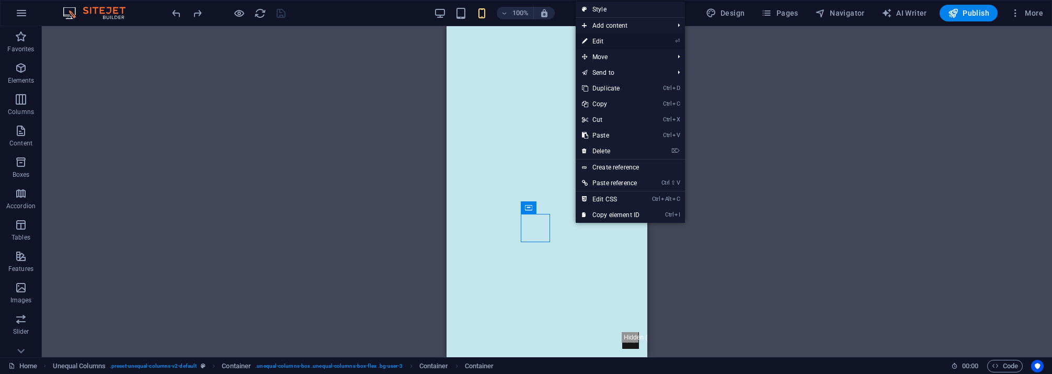
click at [596, 39] on link "⏎ Edit" at bounding box center [611, 41] width 70 height 16
select select "%"
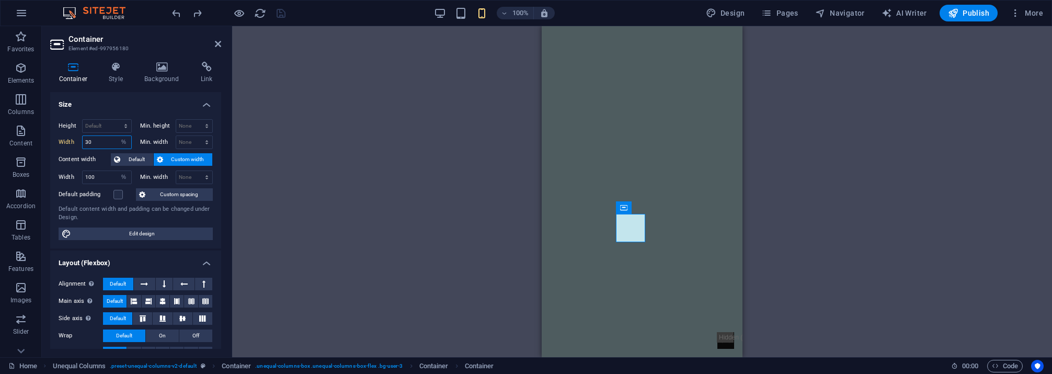
drag, startPoint x: 103, startPoint y: 139, endPoint x: 77, endPoint y: 140, distance: 25.6
click at [77, 140] on div "Width 30 Default px rem % em vh vw" at bounding box center [95, 142] width 73 height 14
drag, startPoint x: 95, startPoint y: 139, endPoint x: 81, endPoint y: 139, distance: 13.6
click at [81, 139] on div "Width 50 Default px rem % em vh vw" at bounding box center [95, 142] width 73 height 14
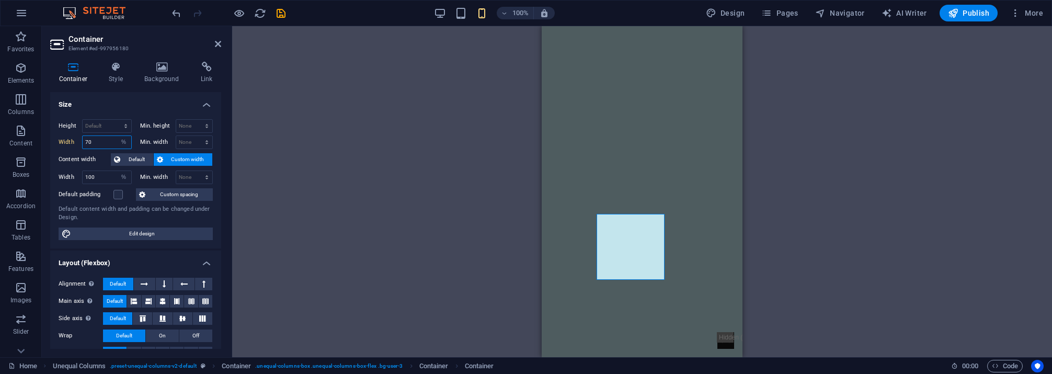
type input "70"
click at [765, 246] on div "Banner H1 Banner Container Menu Bar Menu Unequal Columns Image Container Contai…" at bounding box center [642, 191] width 820 height 331
click at [463, 208] on div "Banner H1 Banner Container Menu Bar Menu Unequal Columns Image Container Contai…" at bounding box center [642, 191] width 820 height 331
click at [372, 187] on div "Banner H1 Banner Container Menu Bar Menu Unequal Columns Image Container Contai…" at bounding box center [642, 191] width 820 height 331
click at [217, 43] on icon at bounding box center [218, 44] width 6 height 8
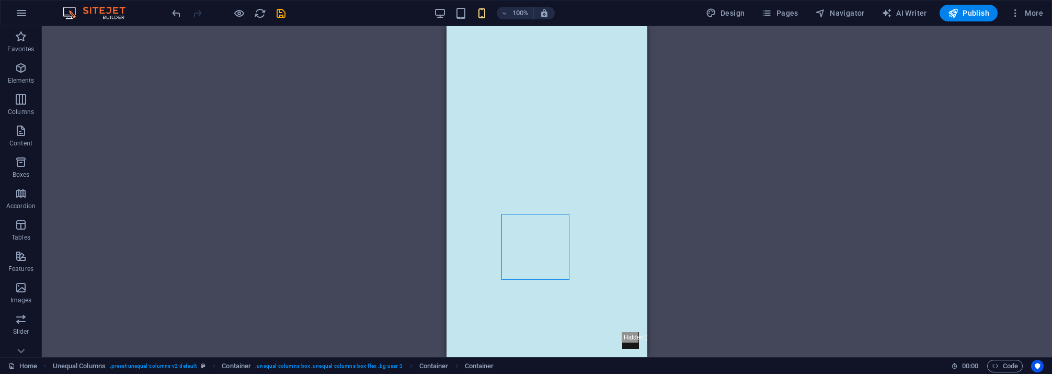
click at [383, 178] on div "Banner H1 Banner Container Menu Bar Menu Unequal Columns Image Container Contai…" at bounding box center [547, 191] width 1010 height 331
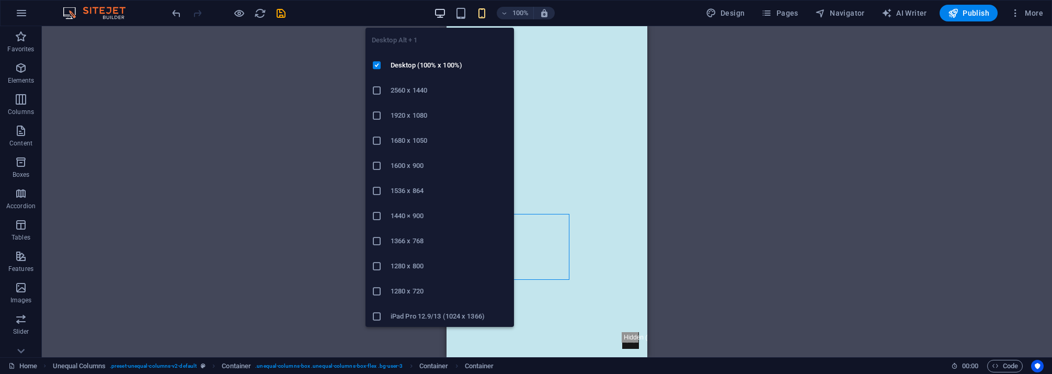
click at [441, 10] on icon "button" at bounding box center [440, 13] width 12 height 12
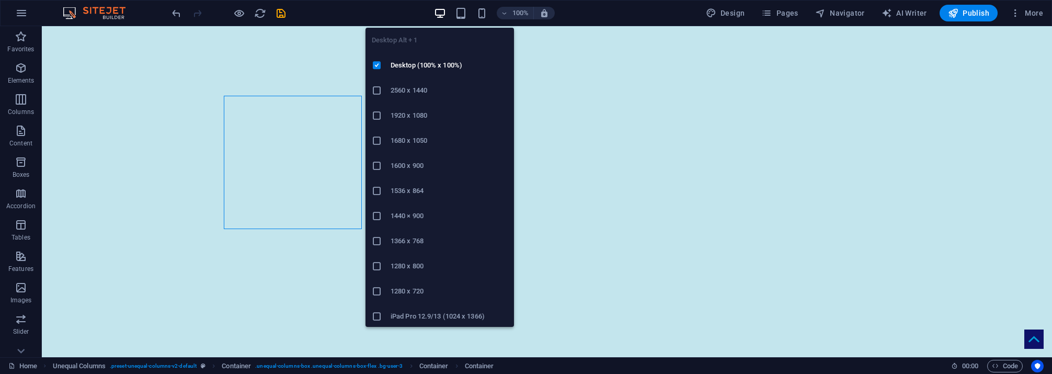
scroll to position [132, 0]
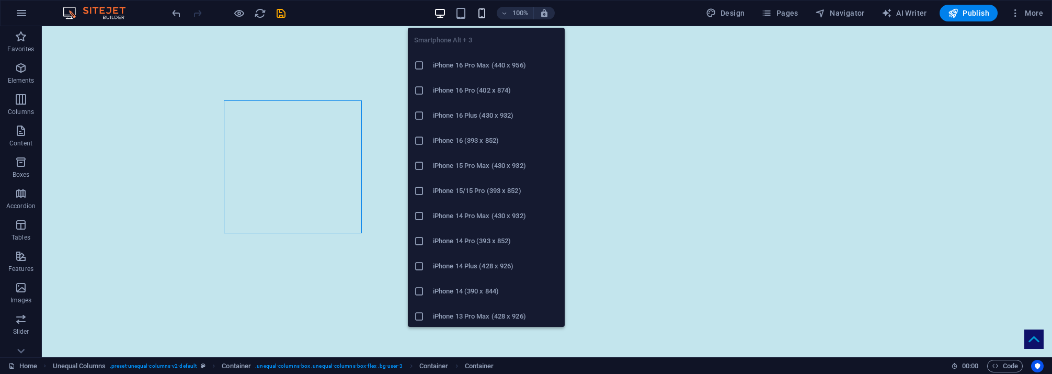
click at [483, 12] on icon "button" at bounding box center [482, 13] width 12 height 12
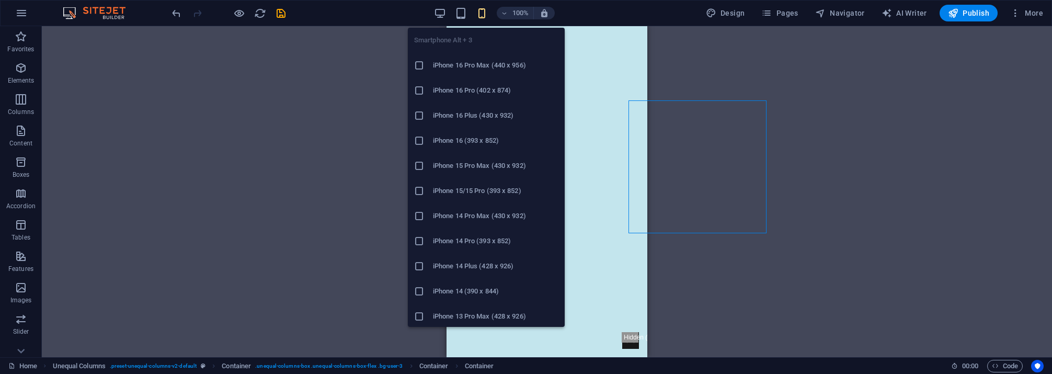
scroll to position [131, 0]
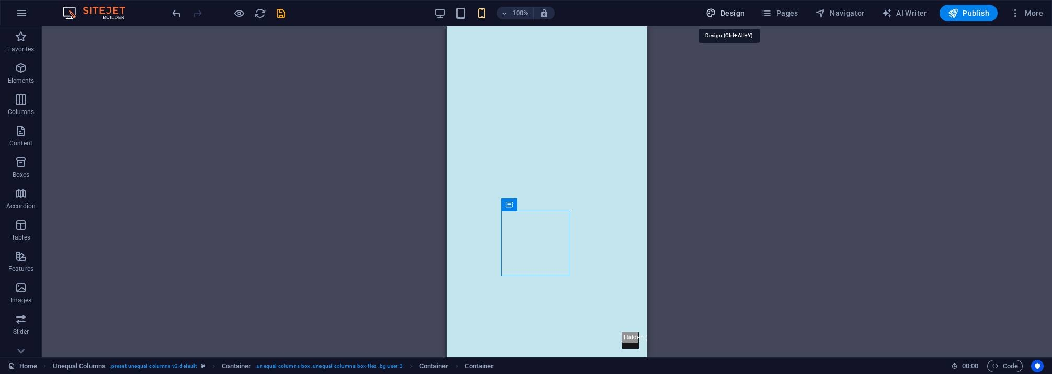
click at [729, 12] on span "Design" at bounding box center [725, 13] width 39 height 10
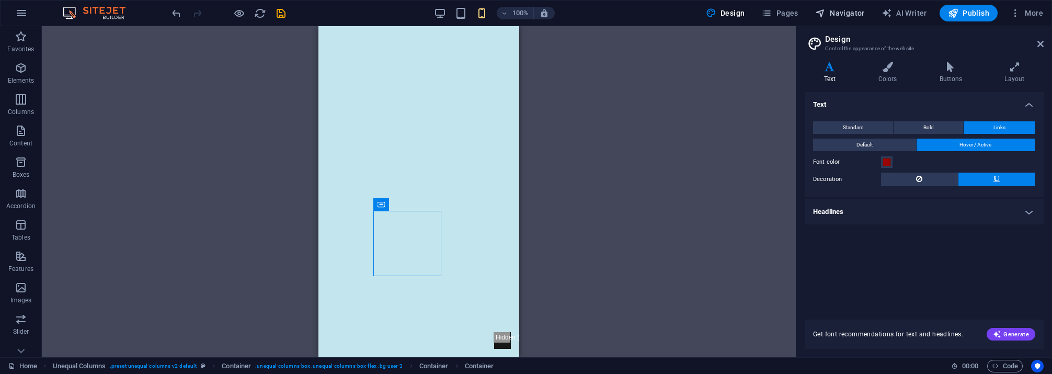
click at [839, 15] on span "Navigator" at bounding box center [840, 13] width 50 height 10
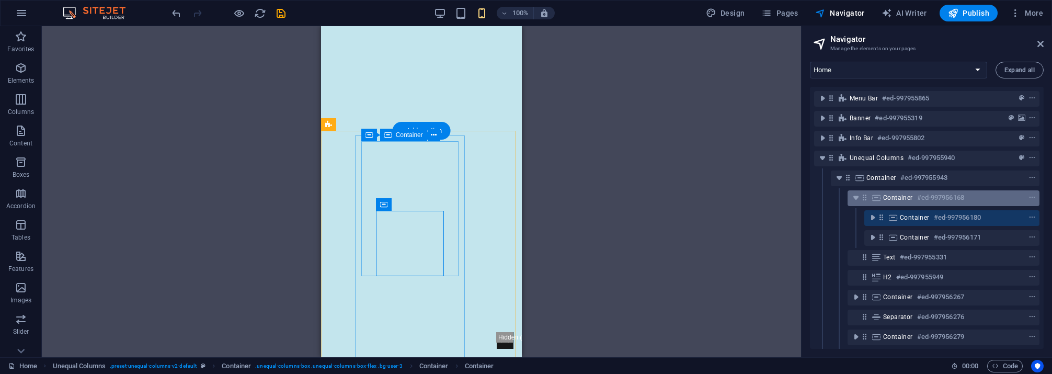
click at [897, 194] on span "Container" at bounding box center [898, 197] width 30 height 8
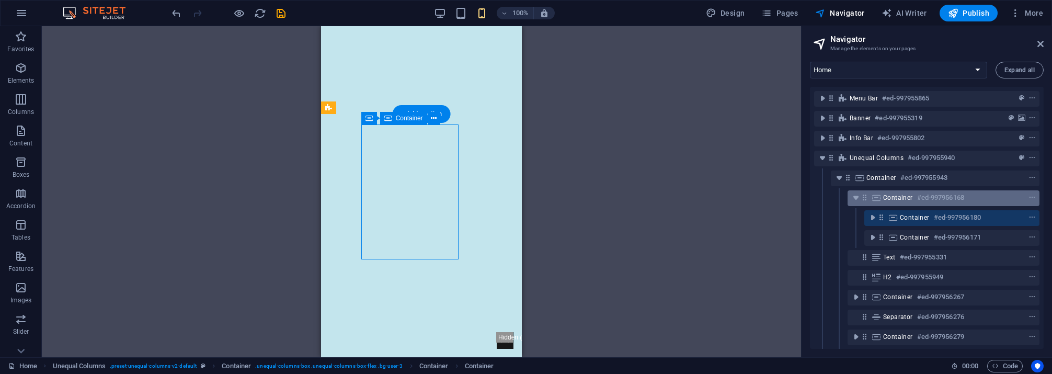
scroll to position [147, 0]
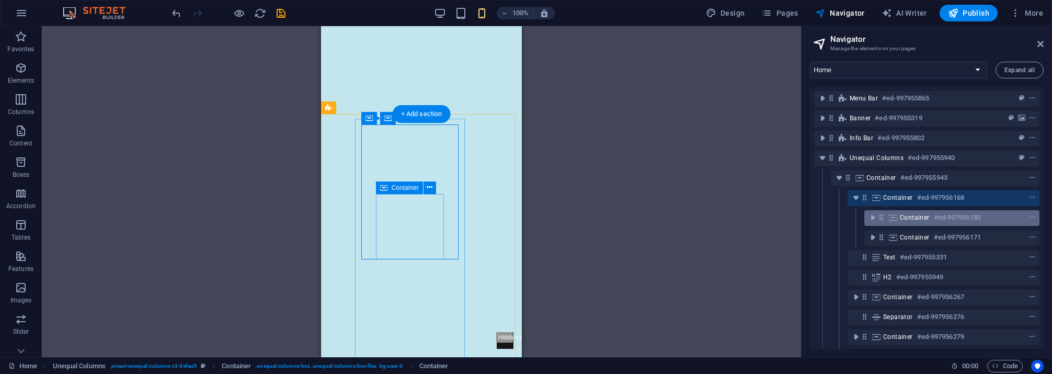
click at [911, 221] on span "Container" at bounding box center [915, 217] width 30 height 8
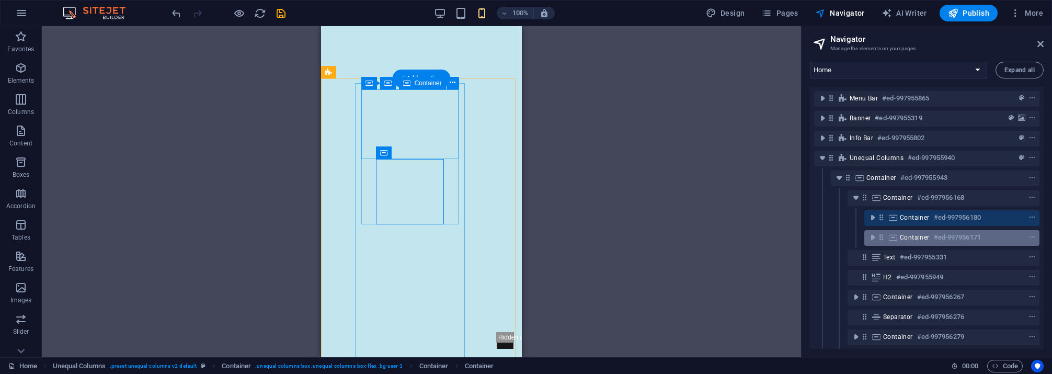
click at [910, 236] on span "Container" at bounding box center [915, 237] width 30 height 8
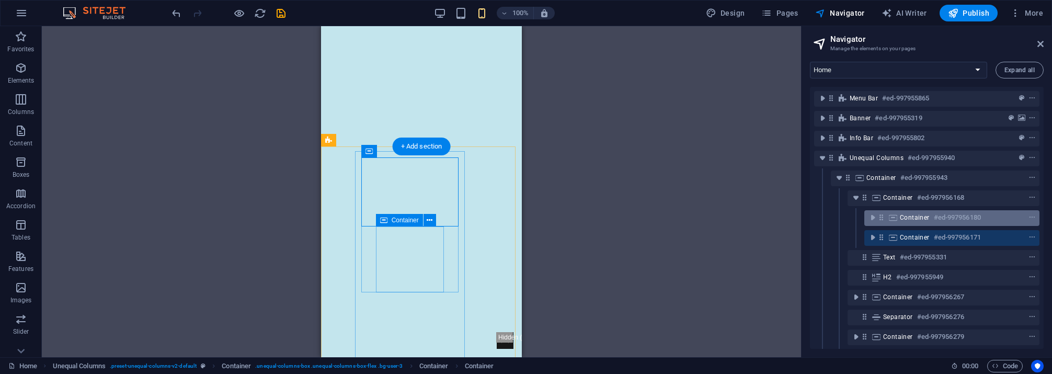
click at [908, 216] on span "Container" at bounding box center [915, 217] width 30 height 8
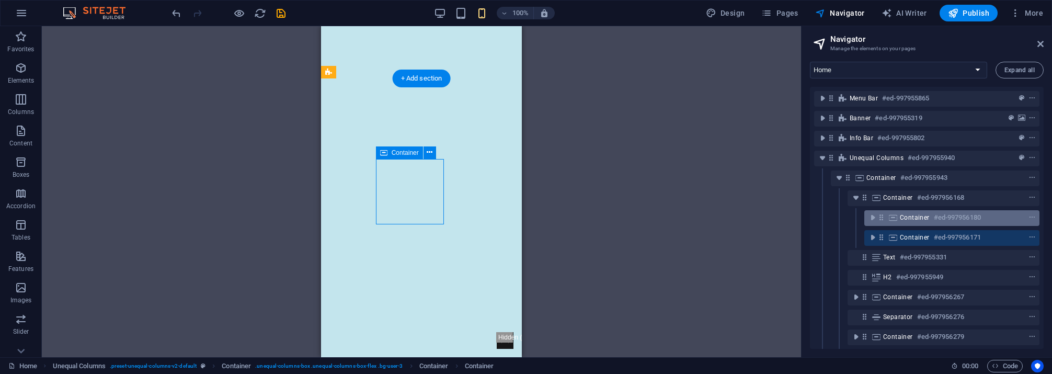
scroll to position [182, 0]
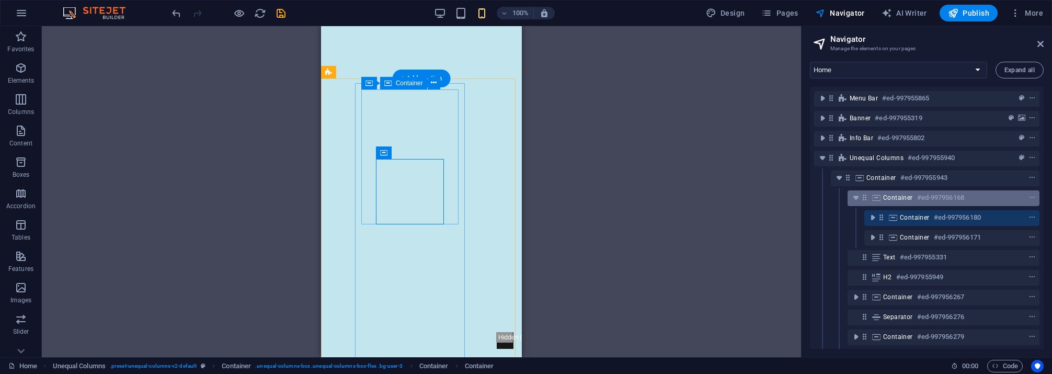
click at [897, 196] on span "Container" at bounding box center [898, 197] width 30 height 8
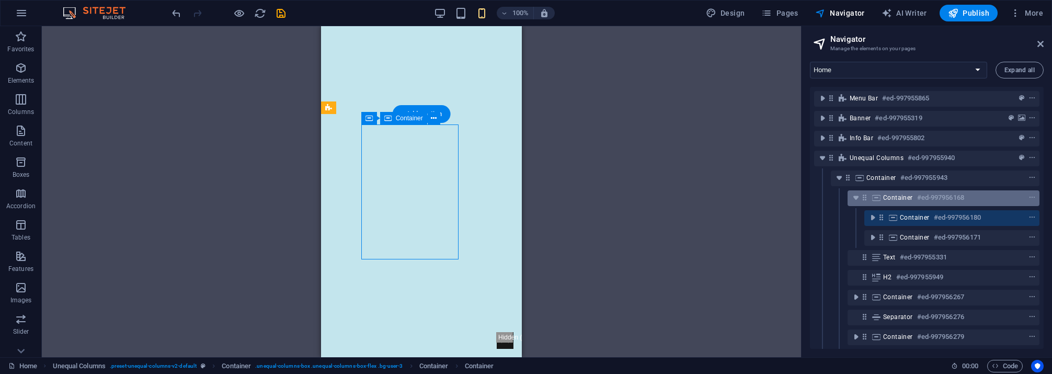
scroll to position [147, 0]
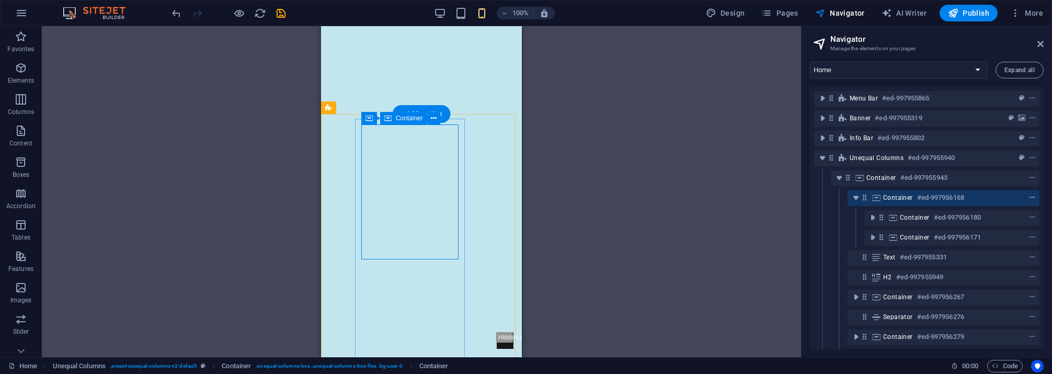
click at [993, 196] on icon "context-menu" at bounding box center [1031, 197] width 7 height 7
click at [905, 195] on span "Container" at bounding box center [898, 197] width 30 height 8
click at [904, 195] on span "Container" at bounding box center [898, 197] width 30 height 8
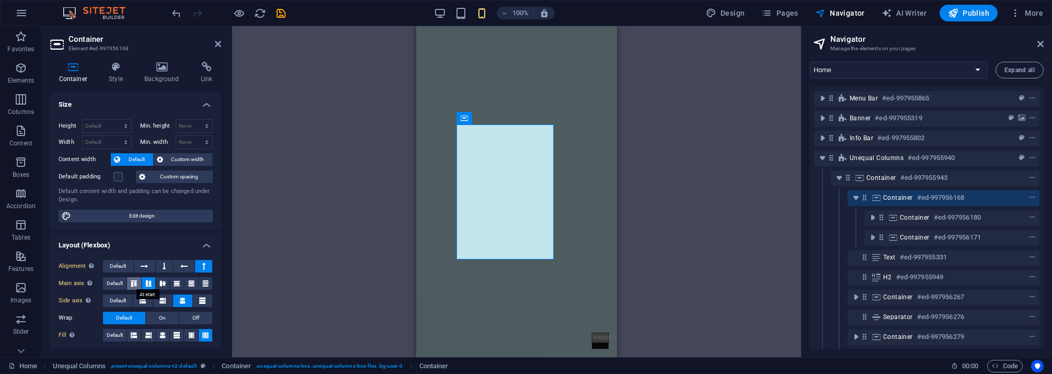
click at [134, 282] on icon at bounding box center [134, 283] width 13 height 6
click at [156, 242] on h4 "Layout (Flexbox)" at bounding box center [135, 242] width 171 height 19
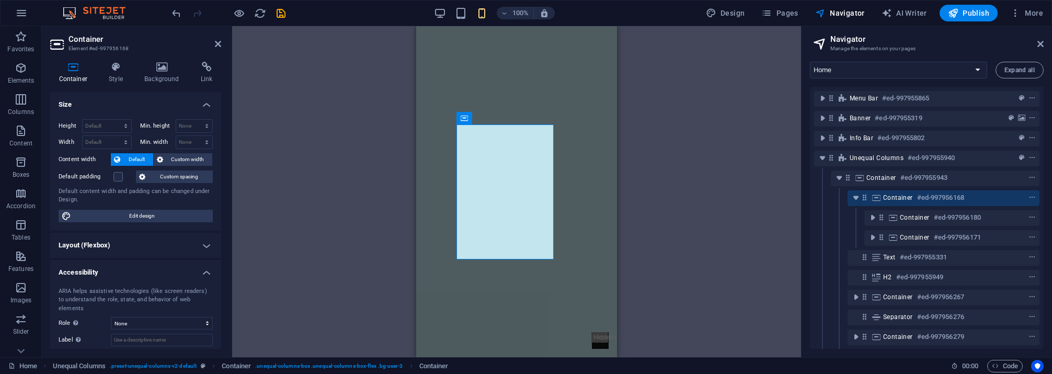
click at [207, 245] on h4 "Layout (Flexbox)" at bounding box center [135, 245] width 171 height 25
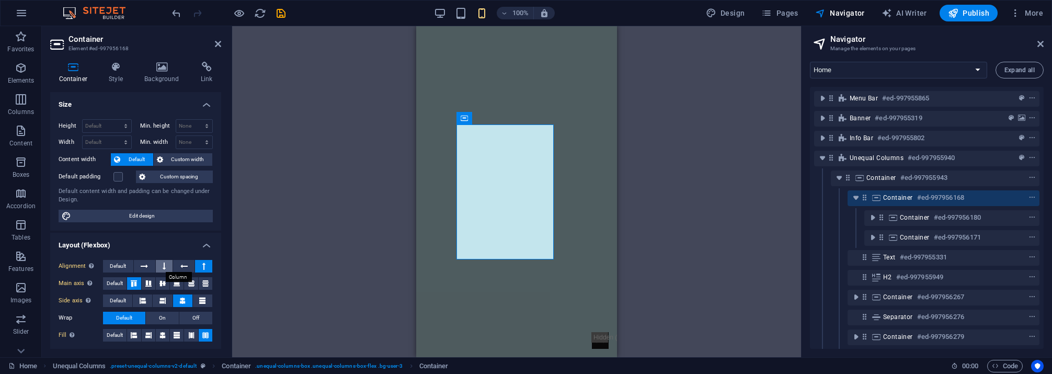
click at [163, 265] on icon at bounding box center [164, 266] width 3 height 13
click at [146, 281] on icon at bounding box center [148, 283] width 13 height 6
click at [257, 283] on div "Container Banner H1 Banner Container Menu Bar Menu Unequal Columns Image Contai…" at bounding box center [516, 191] width 569 height 331
click at [281, 281] on div "Container Banner H1 Banner Container Menu Bar Menu Unequal Columns Image Contai…" at bounding box center [516, 191] width 569 height 331
click at [133, 282] on icon at bounding box center [134, 283] width 13 height 6
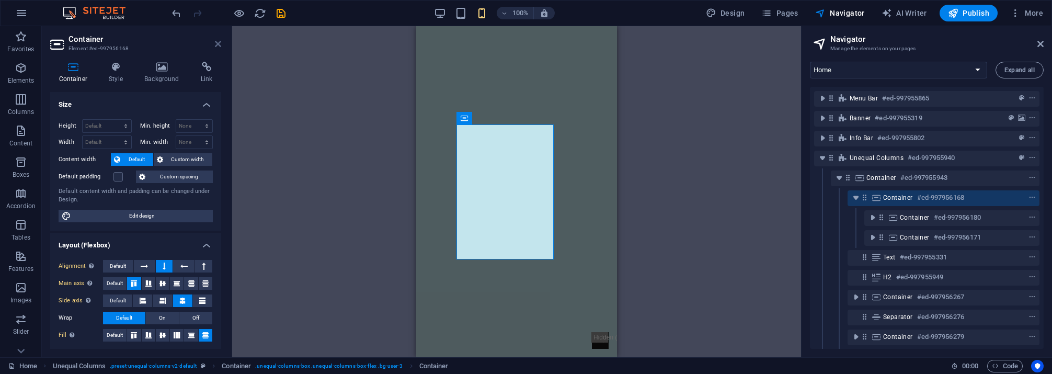
click at [219, 45] on icon at bounding box center [218, 44] width 6 height 8
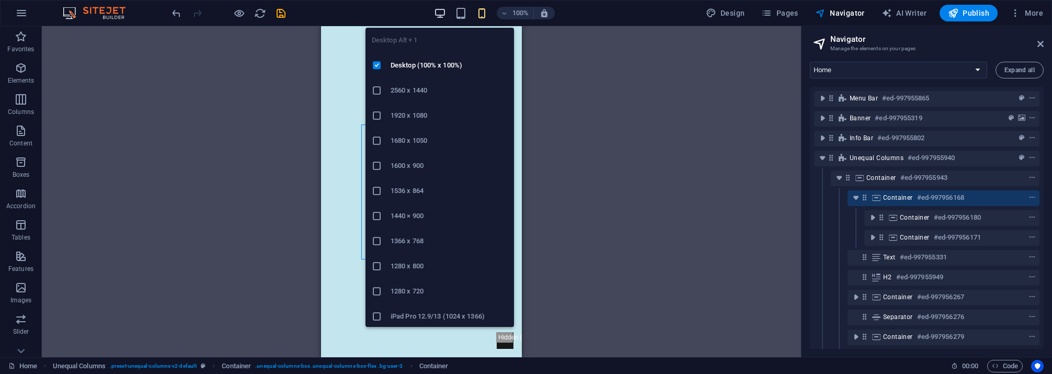
click at [442, 12] on icon "button" at bounding box center [440, 13] width 12 height 12
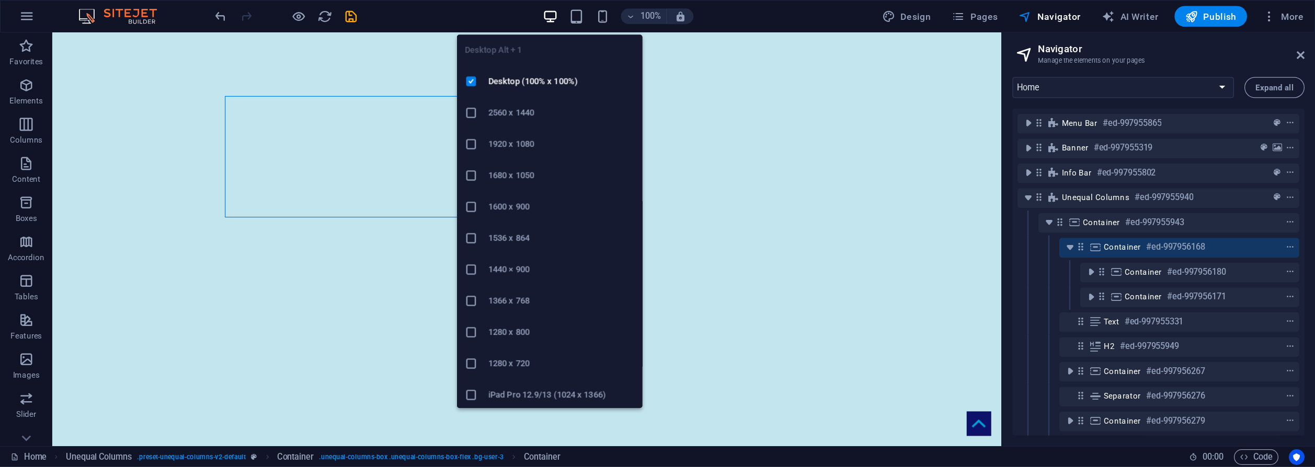
scroll to position [152, 0]
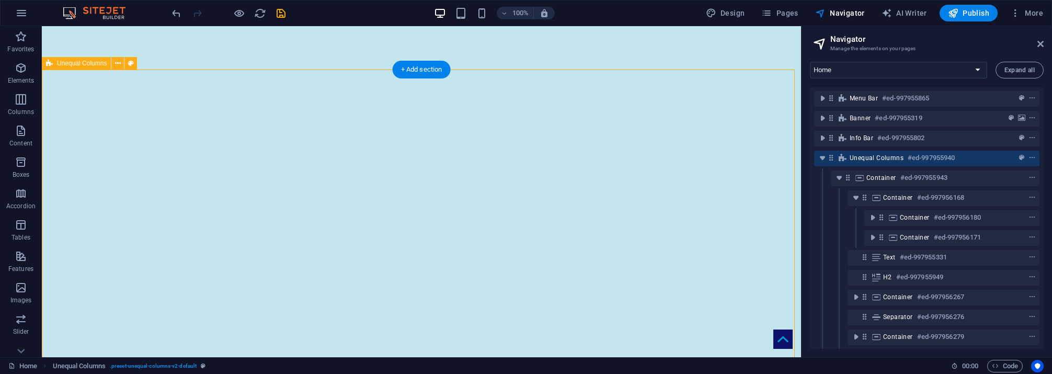
drag, startPoint x: 667, startPoint y: 152, endPoint x: 684, endPoint y: 148, distance: 18.1
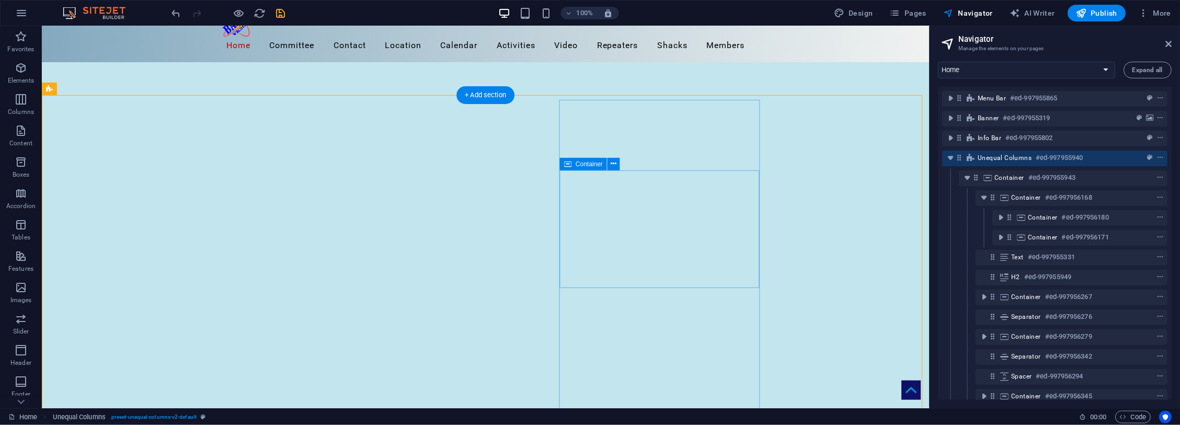
scroll to position [0, 0]
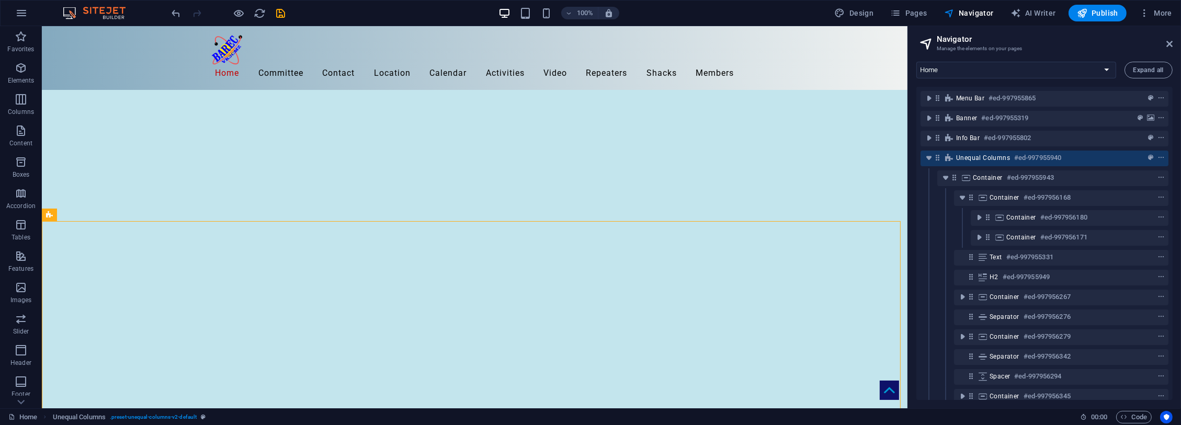
drag, startPoint x: 930, startPoint y: 233, endPoint x: 857, endPoint y: 210, distance: 76.2
click at [905, 236] on div "Home Favorites Elements Columns Content Boxes Accordion Tables Features Images …" at bounding box center [590, 217] width 1181 height 382
click at [283, 10] on icon "save" at bounding box center [281, 13] width 12 height 12
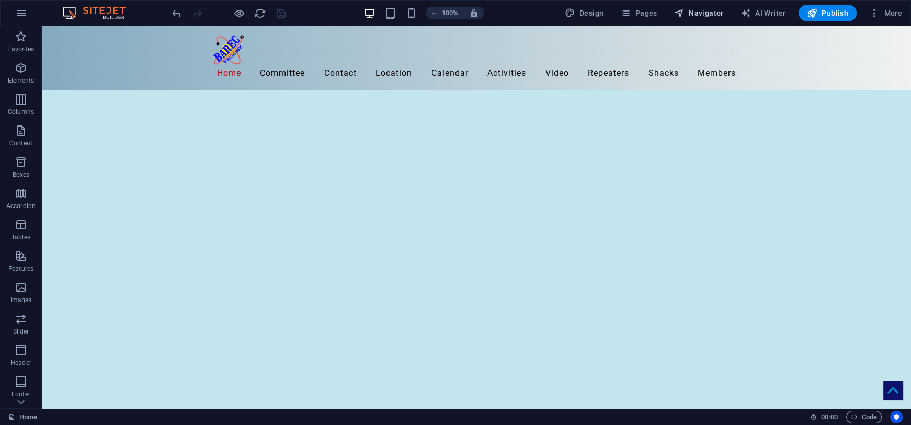
click at [708, 16] on span "Navigator" at bounding box center [699, 13] width 50 height 10
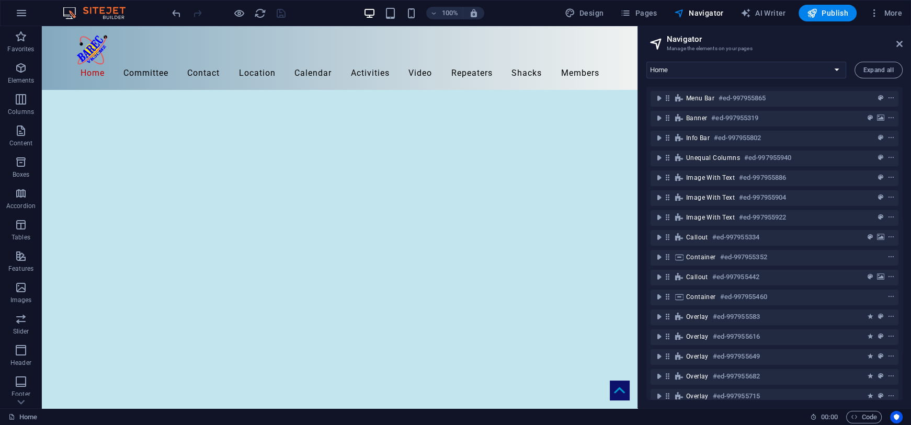
drag, startPoint x: 909, startPoint y: 22, endPoint x: 1167, endPoint y: 65, distance: 261.8
click at [911, 65] on html "[DOMAIN_NAME] Home Favorites Elements Columns Content Boxes Accordion Tables Fe…" at bounding box center [455, 212] width 911 height 425
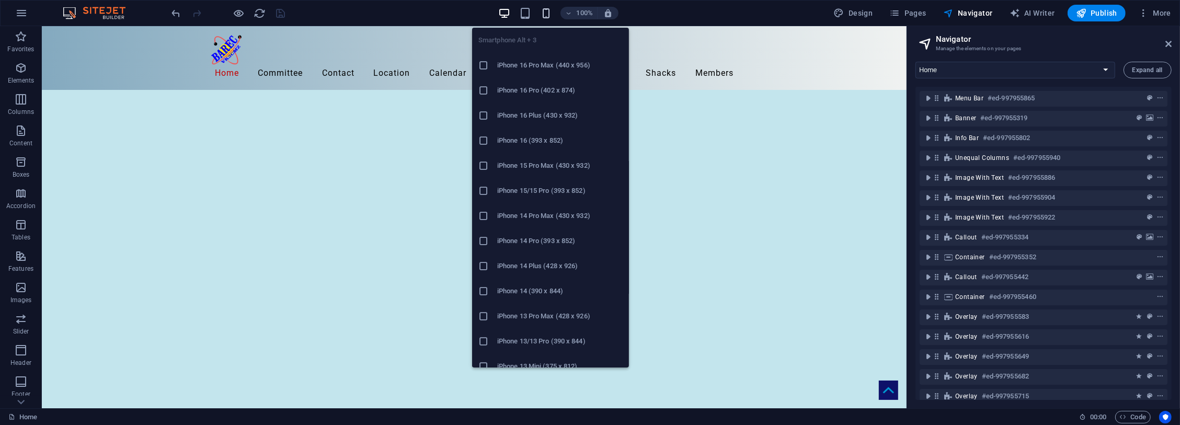
click at [547, 12] on icon "button" at bounding box center [546, 13] width 12 height 12
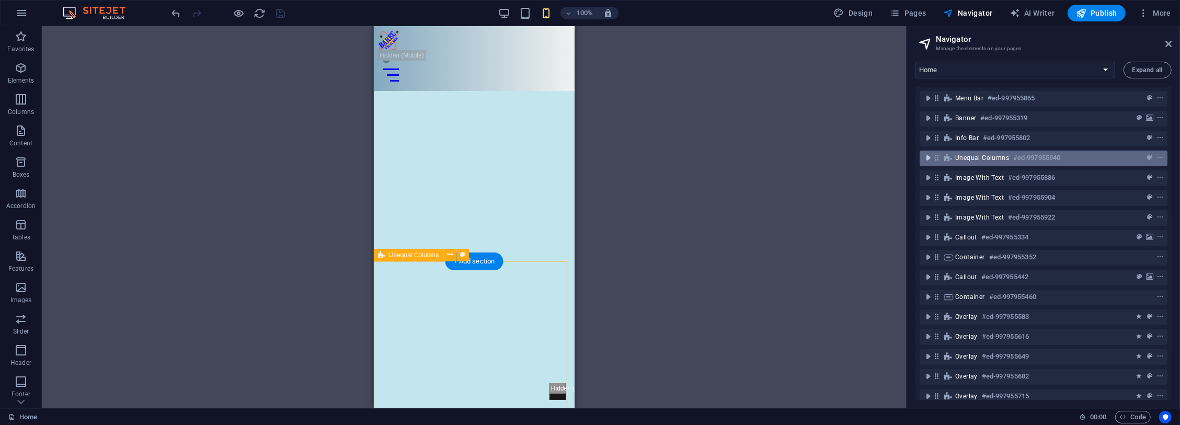
click at [927, 159] on icon "toggle-expand" at bounding box center [928, 158] width 10 height 10
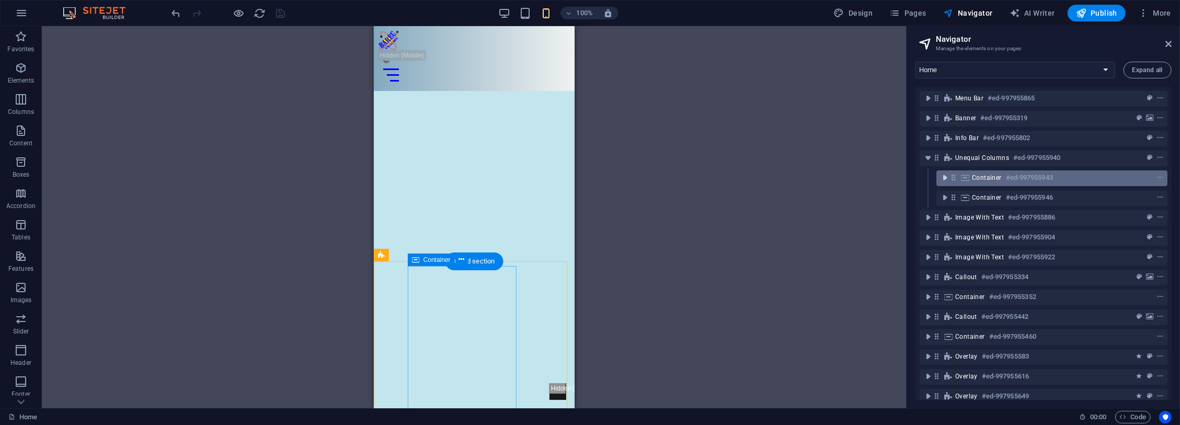
click at [945, 177] on icon "toggle-expand" at bounding box center [945, 178] width 10 height 10
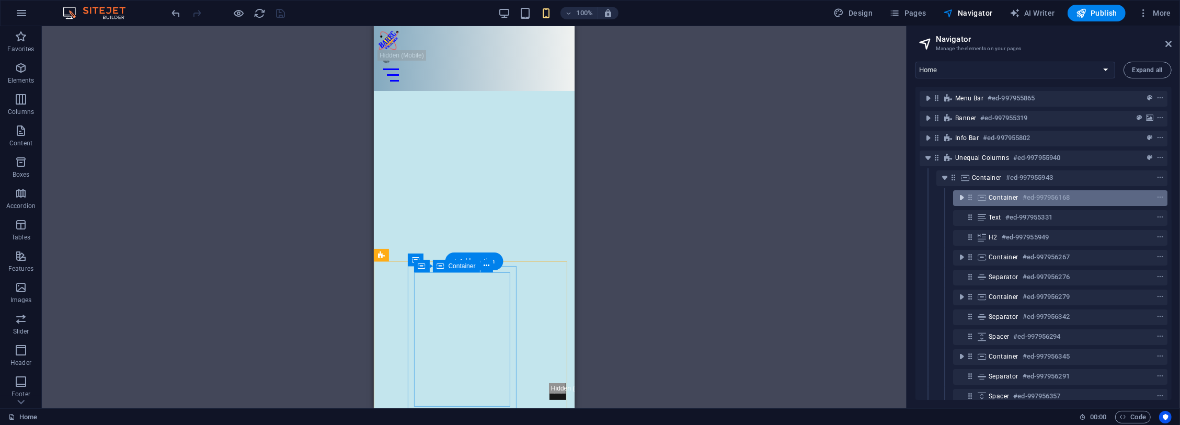
click at [960, 196] on icon "toggle-expand" at bounding box center [961, 197] width 10 height 10
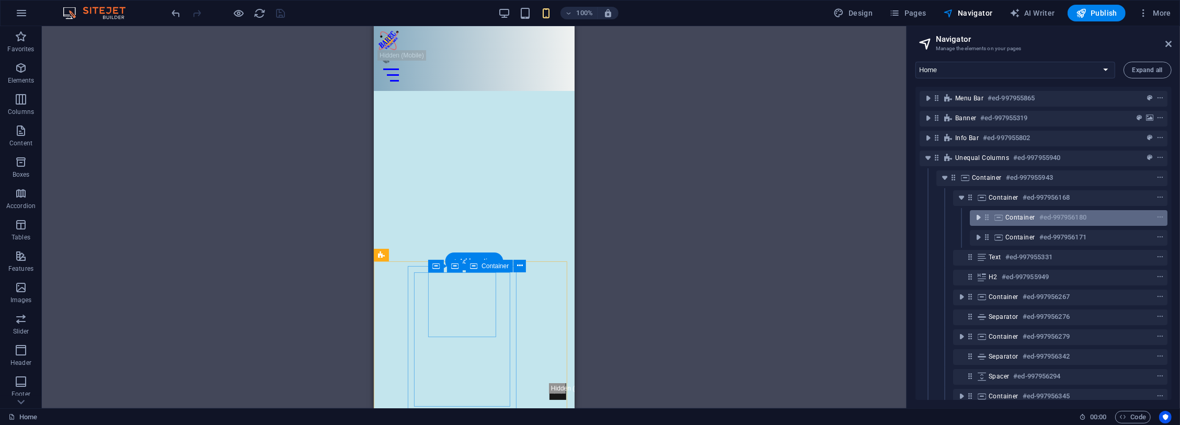
click at [978, 220] on icon "toggle-expand" at bounding box center [978, 217] width 10 height 10
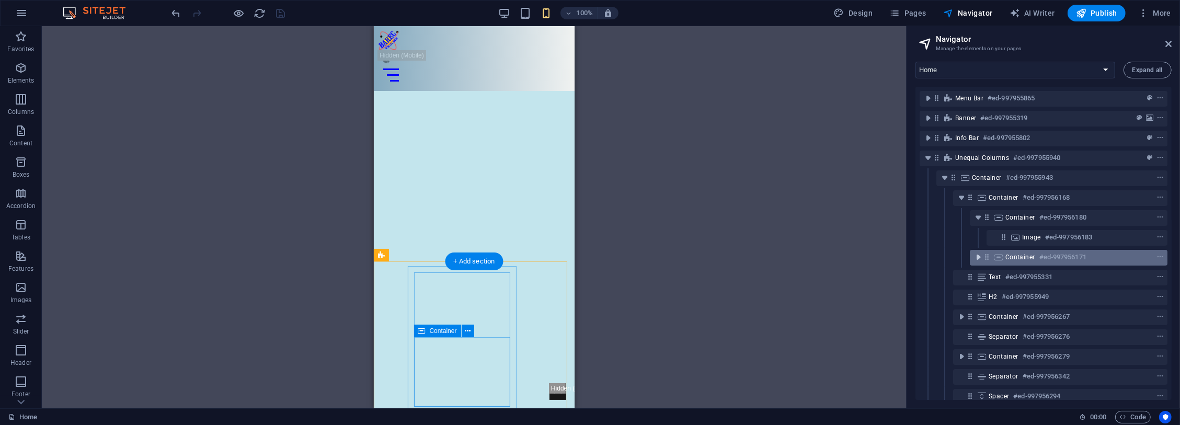
click at [977, 257] on icon "toggle-expand" at bounding box center [978, 257] width 10 height 10
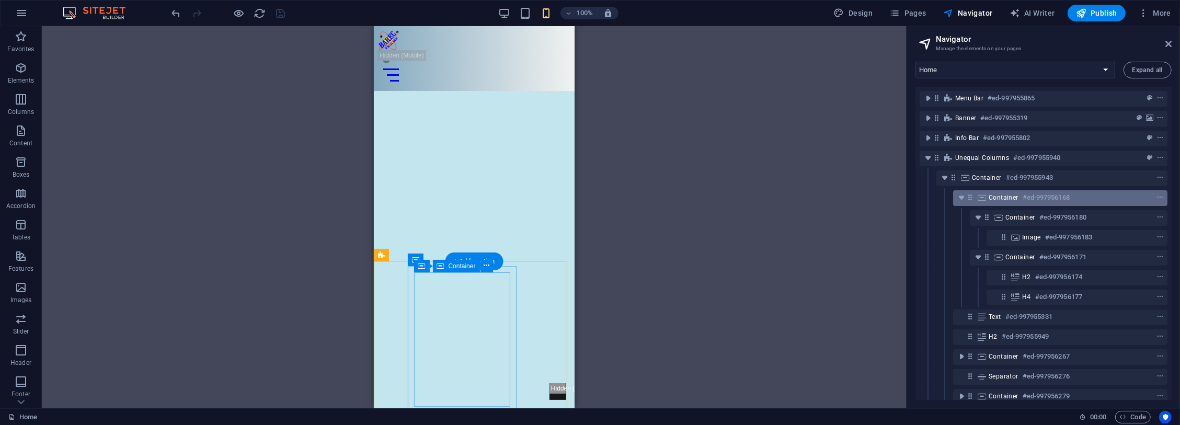
click at [993, 197] on span "Container" at bounding box center [1004, 197] width 30 height 8
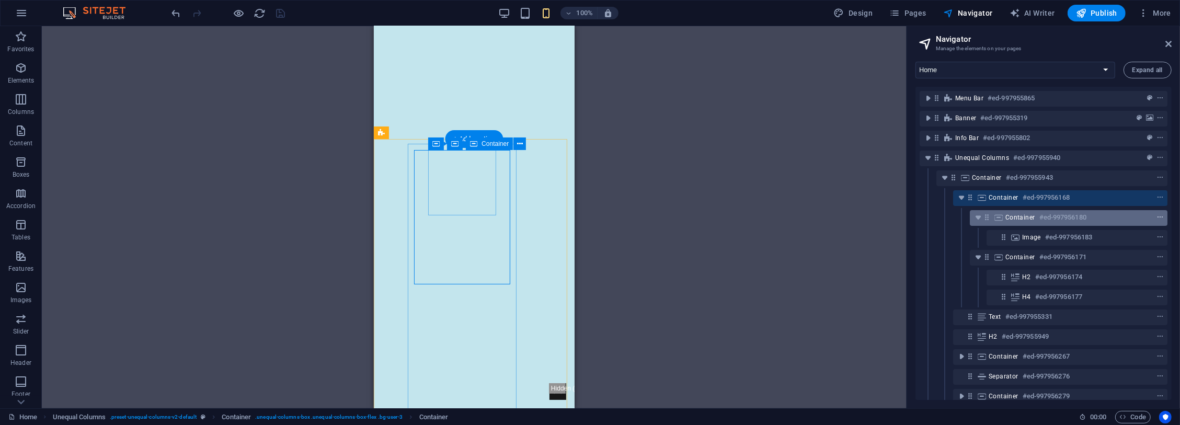
click at [993, 215] on icon "context-menu" at bounding box center [1159, 217] width 7 height 7
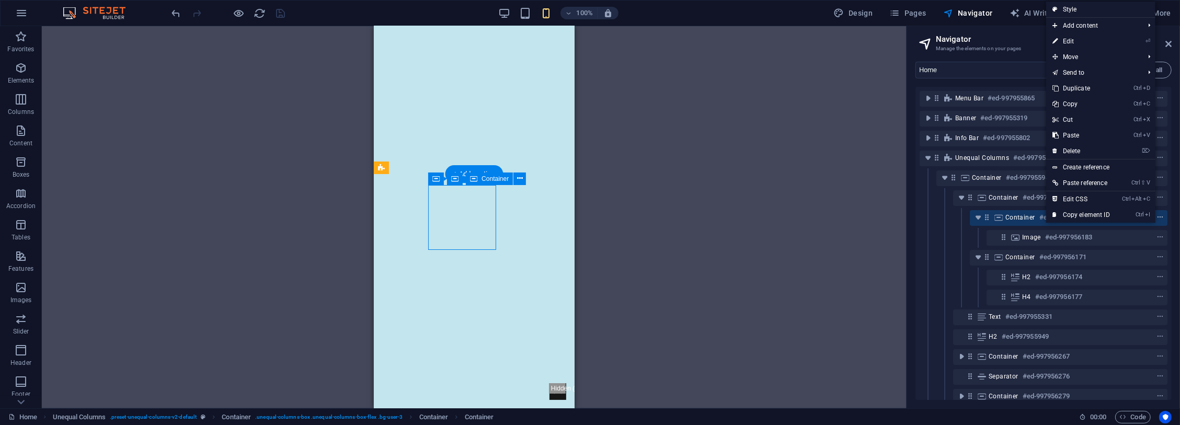
scroll to position [87, 0]
click at [993, 215] on icon "context-menu" at bounding box center [1159, 217] width 7 height 7
select select "%"
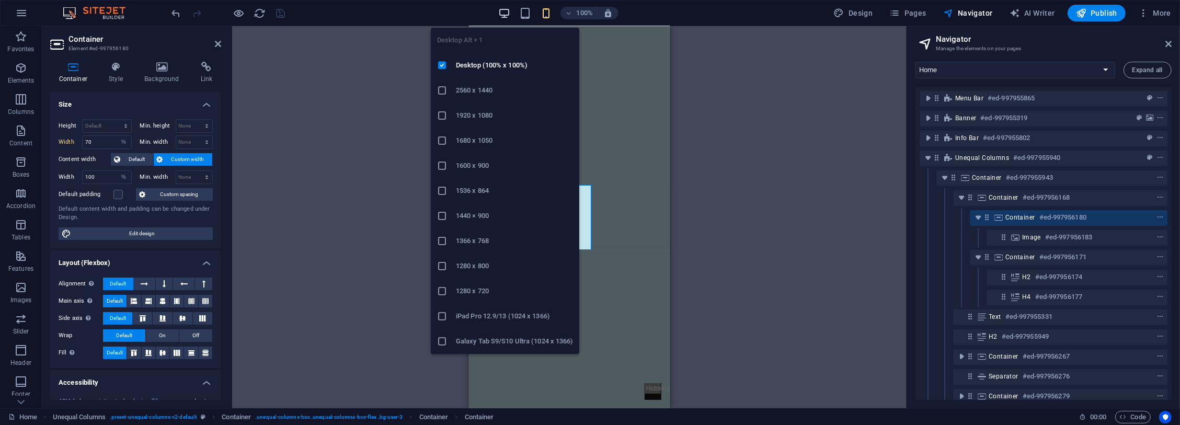
click at [506, 13] on icon "button" at bounding box center [504, 13] width 12 height 12
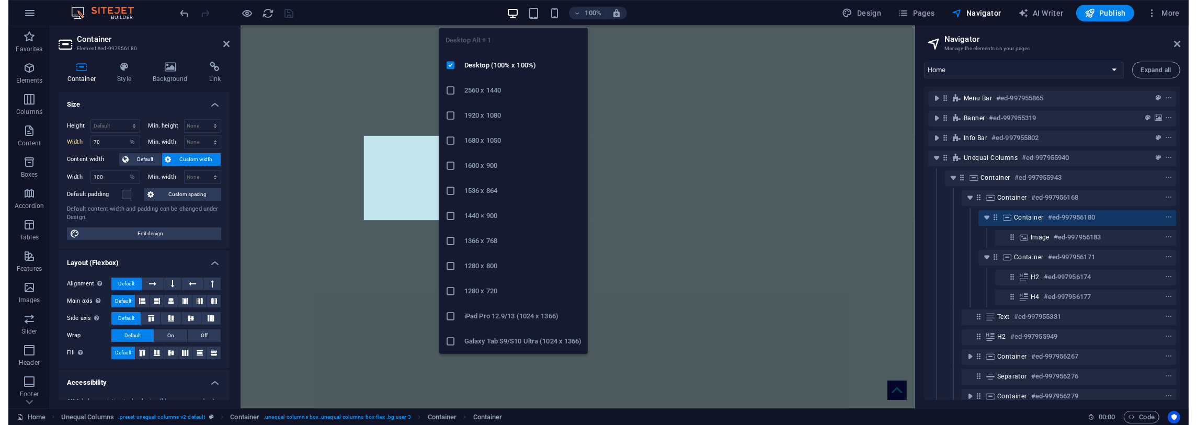
scroll to position [88, 0]
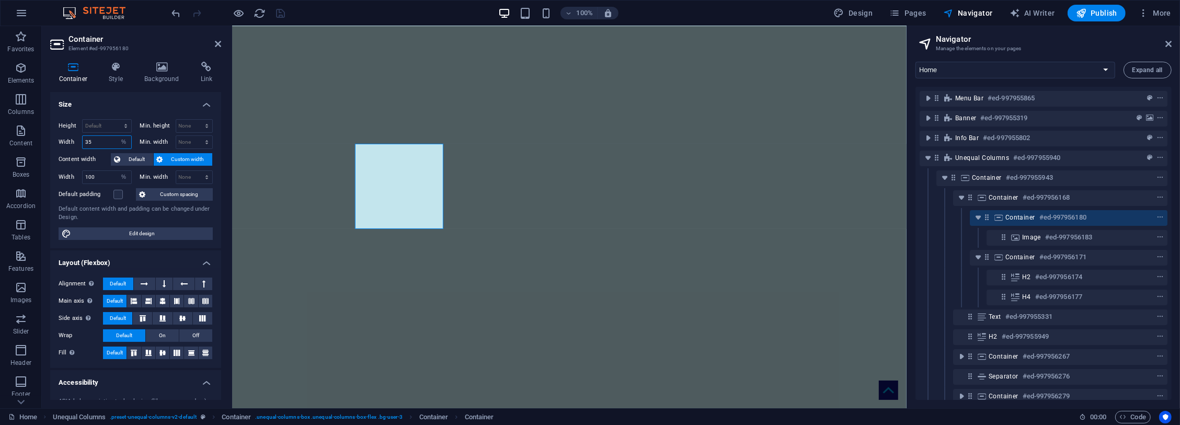
drag, startPoint x: 98, startPoint y: 140, endPoint x: 68, endPoint y: 139, distance: 29.8
click at [68, 139] on div "Width 35 Default px rem % em vh vw" at bounding box center [95, 142] width 73 height 14
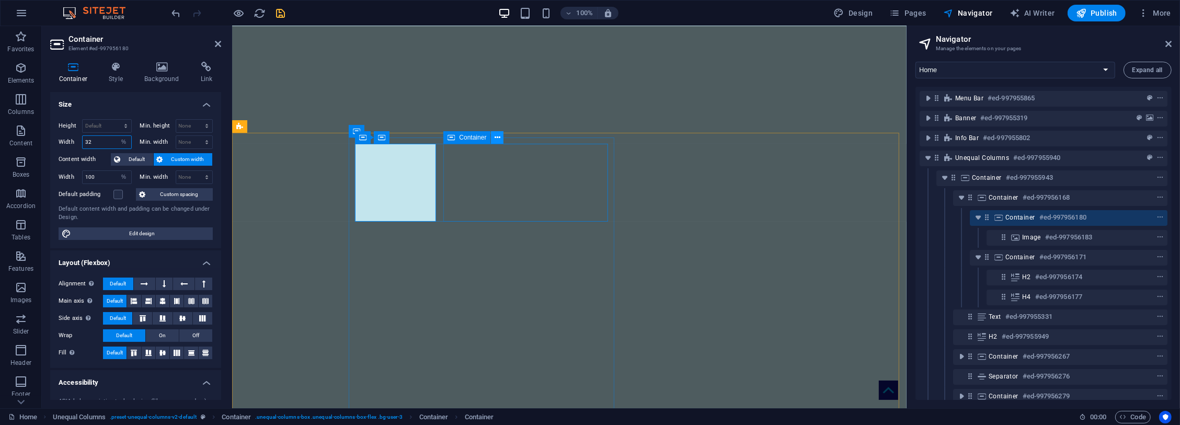
type input "32"
click at [499, 137] on icon at bounding box center [498, 137] width 6 height 11
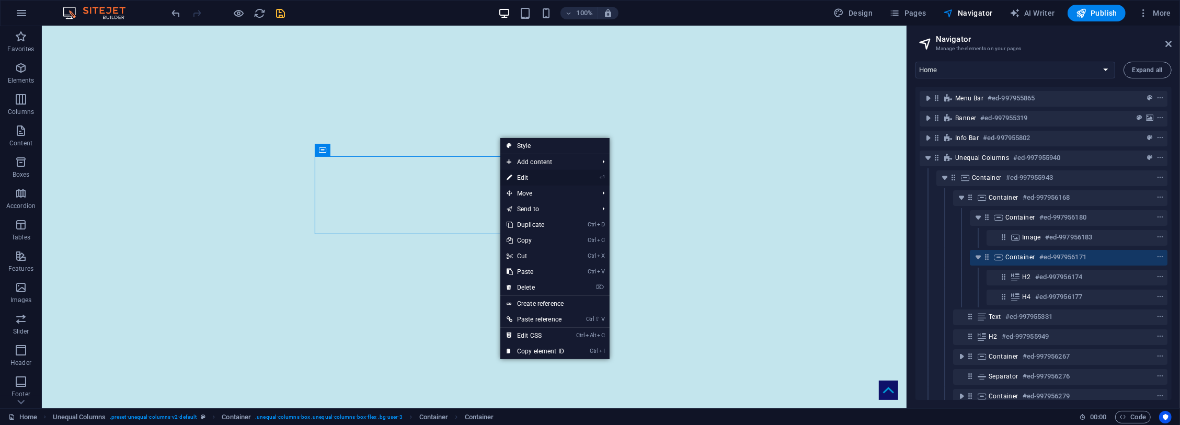
click at [523, 177] on link "⏎ Edit" at bounding box center [535, 178] width 70 height 16
select select "%"
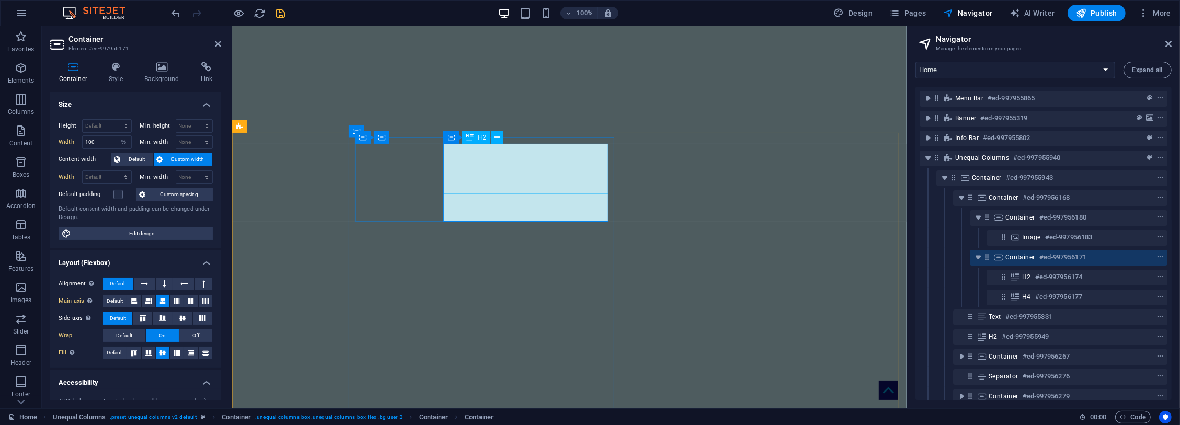
type input "65"
type input "100"
select select "%"
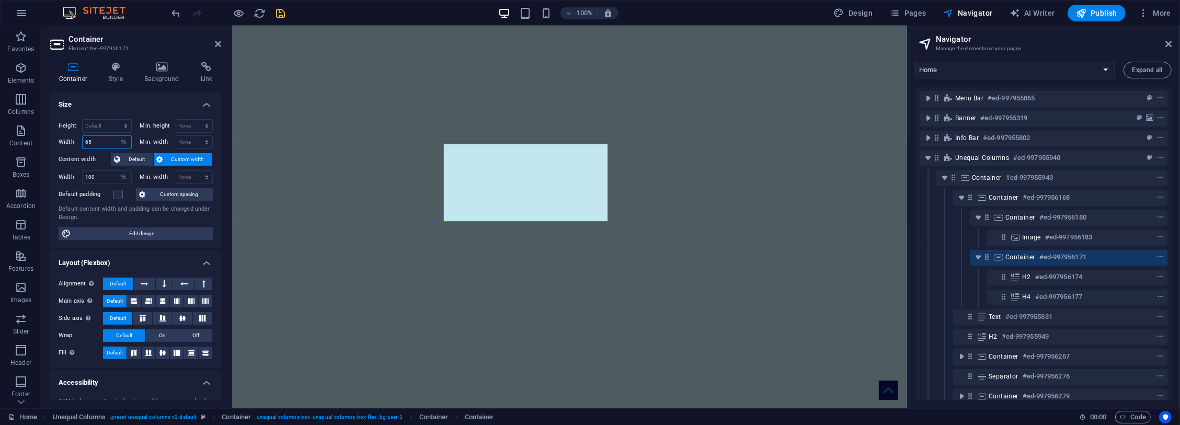
drag, startPoint x: 101, startPoint y: 139, endPoint x: 81, endPoint y: 138, distance: 19.9
click at [81, 138] on div "Width 65 Default px rem % em vh vw" at bounding box center [95, 142] width 73 height 14
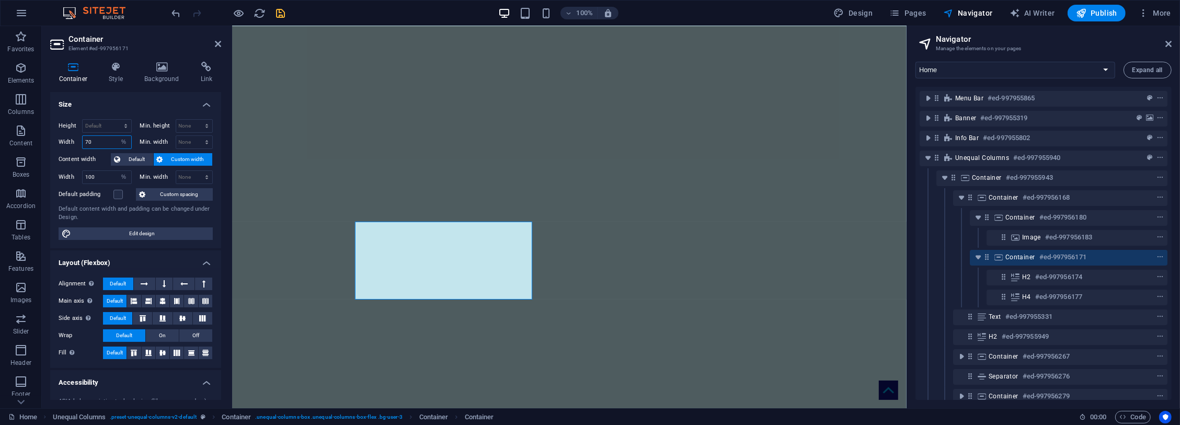
type input "7"
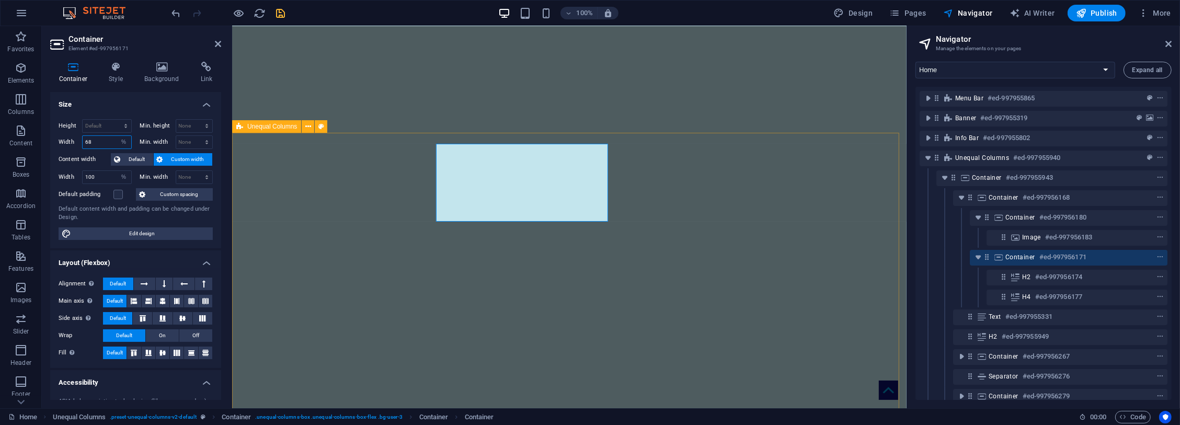
type input "68"
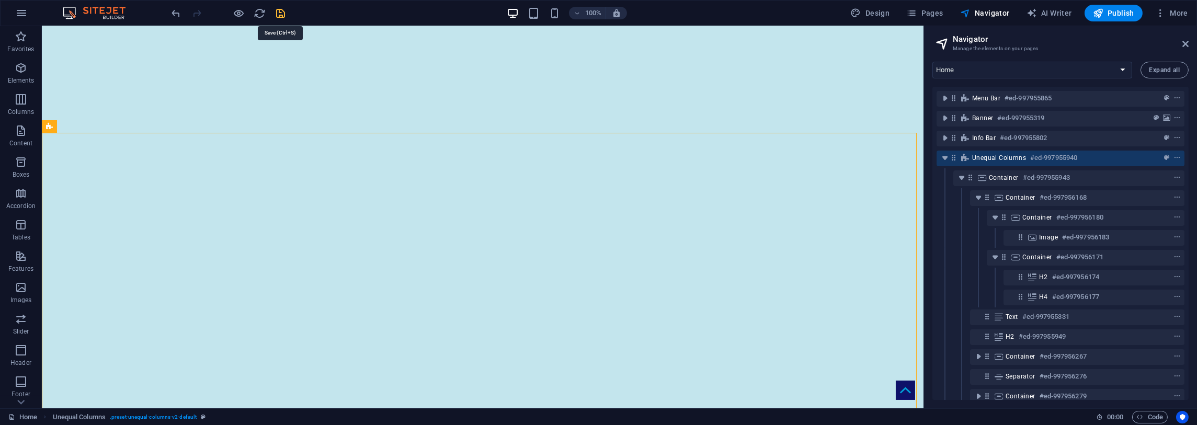
click at [278, 11] on icon "save" at bounding box center [281, 13] width 12 height 12
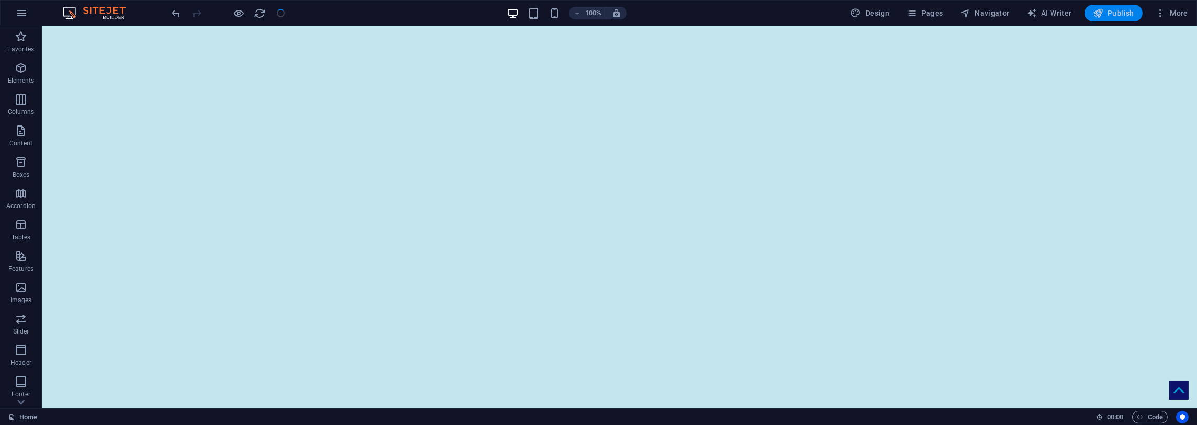
click at [993, 14] on span "Publish" at bounding box center [1113, 13] width 41 height 10
